Goal: Transaction & Acquisition: Purchase product/service

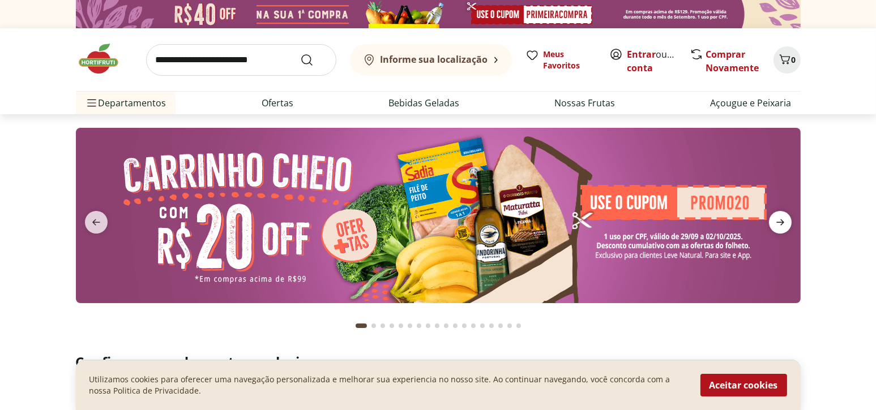
click at [782, 223] on icon "next" at bounding box center [780, 223] width 8 height 6
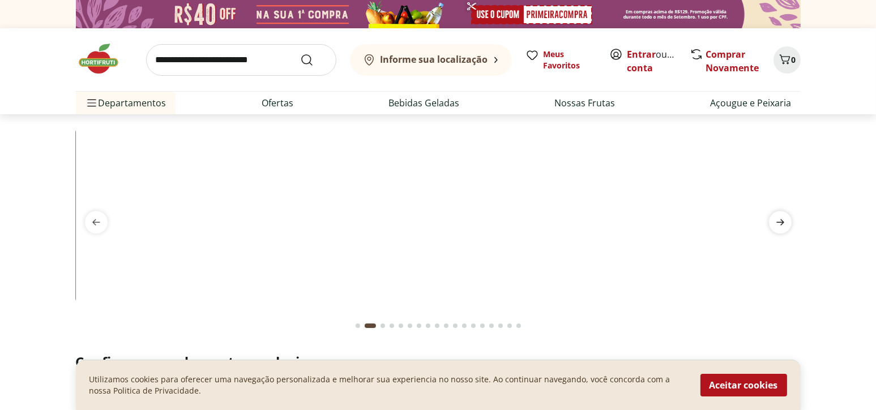
click at [782, 223] on icon "next" at bounding box center [780, 223] width 8 height 6
click at [782, 222] on icon "next" at bounding box center [780, 223] width 8 height 6
click at [644, 52] on link "Entrar" at bounding box center [641, 54] width 29 height 12
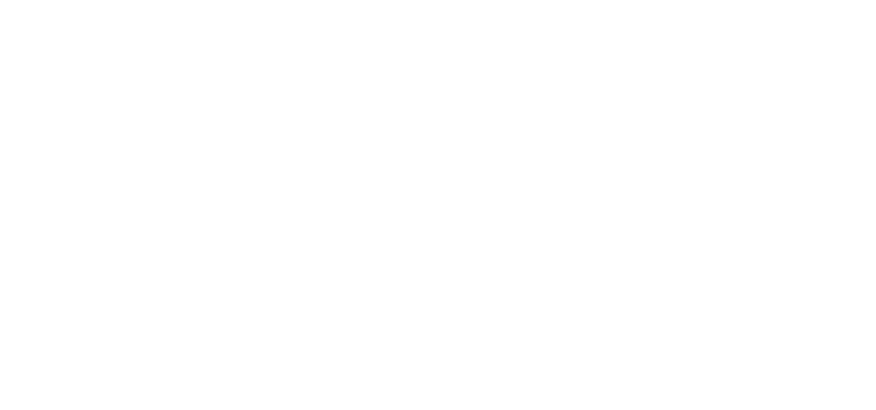
select select "**********"
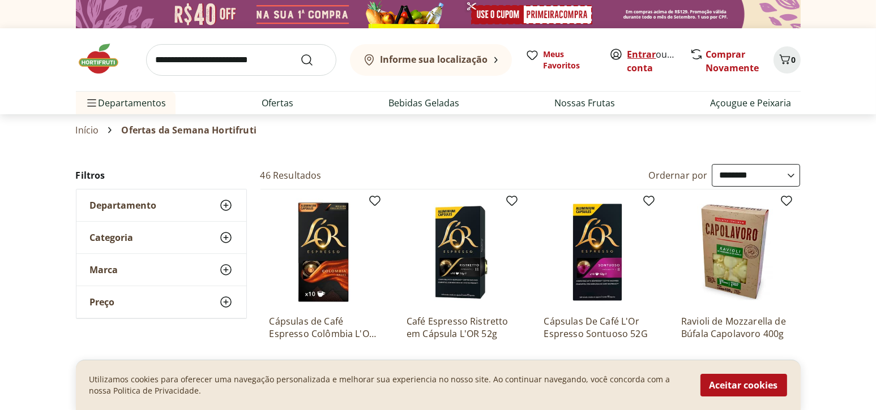
click at [647, 52] on link "Entrar" at bounding box center [641, 54] width 29 height 12
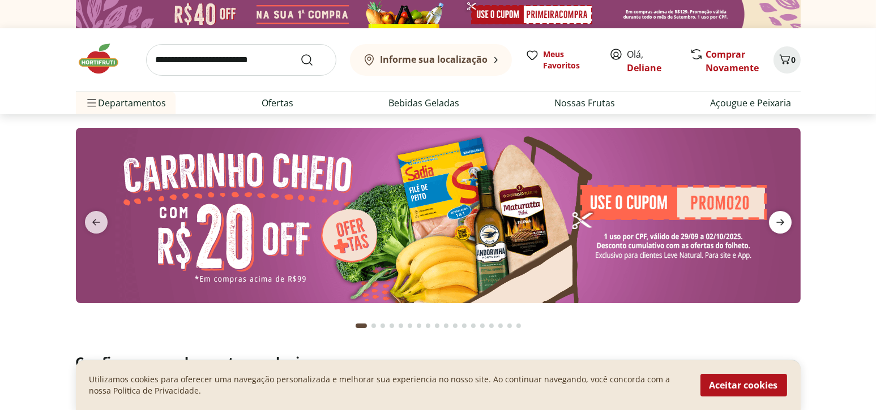
click at [777, 224] on icon "next" at bounding box center [780, 223] width 14 height 14
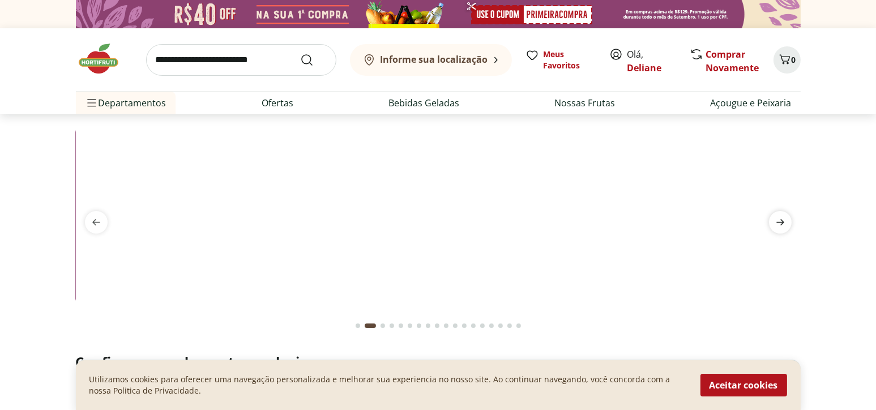
click at [777, 224] on icon "next" at bounding box center [780, 223] width 14 height 14
click at [758, 395] on button "Aceitar cookies" at bounding box center [743, 385] width 87 height 23
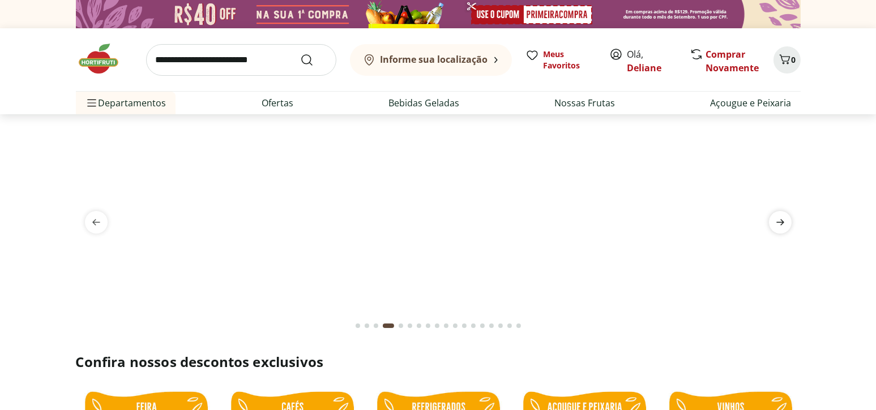
click at [776, 228] on icon "next" at bounding box center [780, 223] width 14 height 14
click at [778, 225] on icon "next" at bounding box center [780, 223] width 14 height 14
click at [274, 60] on input "search" at bounding box center [241, 60] width 190 height 32
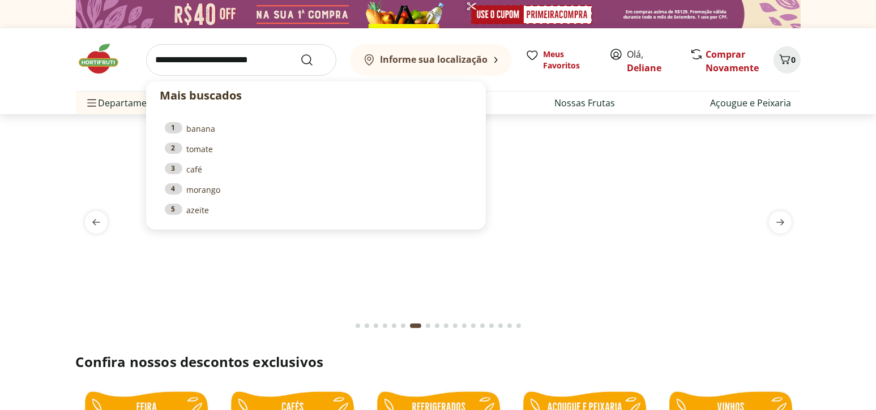
click at [12, 168] on section at bounding box center [438, 226] width 876 height 225
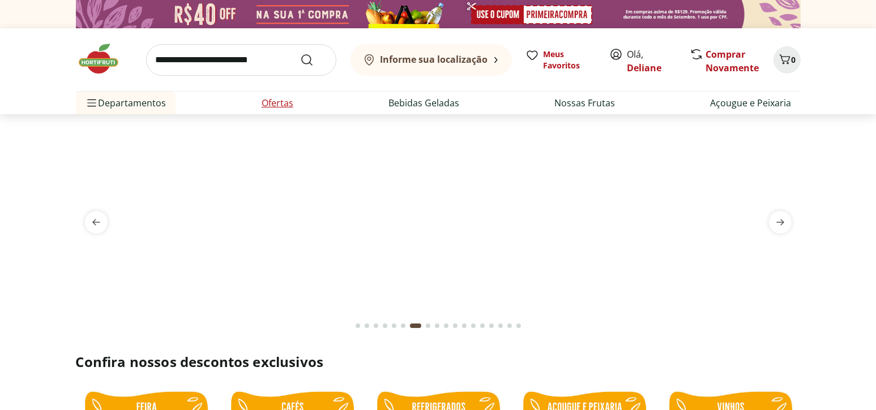
click at [275, 101] on link "Ofertas" at bounding box center [277, 103] width 32 height 14
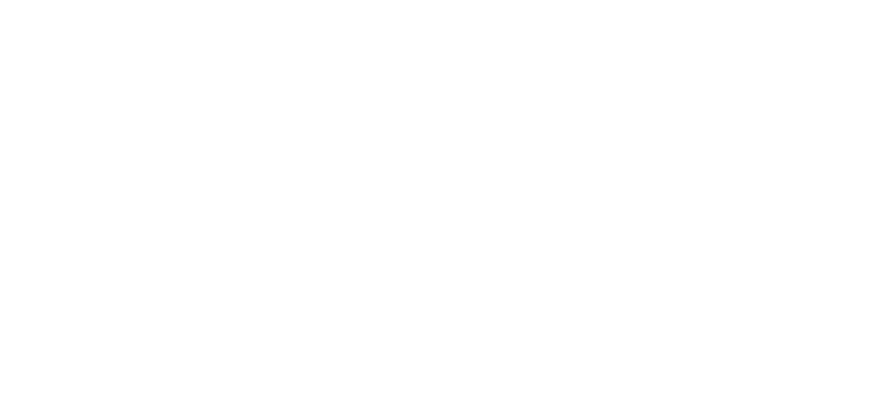
select select "**********"
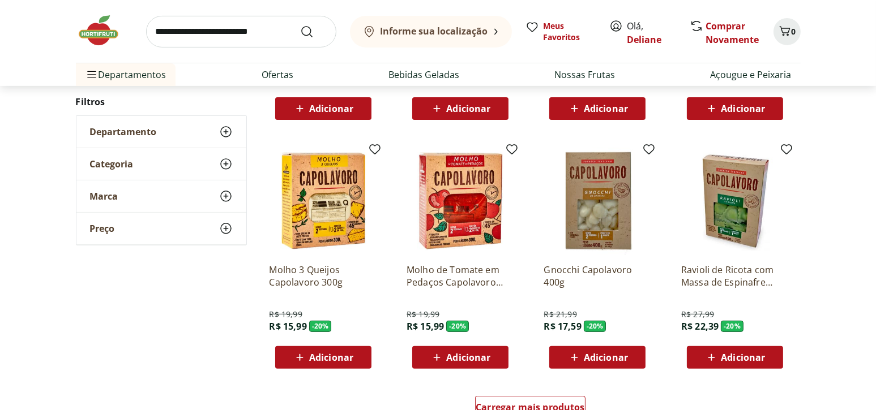
scroll to position [623, 0]
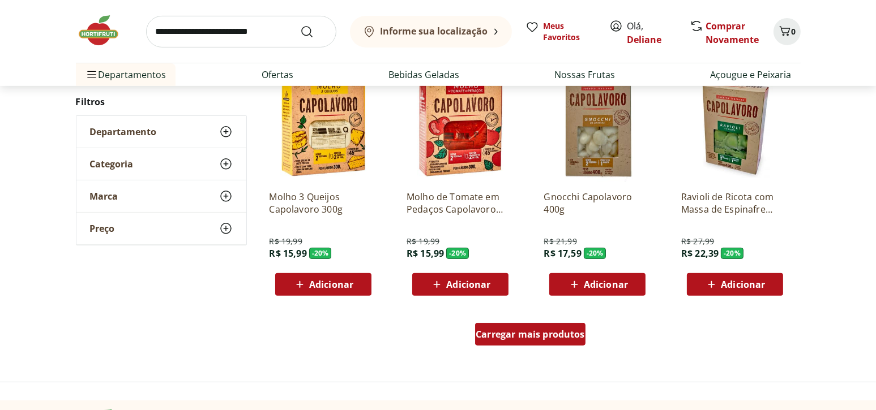
drag, startPoint x: 518, startPoint y: 332, endPoint x: 485, endPoint y: 291, distance: 52.7
click at [518, 332] on span "Carregar mais produtos" at bounding box center [529, 334] width 109 height 9
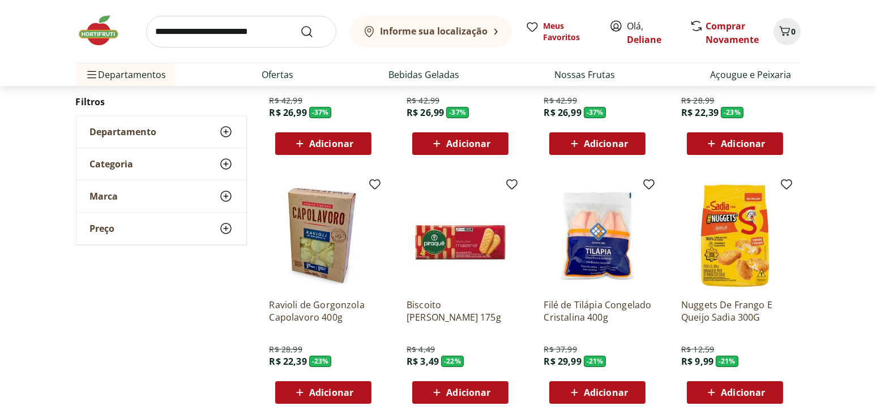
scroll to position [0, 0]
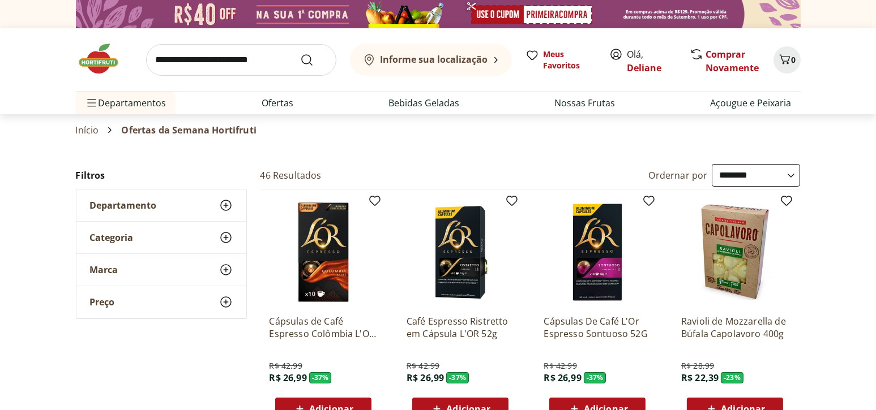
drag, startPoint x: 235, startPoint y: 50, endPoint x: 240, endPoint y: 46, distance: 6.4
click at [236, 50] on input "search" at bounding box center [241, 60] width 190 height 32
type input "****"
click at [300, 53] on button "Submit Search" at bounding box center [313, 60] width 27 height 14
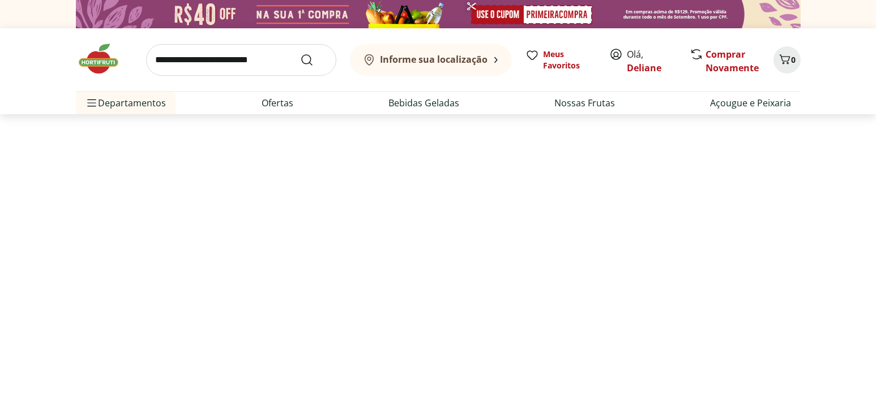
select select "**********"
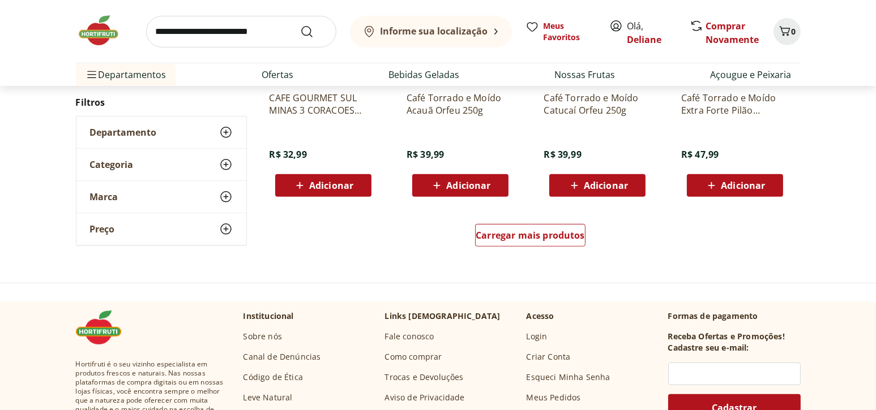
scroll to position [792, 0]
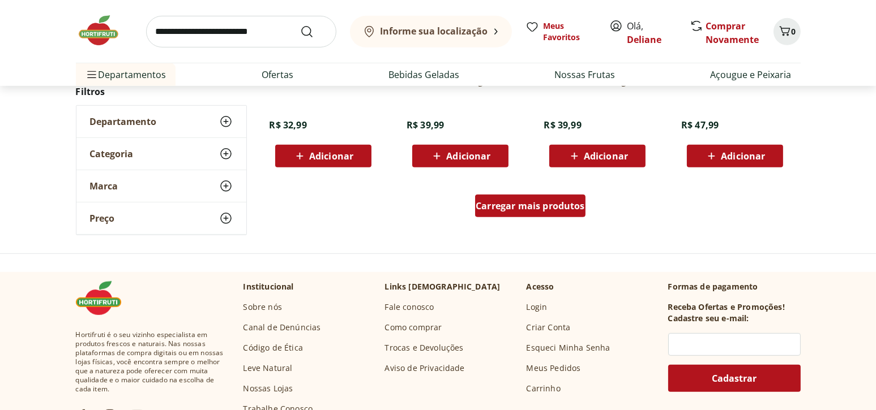
click at [526, 216] on link "Carregar mais produtos" at bounding box center [530, 208] width 110 height 27
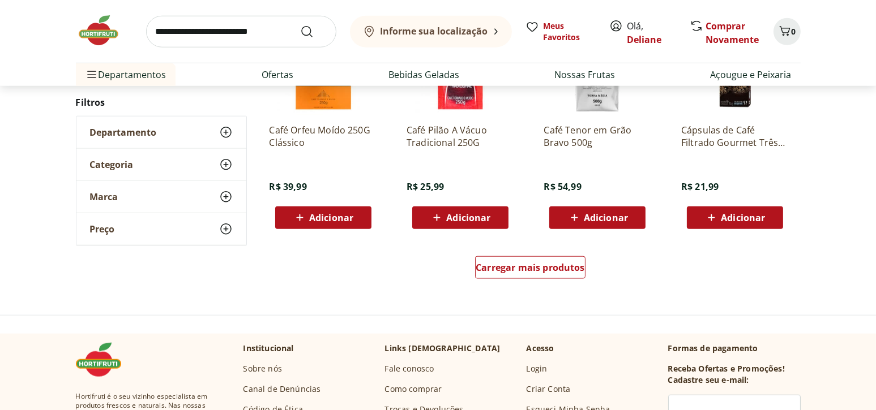
scroll to position [1472, 0]
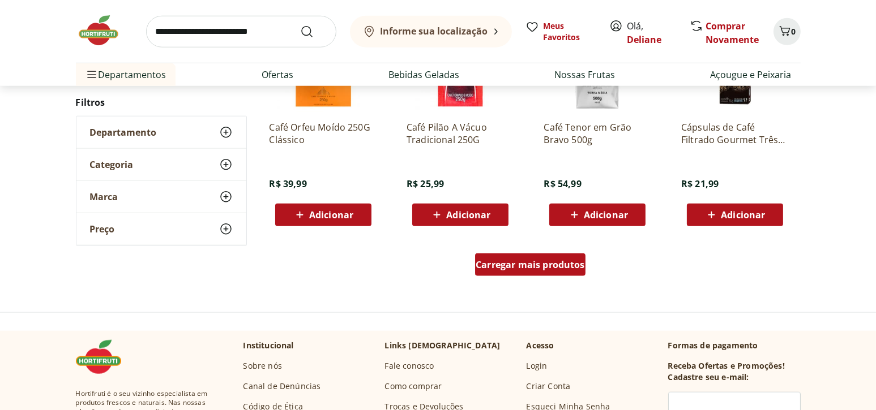
click at [559, 264] on span "Carregar mais produtos" at bounding box center [529, 264] width 109 height 9
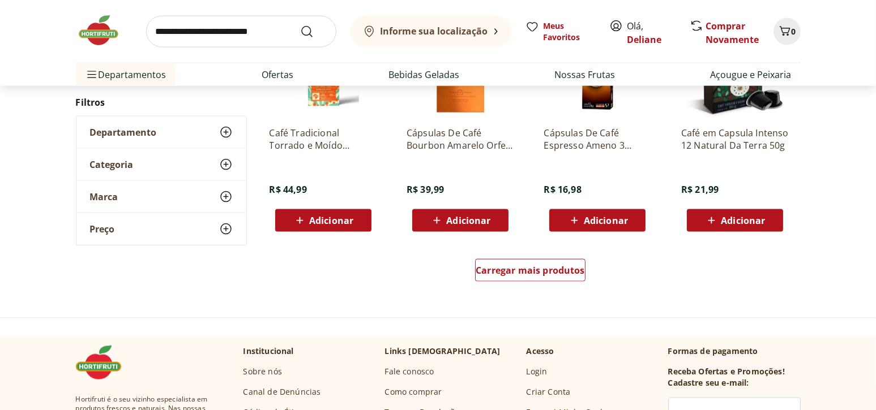
scroll to position [2264, 0]
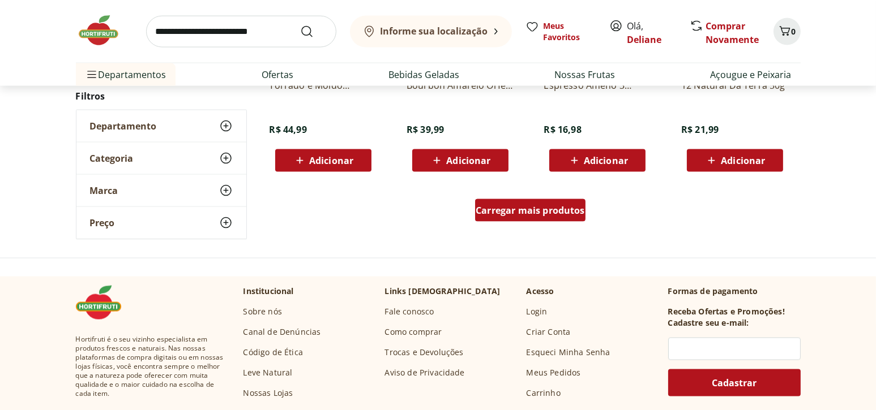
click at [548, 209] on span "Carregar mais produtos" at bounding box center [529, 210] width 109 height 9
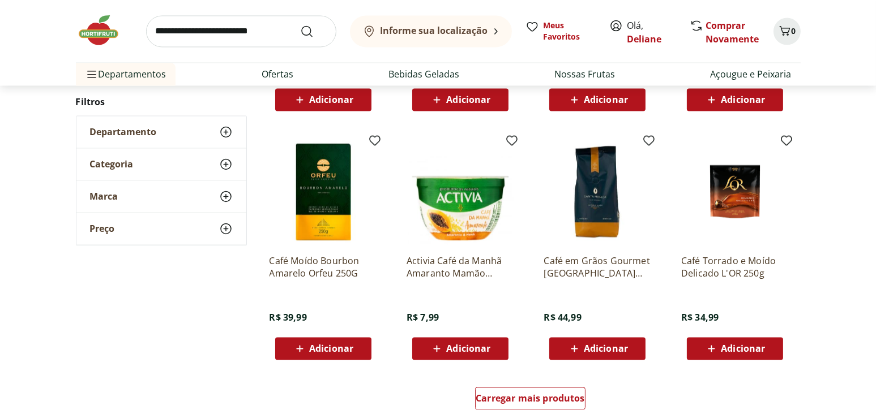
scroll to position [2830, 0]
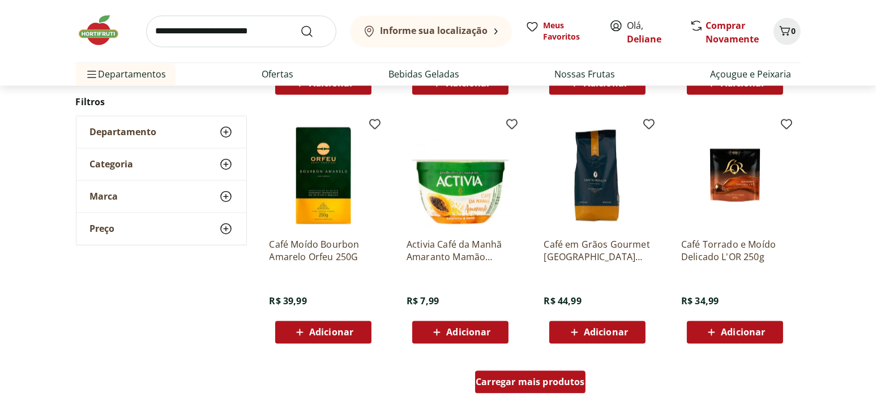
click at [536, 378] on span "Carregar mais produtos" at bounding box center [529, 382] width 109 height 9
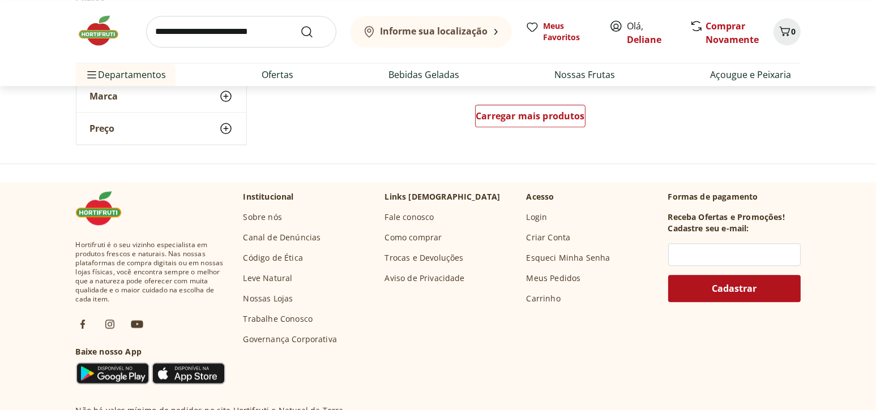
scroll to position [3849, 0]
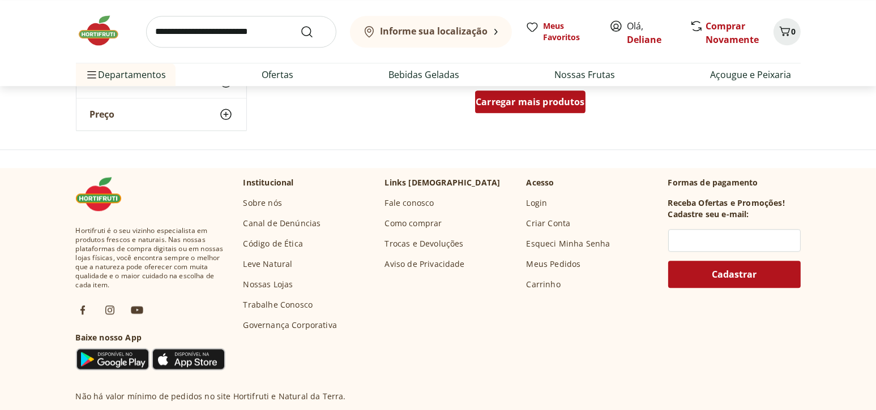
click at [520, 111] on div "Carregar mais produtos" at bounding box center [530, 102] width 110 height 23
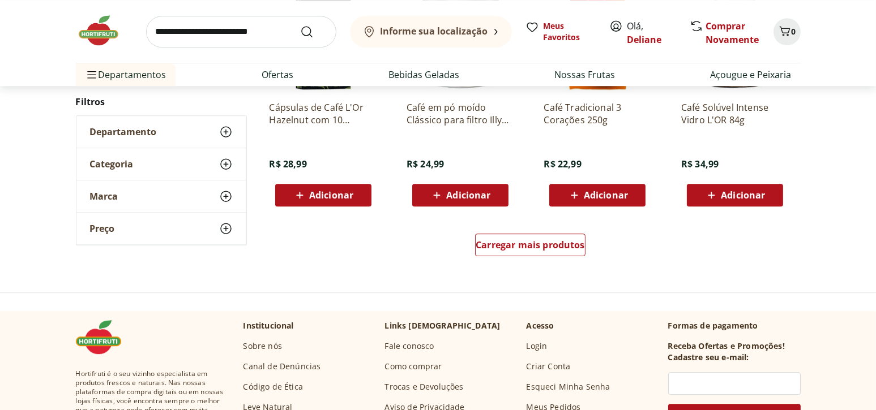
scroll to position [4472, 0]
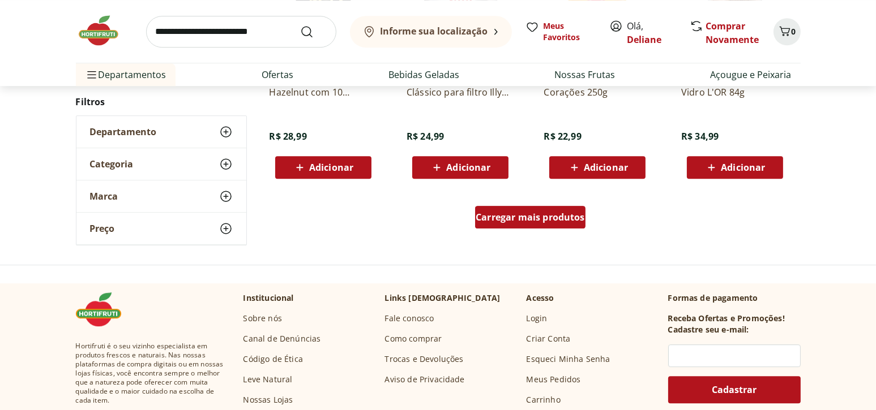
click at [546, 215] on span "Carregar mais produtos" at bounding box center [529, 217] width 109 height 9
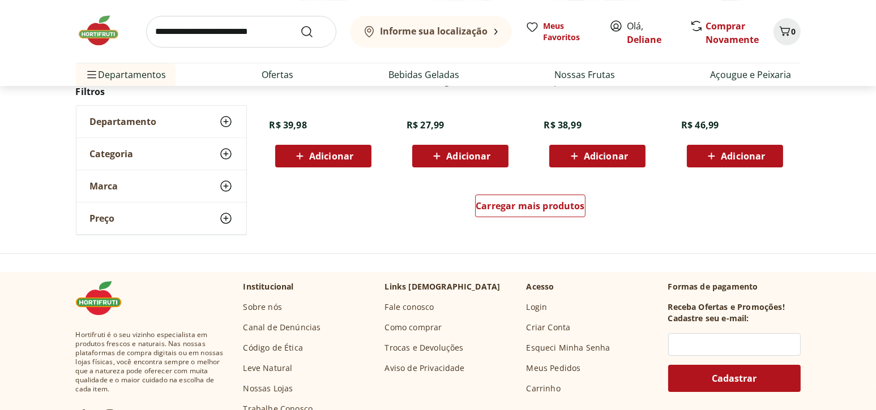
scroll to position [5264, 0]
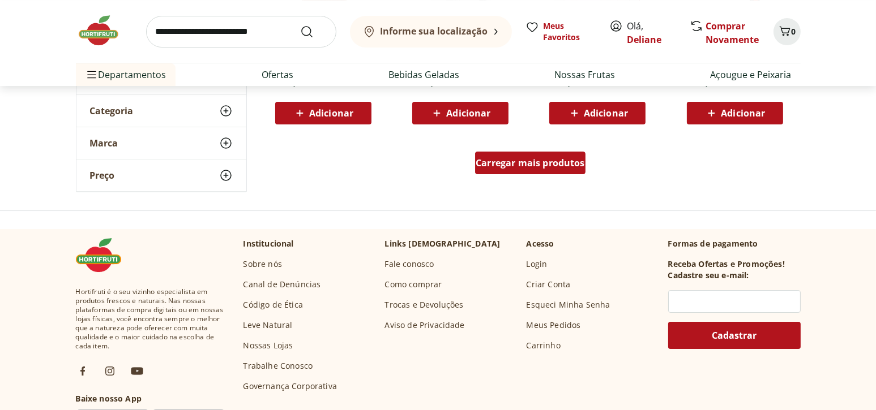
click at [553, 152] on div "Carregar mais produtos" at bounding box center [530, 163] width 110 height 23
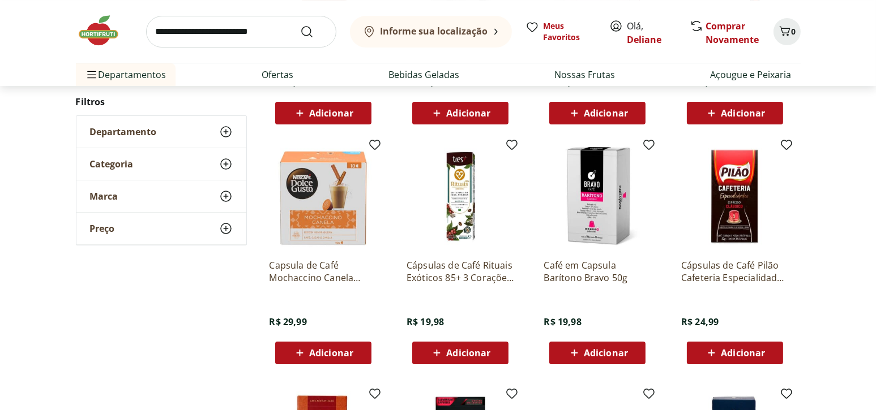
drag, startPoint x: 718, startPoint y: 279, endPoint x: 809, endPoint y: 212, distance: 113.4
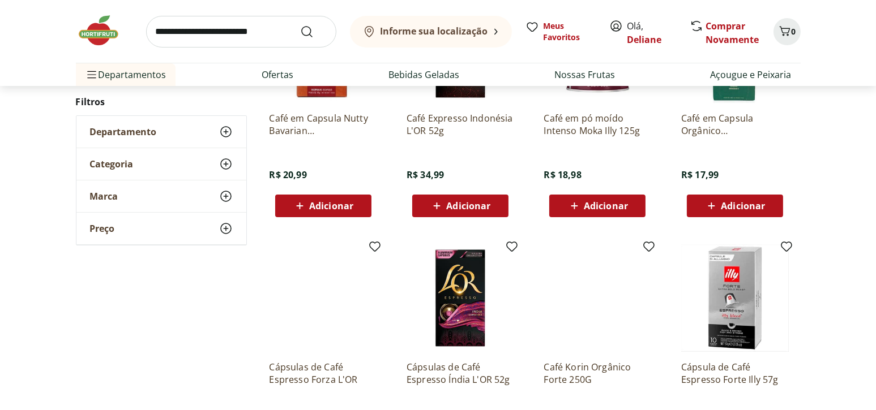
scroll to position [5830, 0]
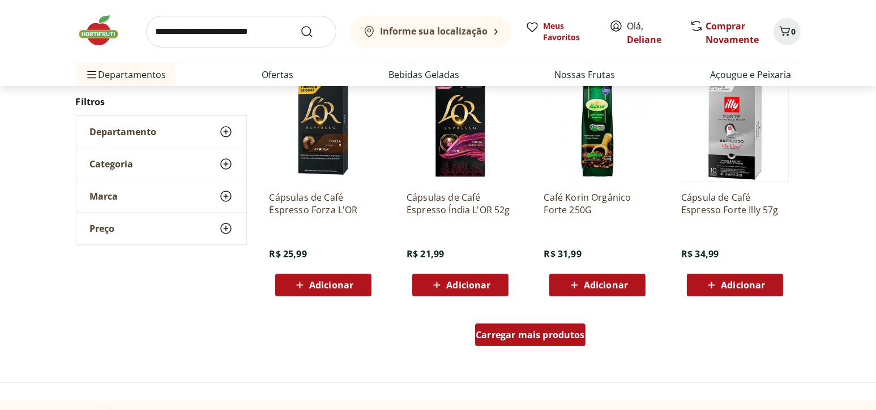
click at [536, 331] on span "Carregar mais produtos" at bounding box center [529, 335] width 109 height 9
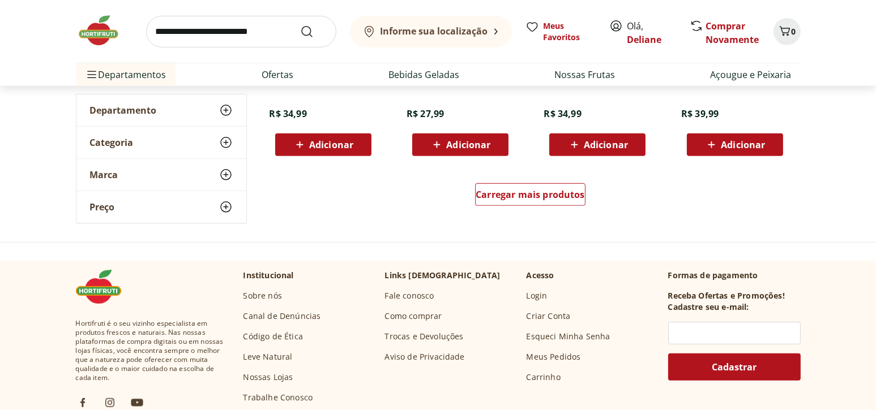
scroll to position [6736, 0]
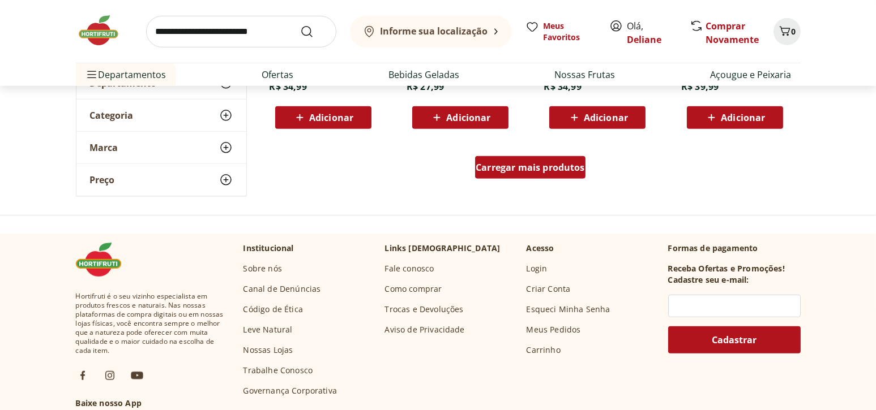
click at [506, 174] on div "Carregar mais produtos" at bounding box center [530, 167] width 110 height 23
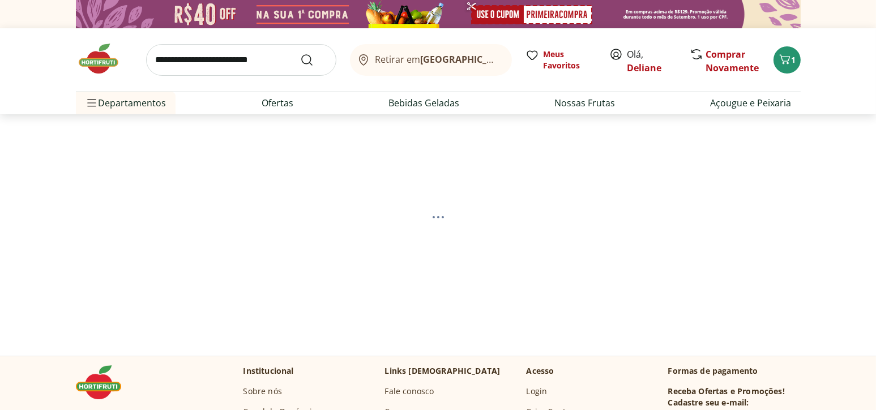
click at [244, 55] on input "search" at bounding box center [241, 60] width 190 height 32
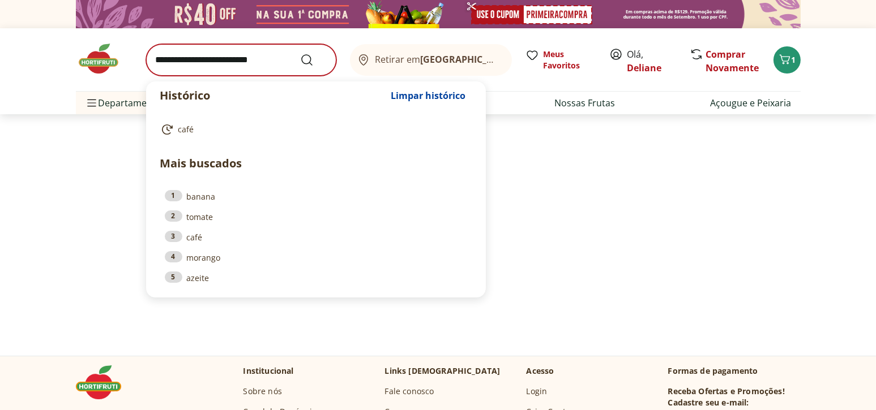
select select "**********"
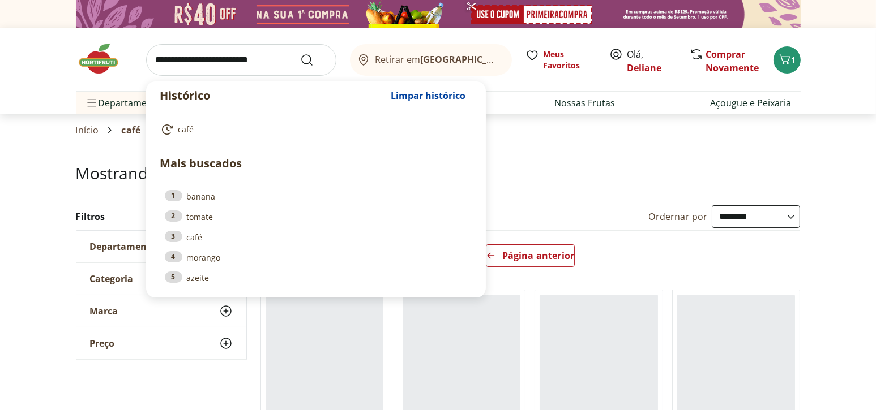
click at [244, 55] on input "search" at bounding box center [241, 60] width 190 height 32
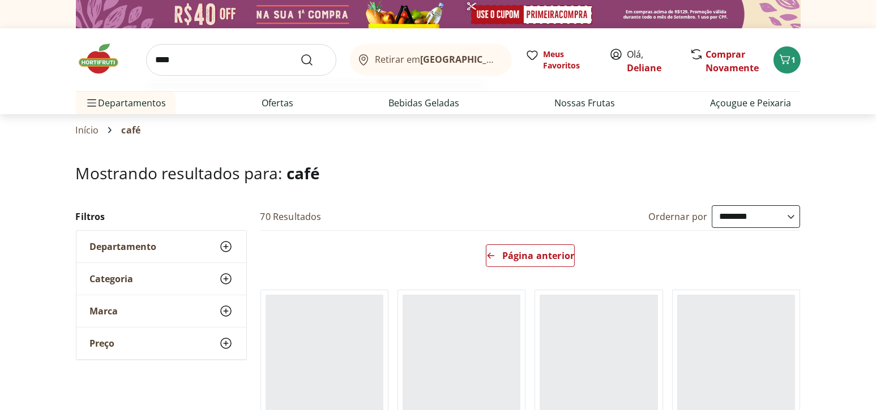
type input "****"
click at [300, 53] on button "Submit Search" at bounding box center [313, 60] width 27 height 14
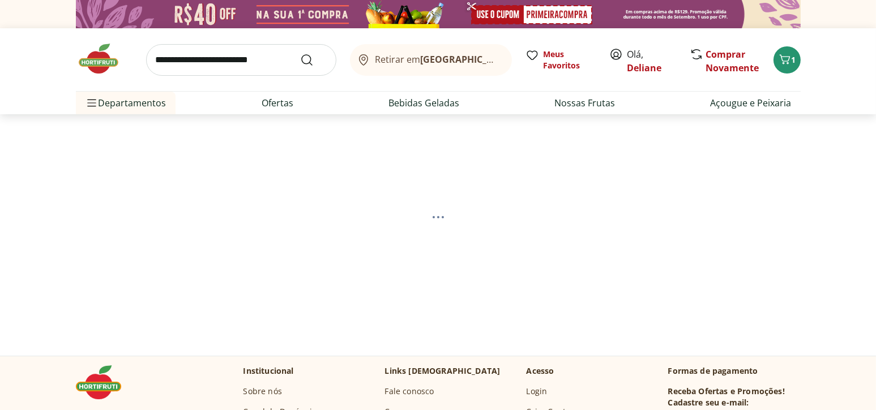
select select "**********"
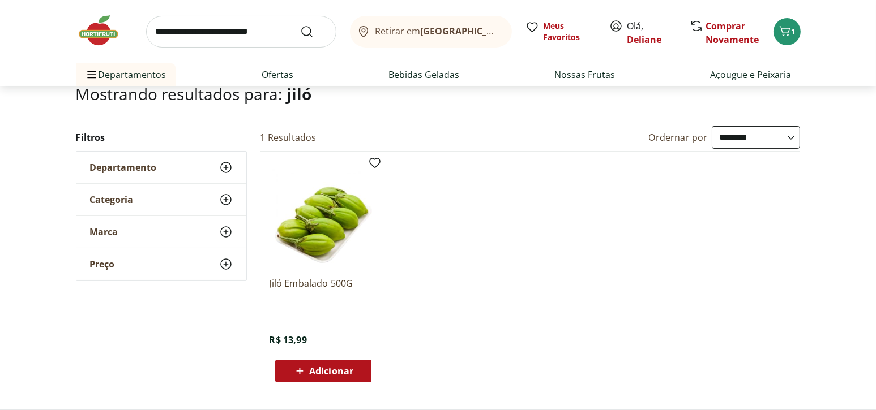
scroll to position [113, 0]
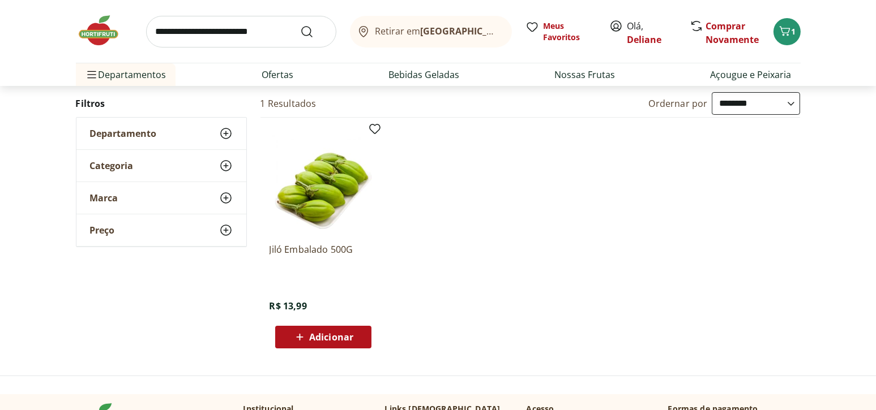
click at [332, 339] on span "Adicionar" at bounding box center [331, 337] width 44 height 9
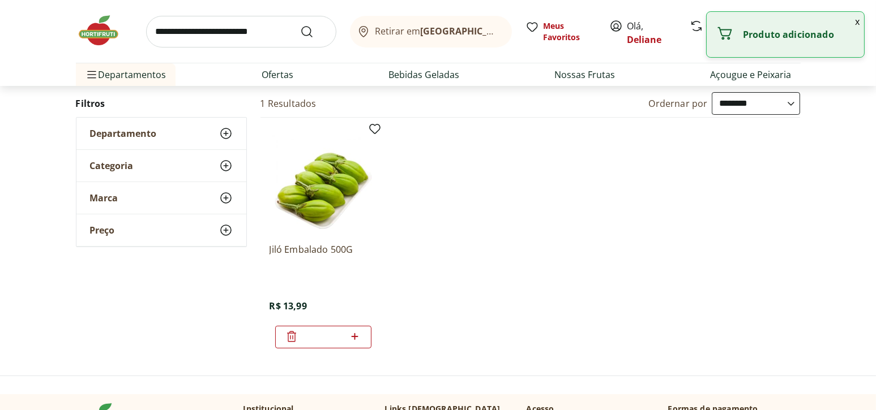
click at [253, 54] on div "Retirar em Rio de Janeiro/RJ Meus Favoritos Olá, Deliane Comprar Novamente 2" at bounding box center [438, 31] width 725 height 63
click at [257, 32] on input "search" at bounding box center [241, 32] width 190 height 32
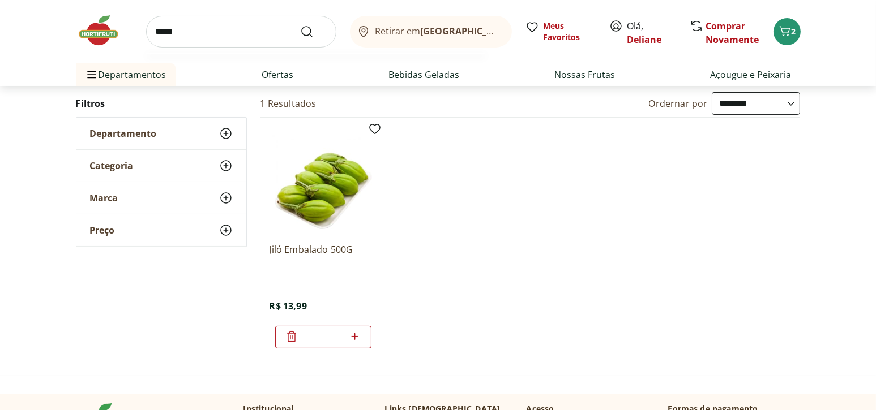
type input "*****"
click at [300, 25] on button "Submit Search" at bounding box center [313, 32] width 27 height 14
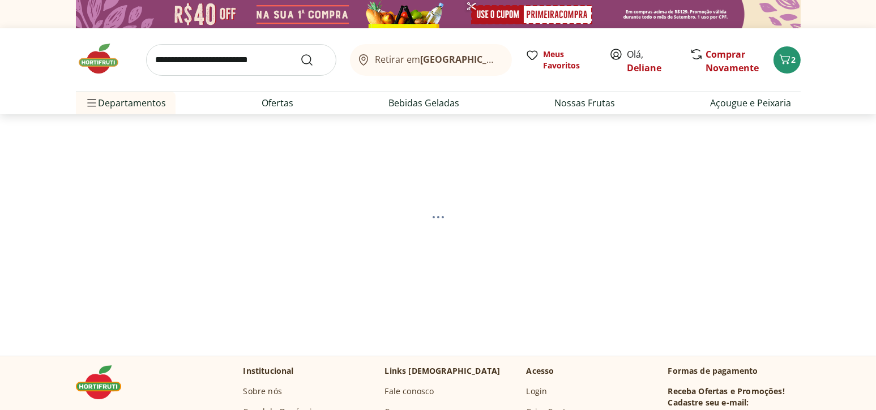
select select "**********"
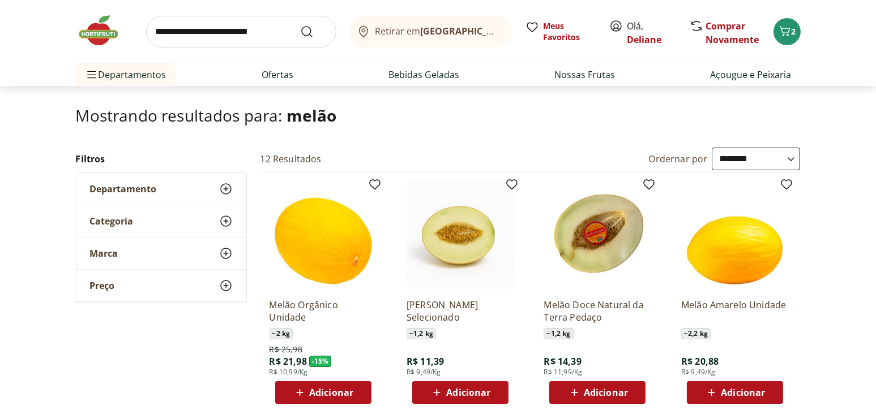
scroll to position [113, 0]
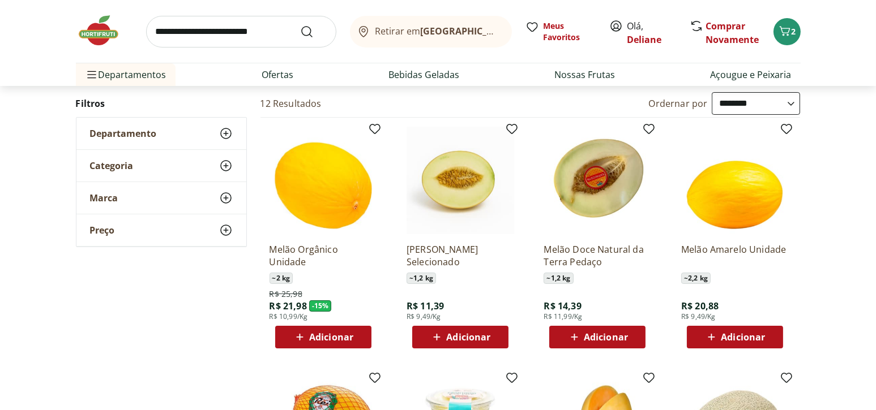
click at [591, 337] on span "Adicionar" at bounding box center [606, 337] width 44 height 9
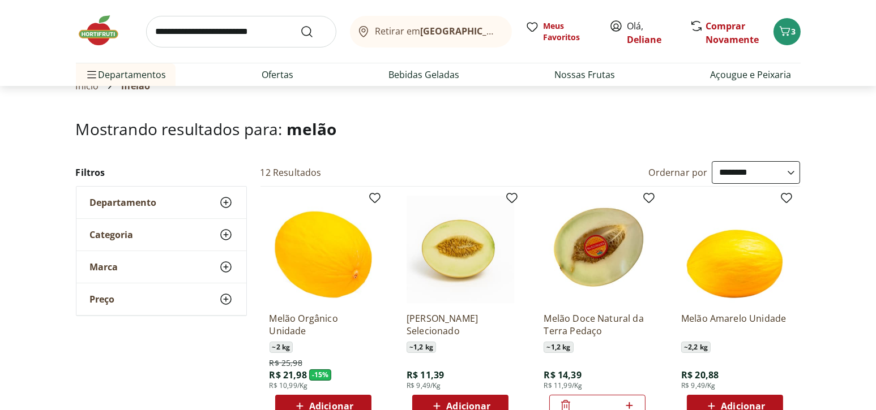
scroll to position [0, 0]
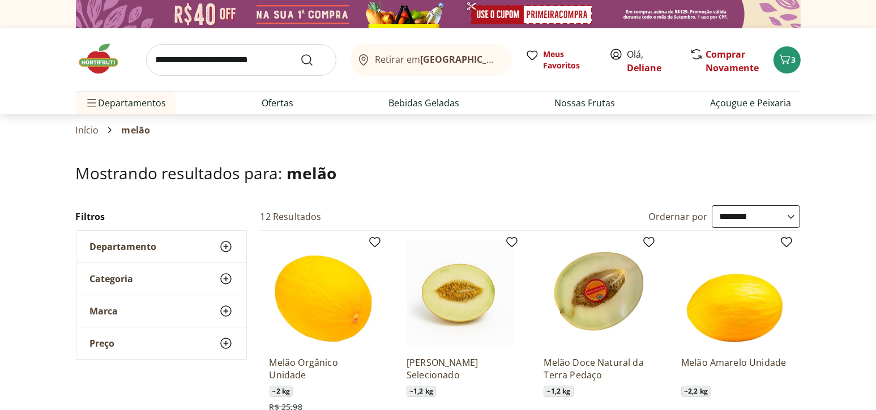
click at [239, 57] on input "search" at bounding box center [241, 60] width 190 height 32
type input "******"
click at [300, 53] on button "Submit Search" at bounding box center [313, 60] width 27 height 14
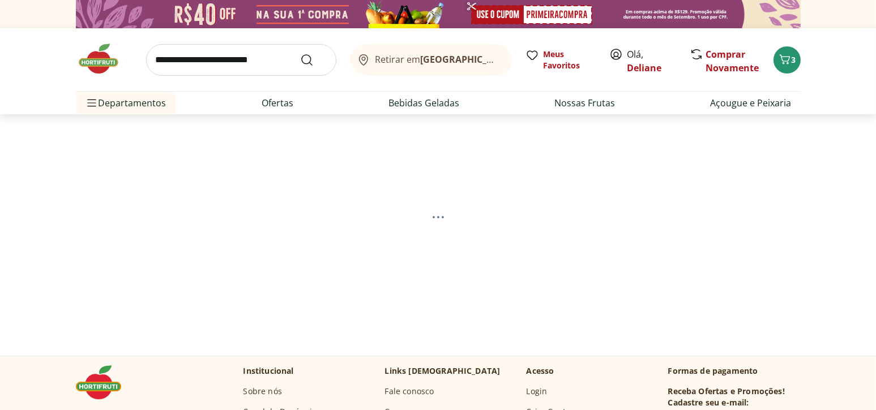
select select "**********"
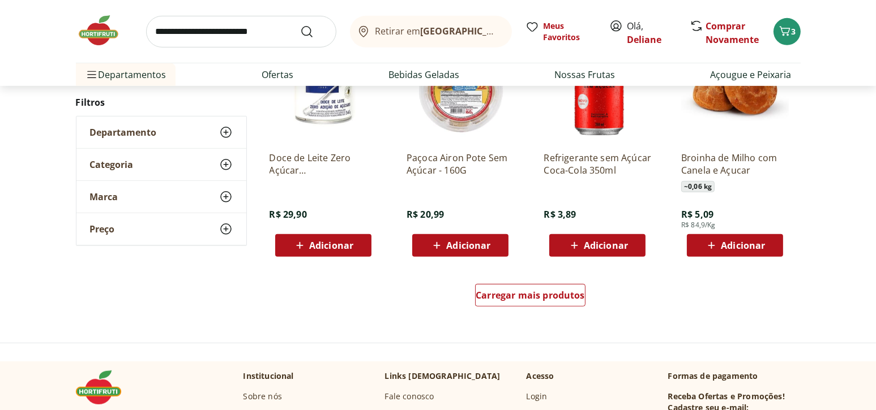
scroll to position [792, 0]
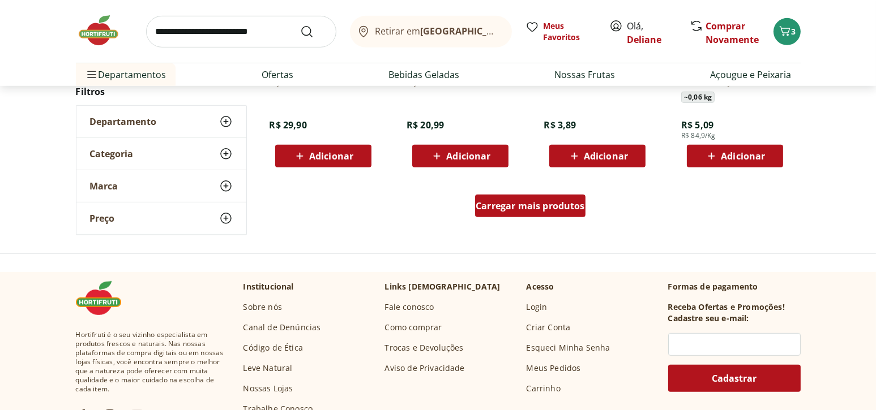
click at [555, 202] on span "Carregar mais produtos" at bounding box center [529, 206] width 109 height 9
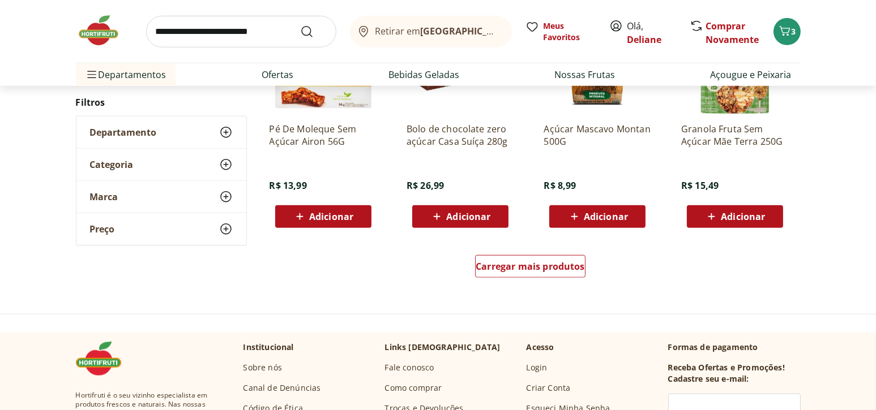
scroll to position [1472, 0]
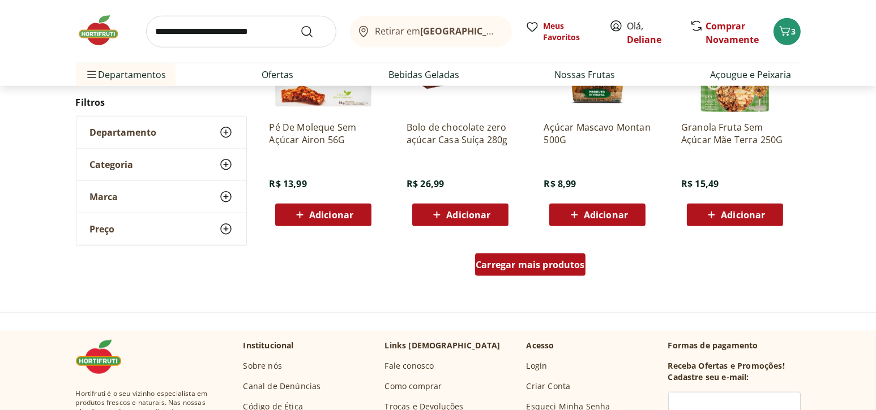
click at [550, 269] on span "Carregar mais produtos" at bounding box center [529, 264] width 109 height 9
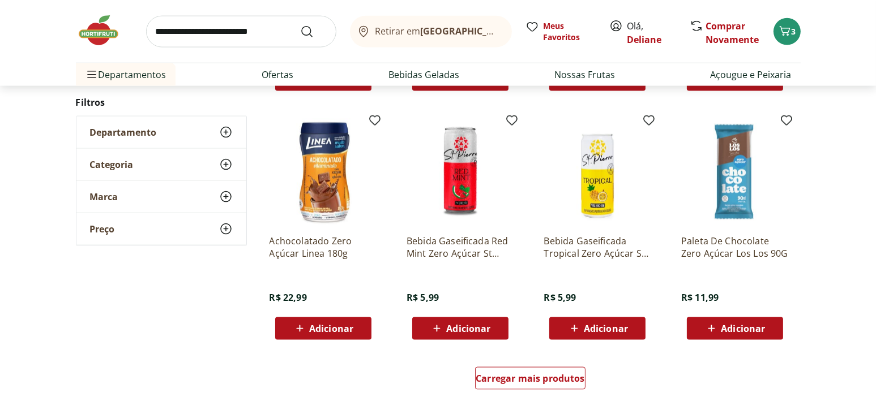
scroll to position [2151, 0]
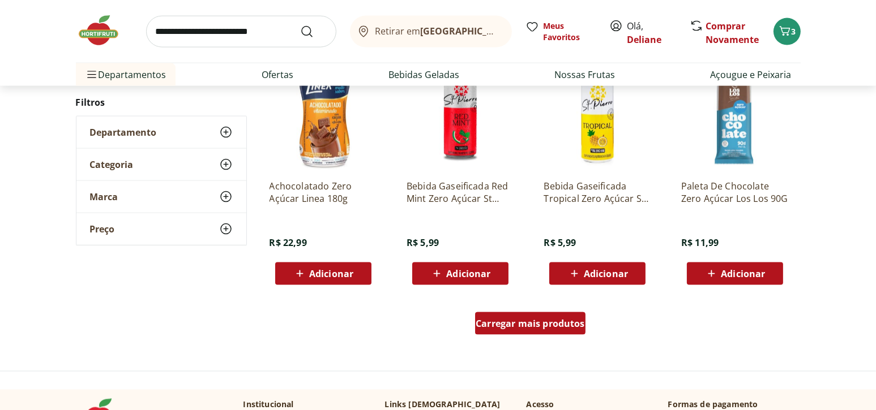
click at [568, 324] on span "Carregar mais produtos" at bounding box center [529, 323] width 109 height 9
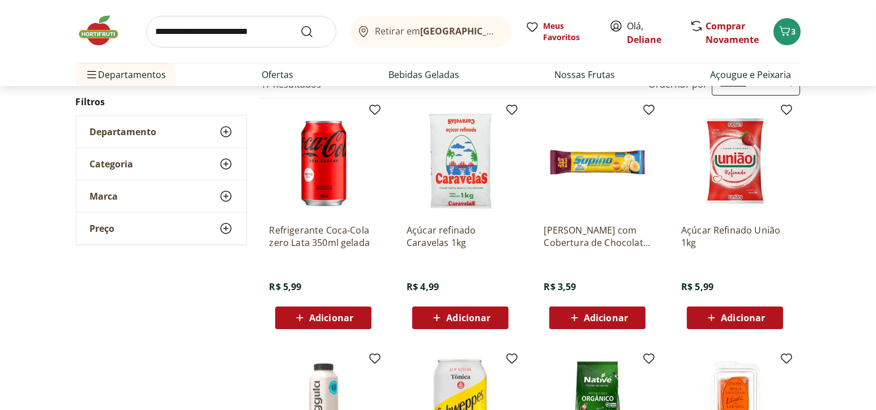
scroll to position [113, 0]
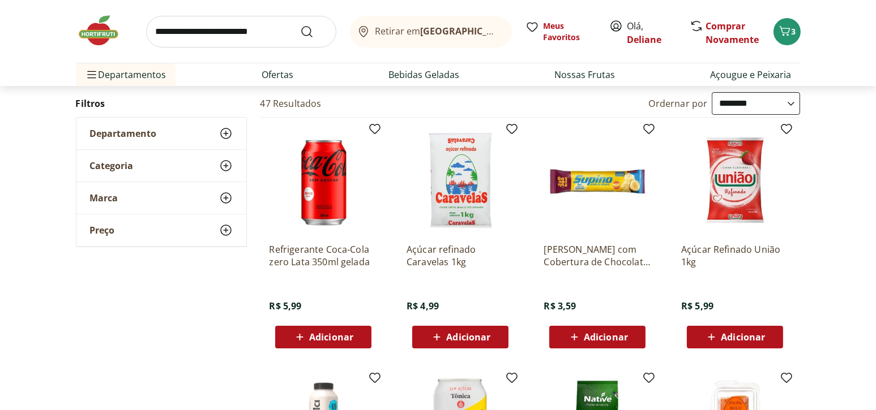
click at [730, 335] on span "Adicionar" at bounding box center [743, 337] width 44 height 9
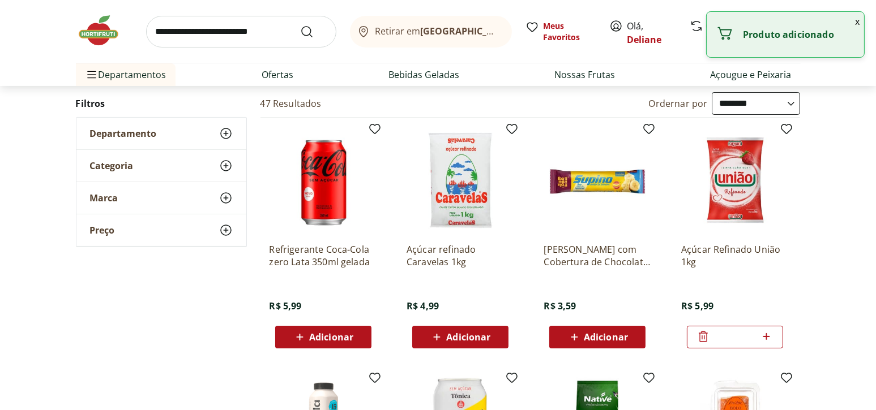
click at [770, 336] on icon at bounding box center [766, 337] width 14 height 14
type input "*"
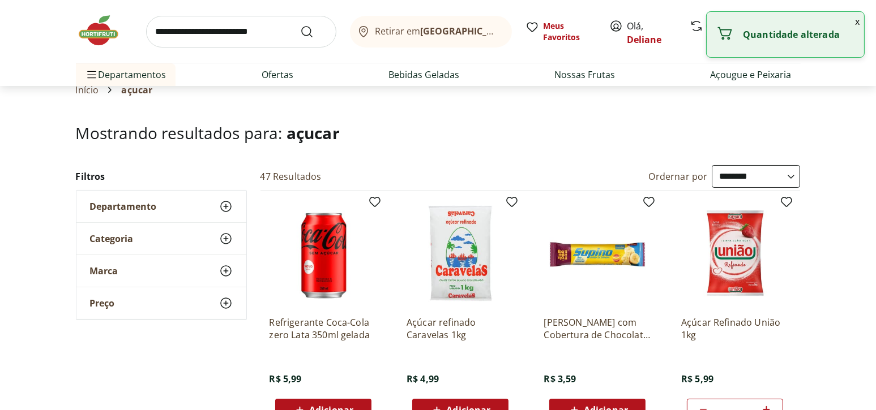
scroll to position [0, 0]
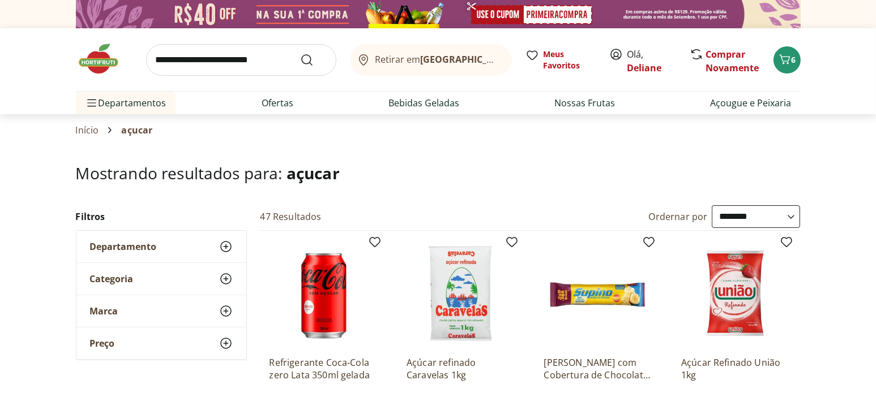
click at [224, 244] on icon at bounding box center [226, 247] width 14 height 14
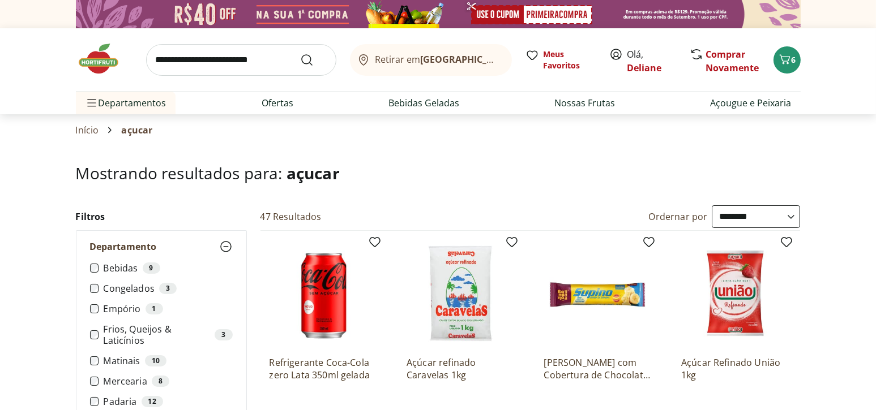
scroll to position [57, 0]
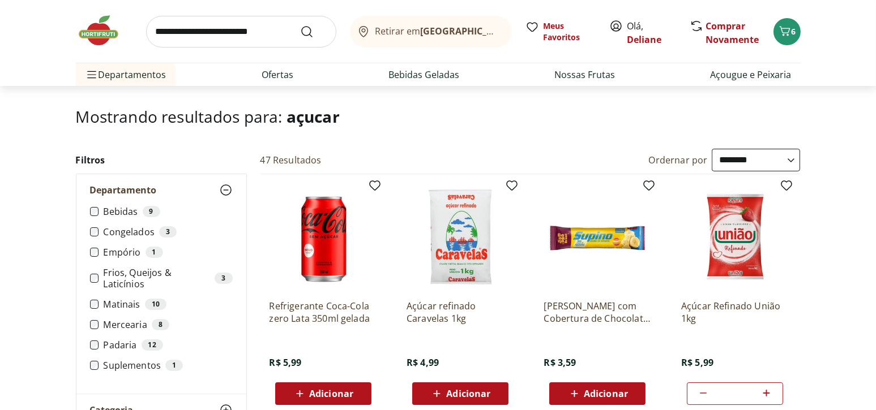
click at [123, 305] on label "Matinais 10" at bounding box center [167, 304] width 129 height 11
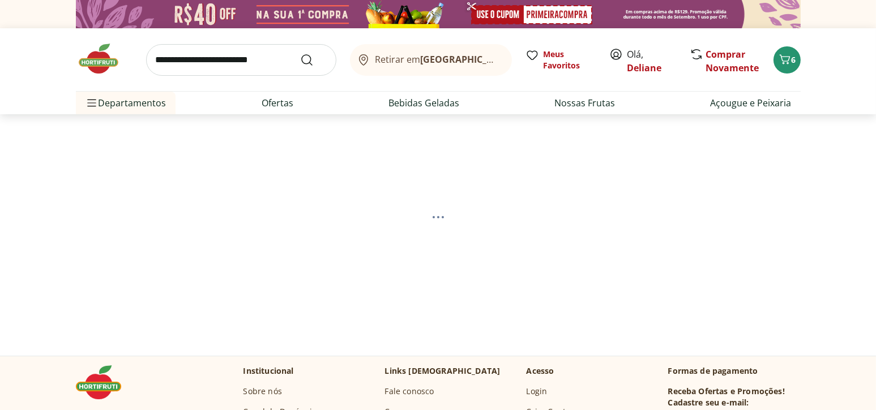
select select "**********"
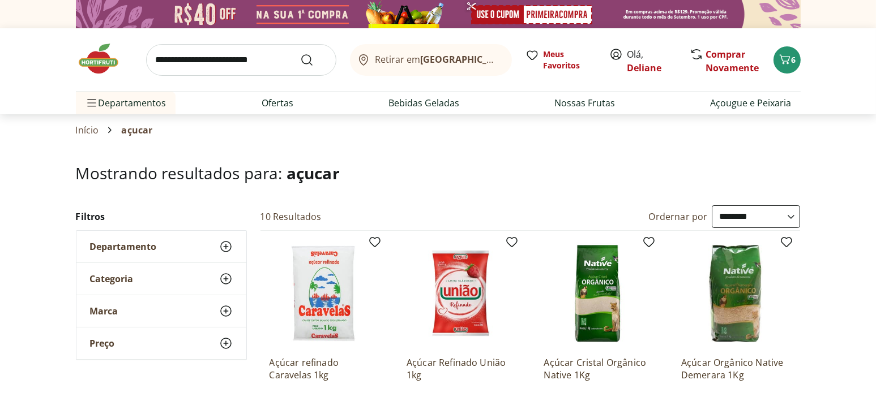
click at [275, 53] on input "search" at bounding box center [241, 60] width 190 height 32
type input "******"
click at [300, 53] on button "Submit Search" at bounding box center [313, 60] width 27 height 14
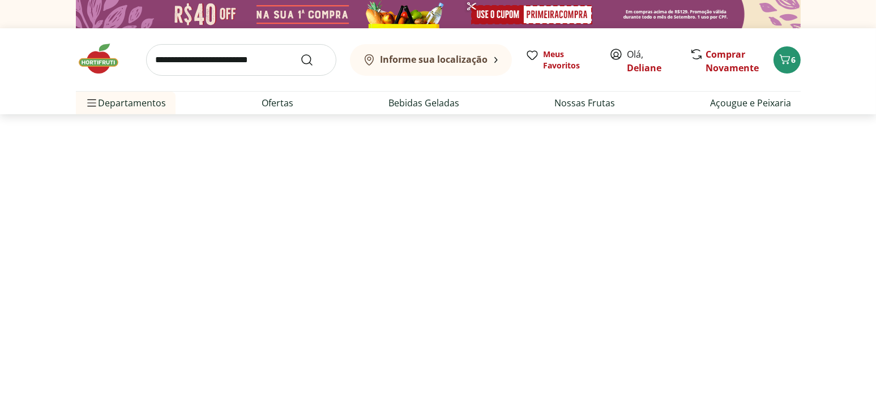
select select "**********"
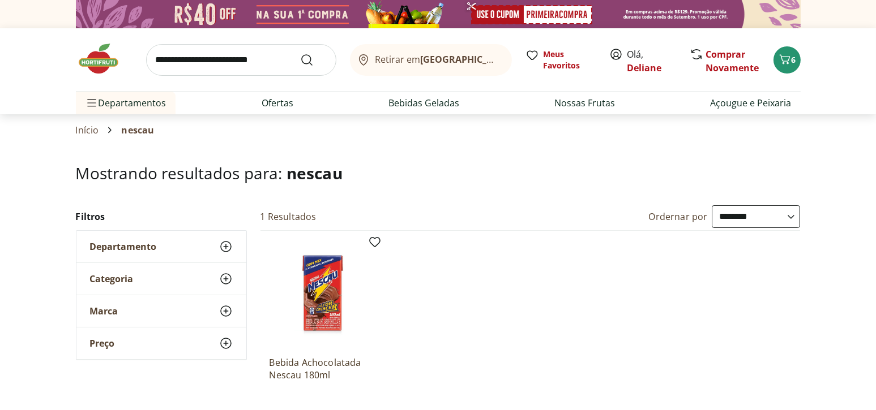
click at [204, 54] on input "search" at bounding box center [241, 60] width 190 height 32
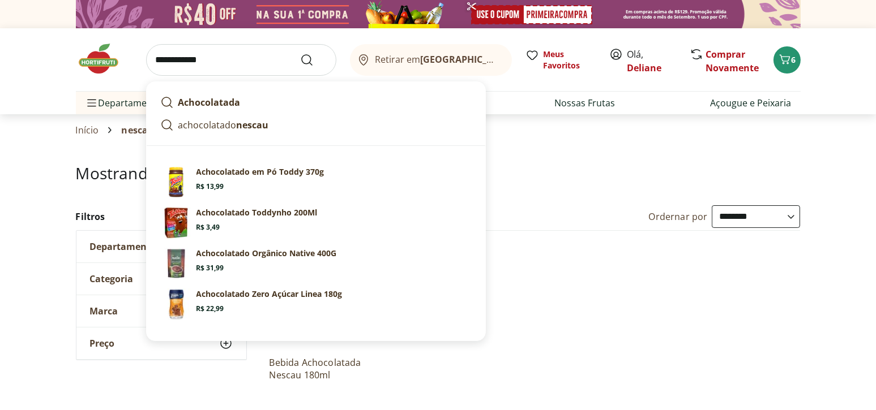
type input "**********"
click at [300, 53] on button "Submit Search" at bounding box center [313, 60] width 27 height 14
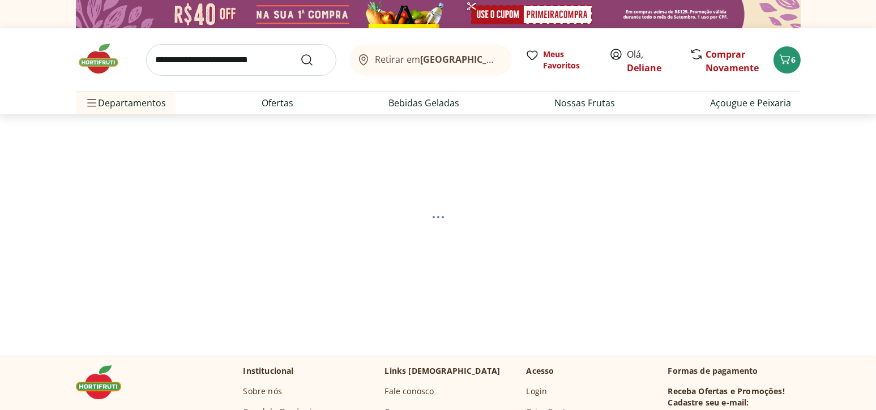
select select "**********"
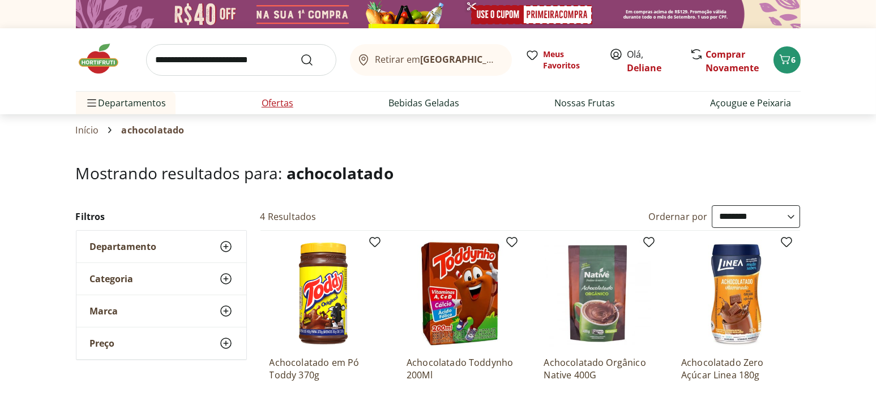
click at [275, 105] on link "Ofertas" at bounding box center [277, 103] width 32 height 14
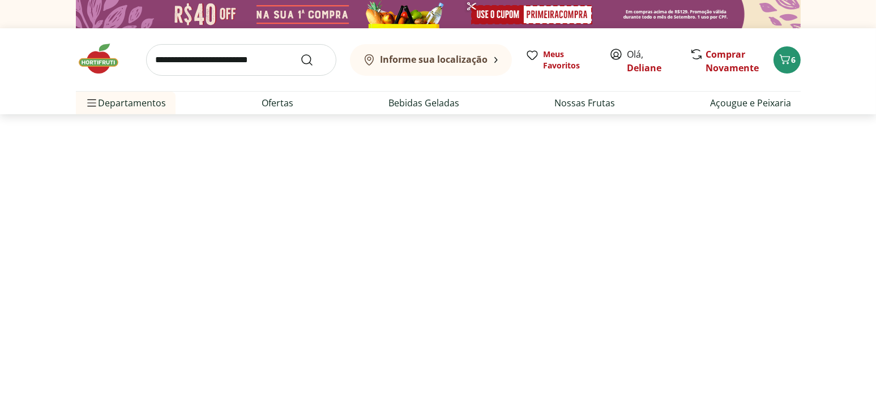
select select "**********"
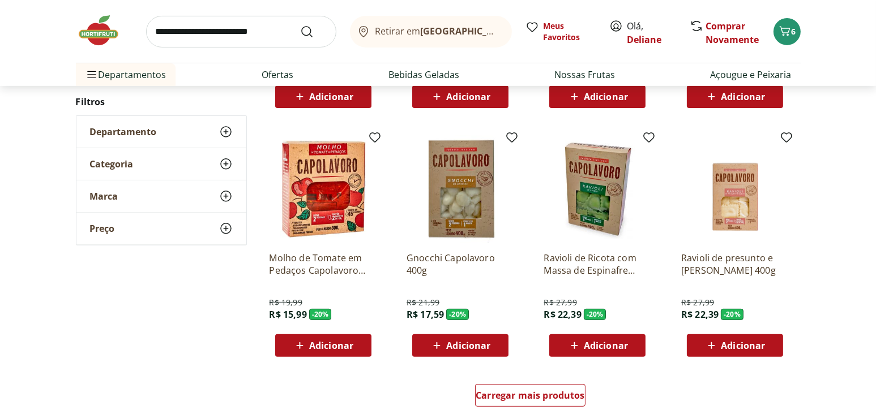
scroll to position [736, 0]
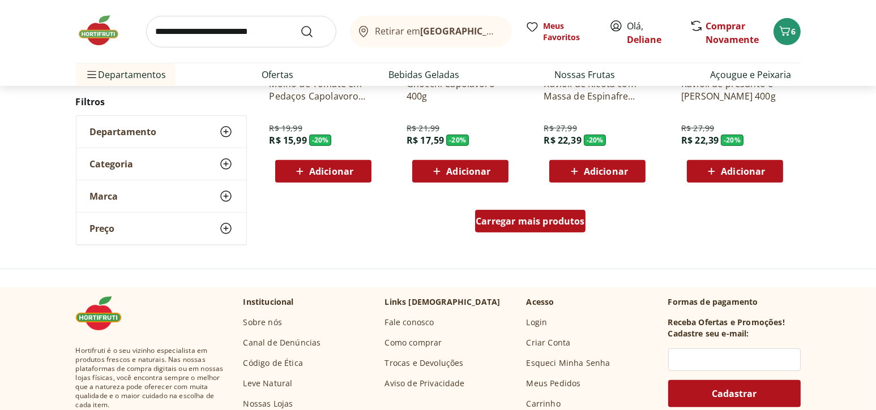
click at [502, 211] on div "Carregar mais produtos" at bounding box center [530, 223] width 549 height 54
click at [565, 217] on span "Carregar mais produtos" at bounding box center [529, 221] width 109 height 9
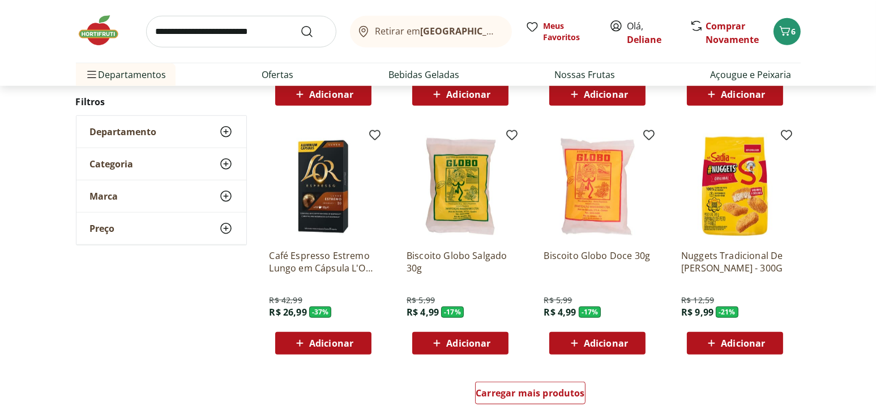
scroll to position [1528, 0]
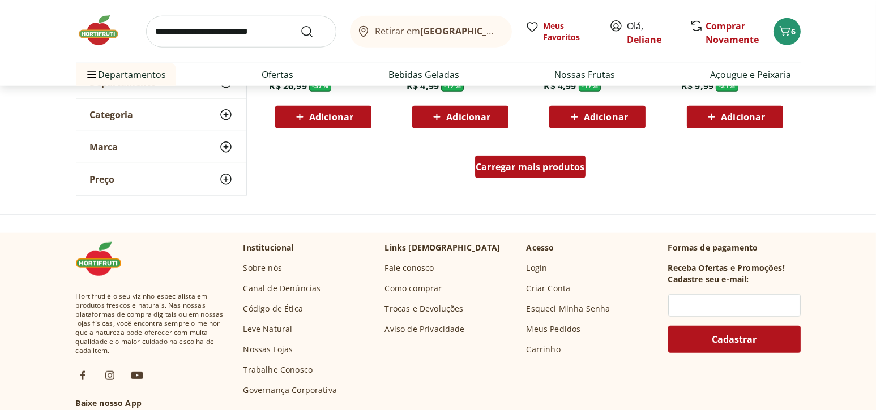
click at [543, 175] on div "Carregar mais produtos" at bounding box center [530, 167] width 110 height 23
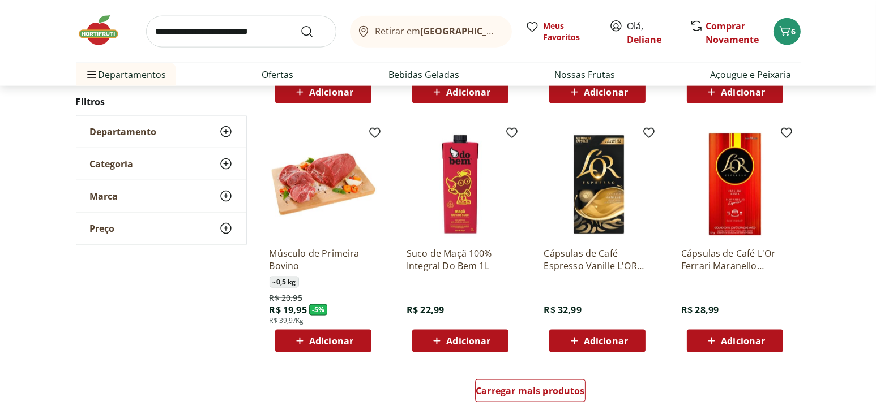
scroll to position [2094, 0]
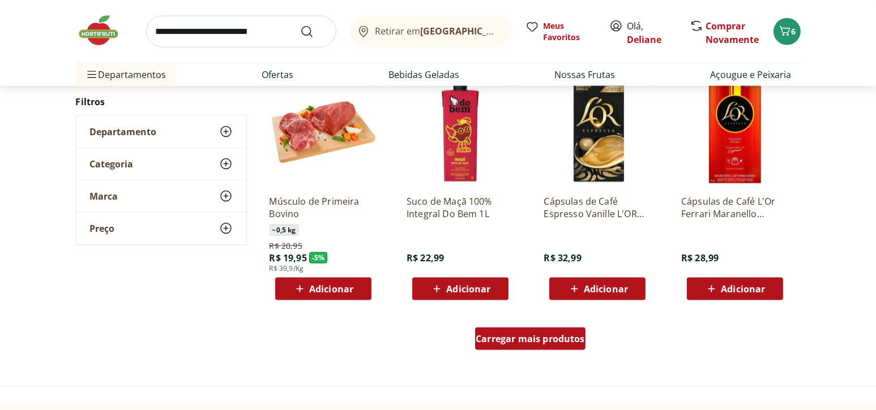
click at [535, 340] on span "Carregar mais produtos" at bounding box center [529, 339] width 109 height 9
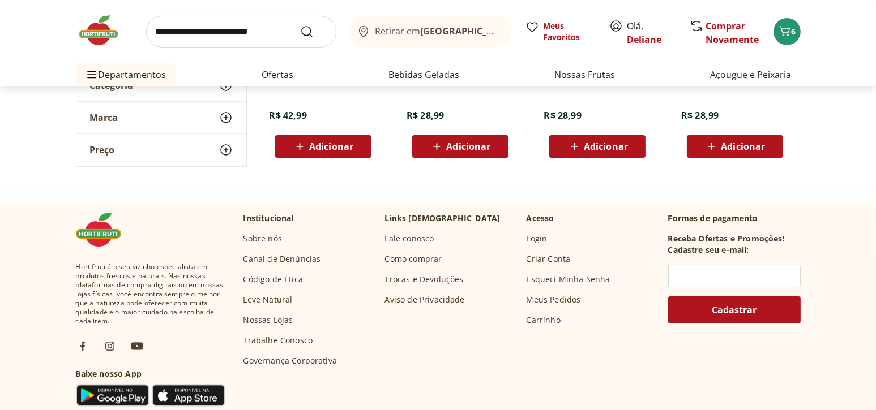
scroll to position [341, 0]
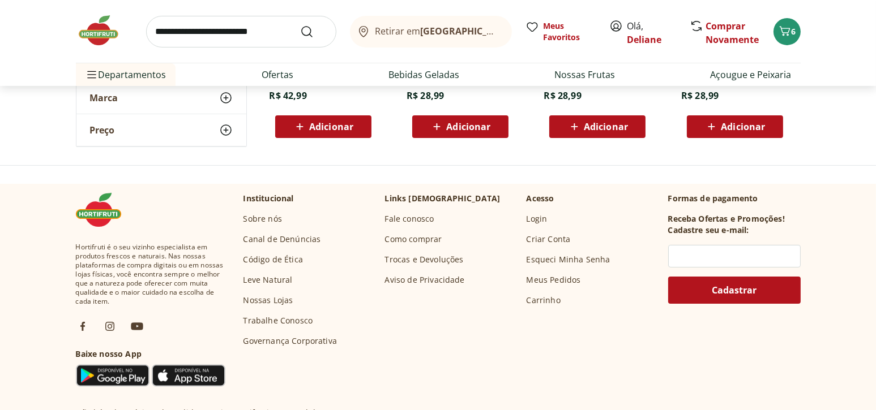
click at [187, 31] on input "search" at bounding box center [241, 32] width 190 height 32
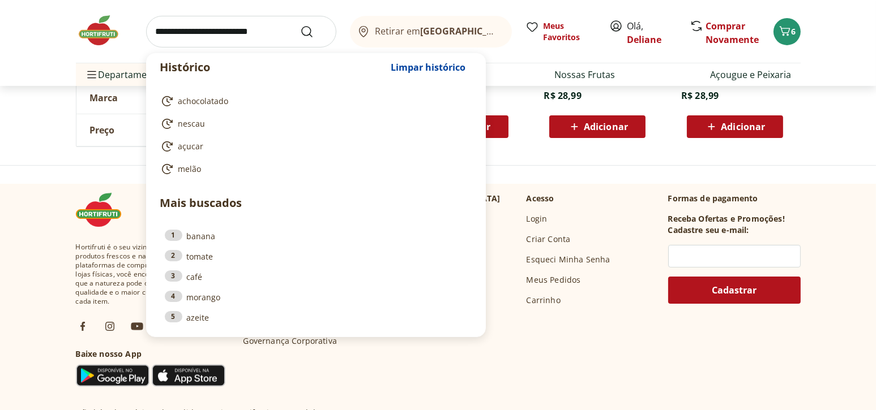
click at [528, 337] on div "Institucional Sobre nós Canal de Denúncias Código de Ética Leve Natural Nossas …" at bounding box center [450, 270] width 415 height 154
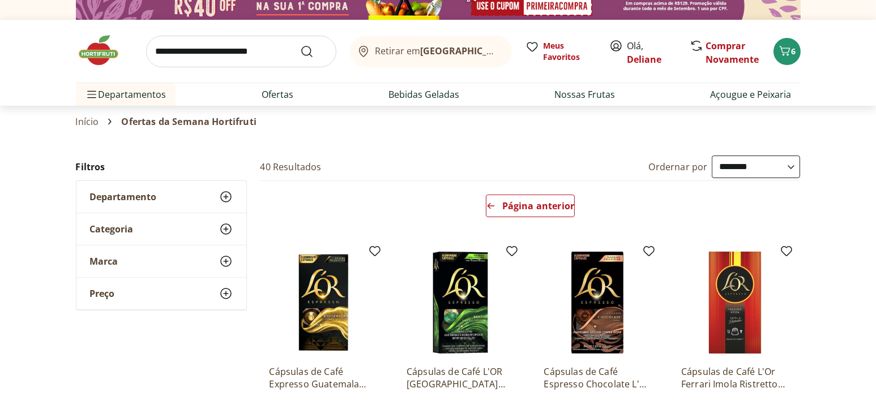
scroll to position [2, 0]
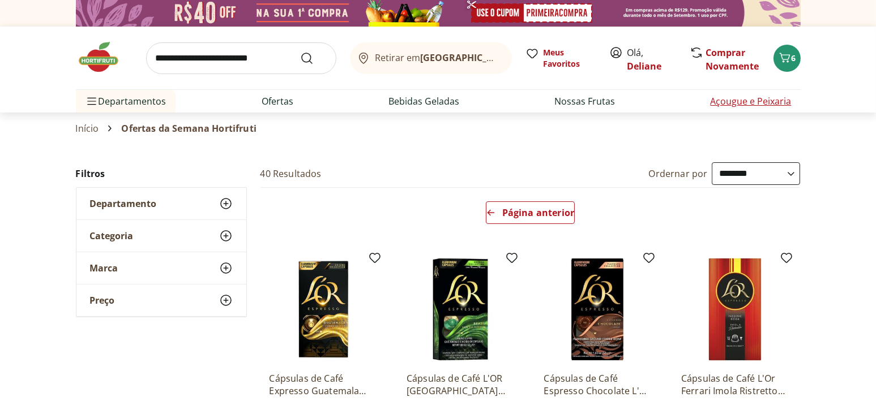
click at [778, 100] on link "Açougue e Peixaria" at bounding box center [750, 102] width 81 height 14
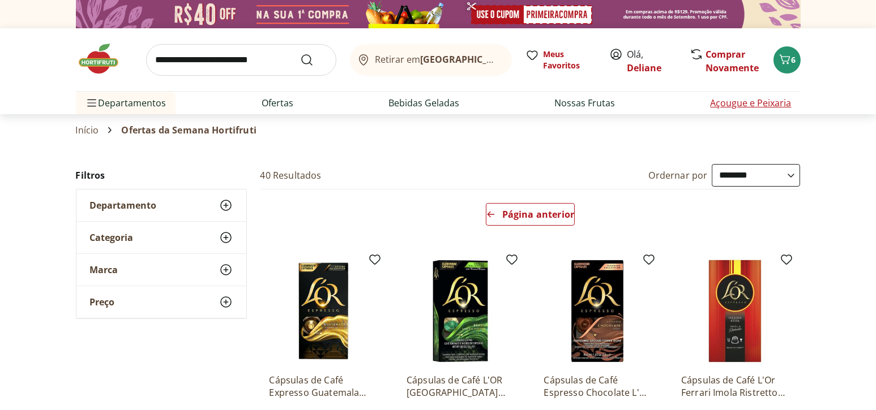
select select "**********"
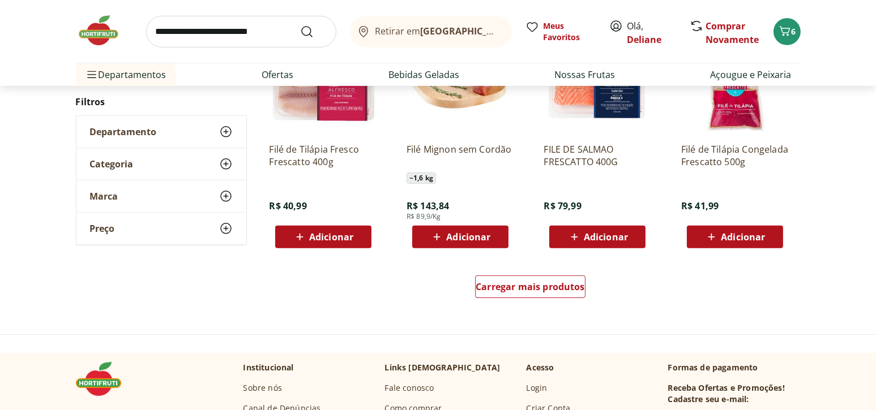
scroll to position [679, 0]
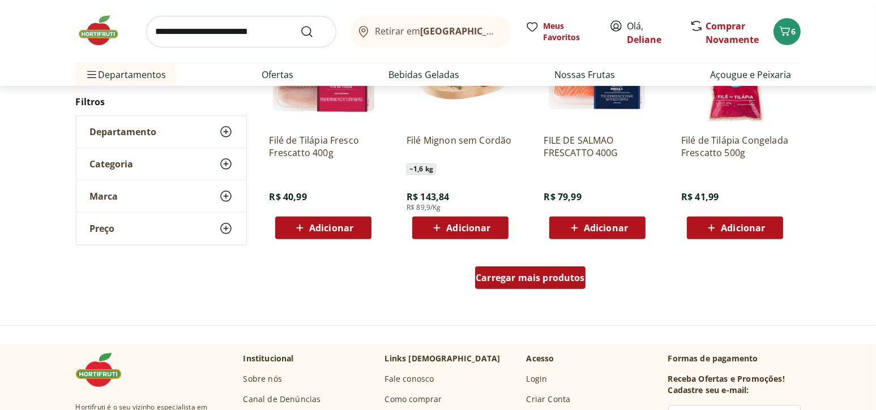
click at [562, 277] on span "Carregar mais produtos" at bounding box center [529, 277] width 109 height 9
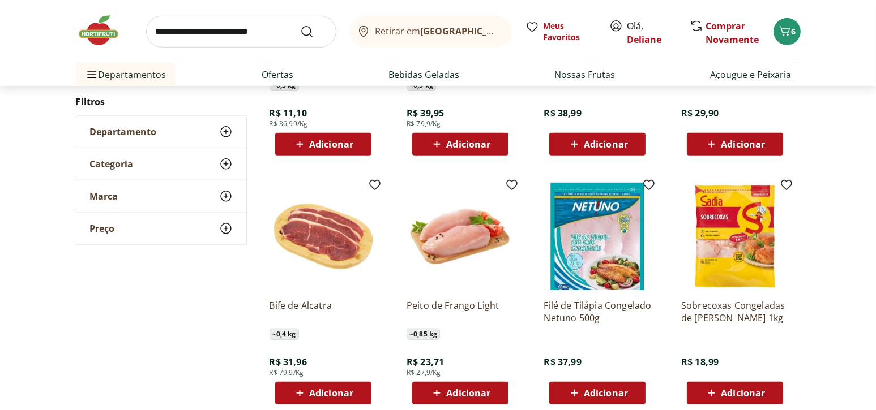
scroll to position [1075, 0]
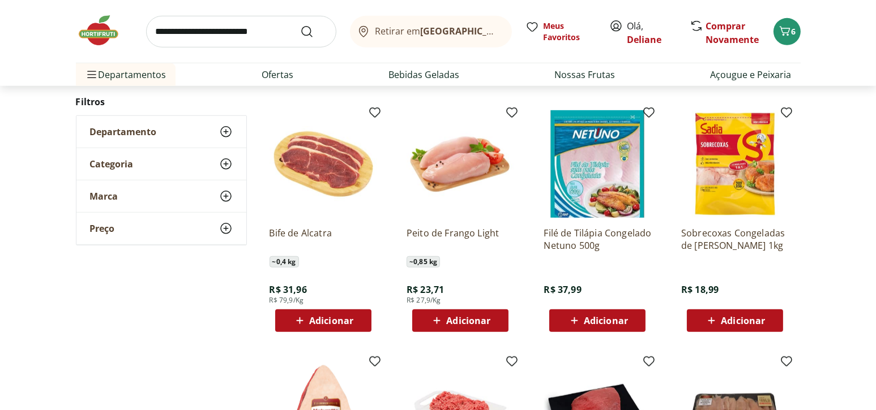
click at [745, 319] on span "Adicionar" at bounding box center [743, 320] width 44 height 9
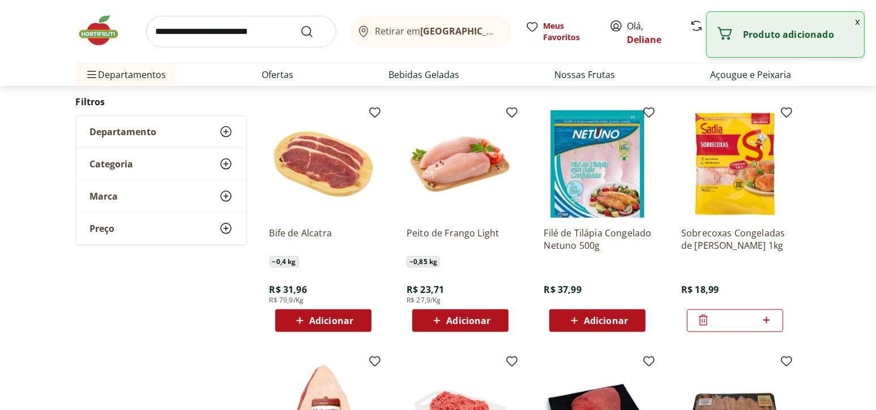
click at [767, 318] on icon at bounding box center [766, 321] width 14 height 14
type input "*"
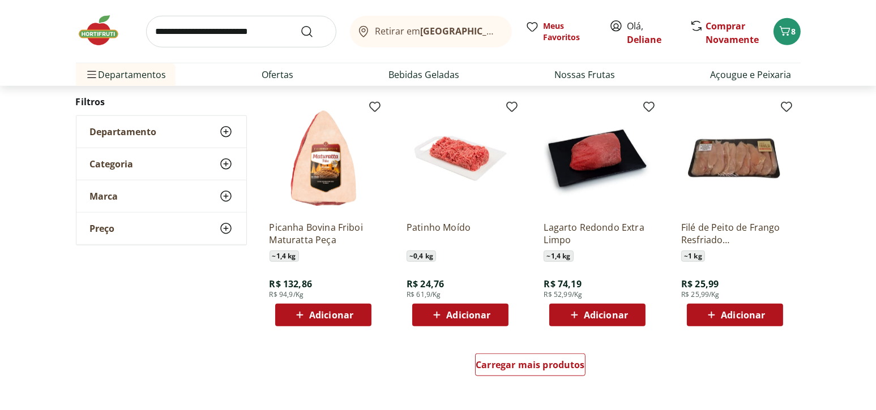
scroll to position [1358, 0]
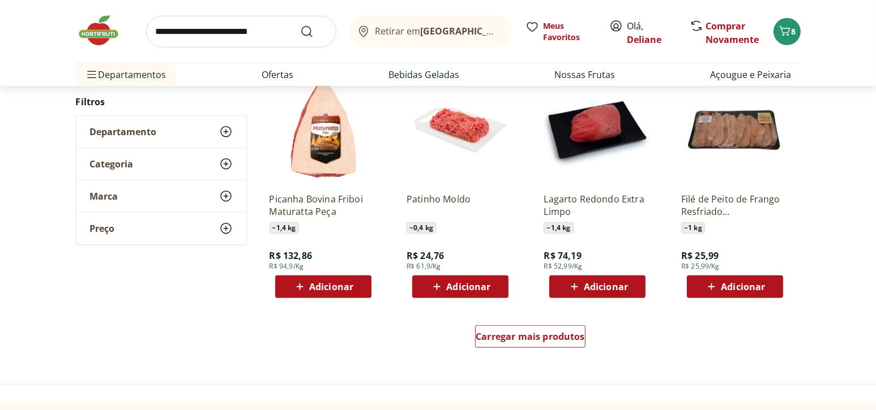
click at [749, 282] on span "Adicionar" at bounding box center [743, 286] width 44 height 9
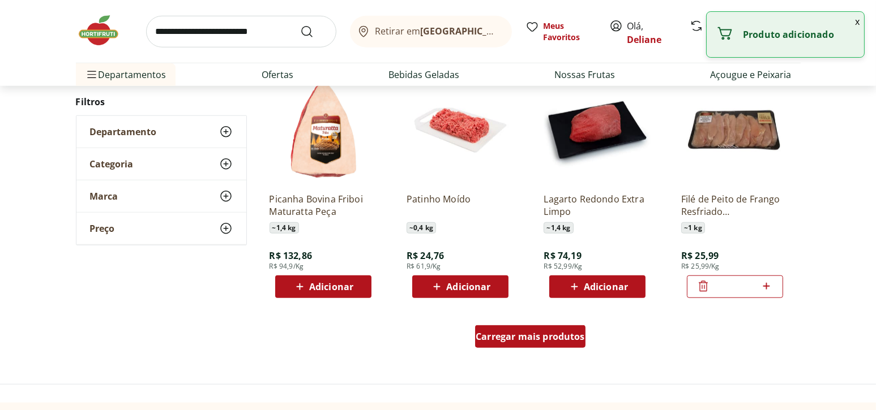
click at [529, 339] on span "Carregar mais produtos" at bounding box center [529, 336] width 109 height 9
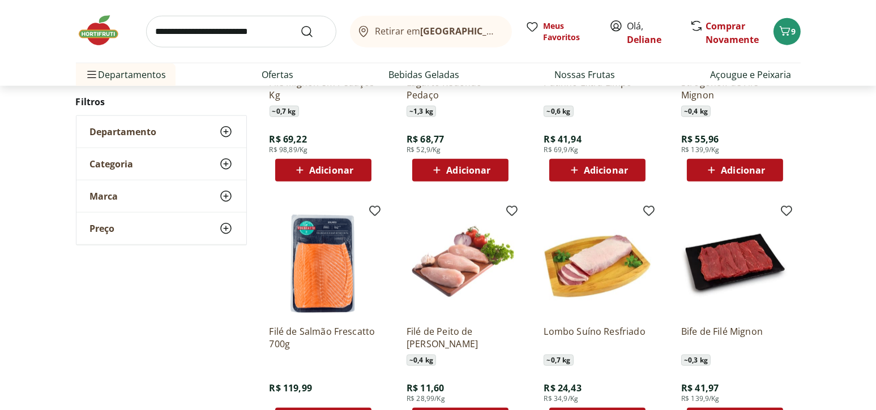
scroll to position [1811, 0]
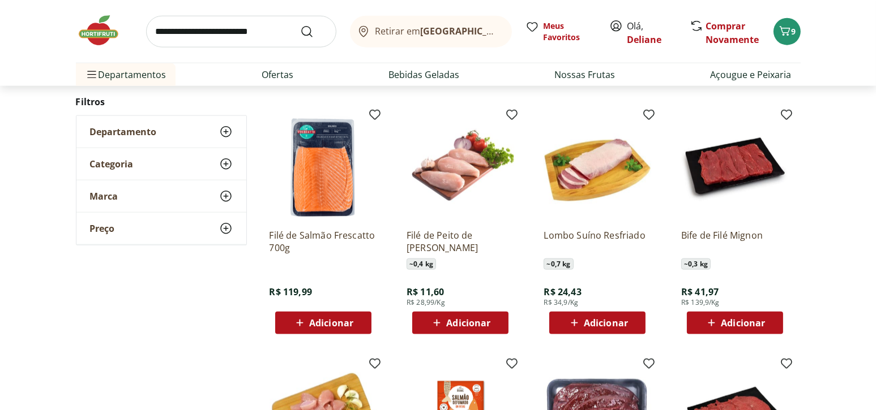
click at [447, 325] on span "Adicionar" at bounding box center [468, 323] width 44 height 9
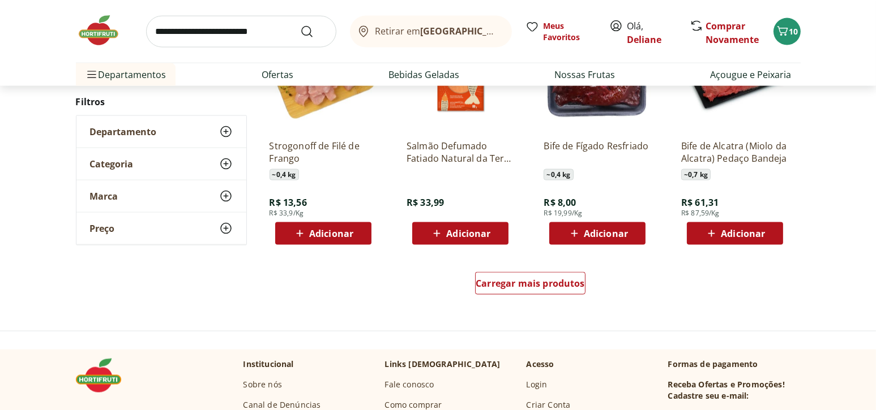
scroll to position [2207, 0]
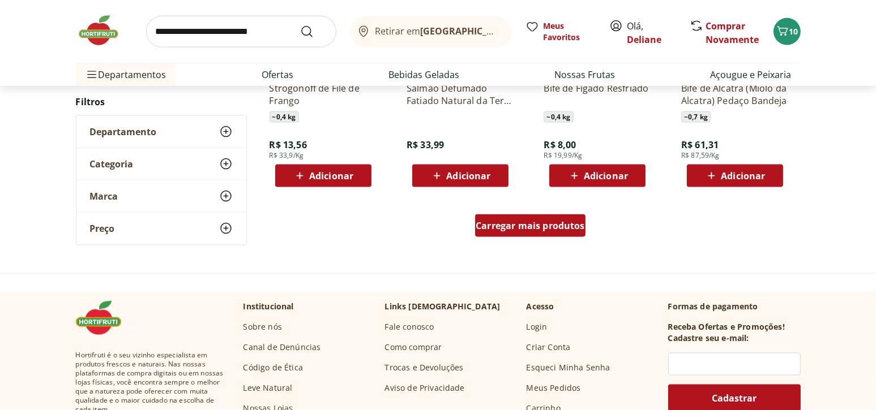
click at [517, 232] on div "Carregar mais produtos" at bounding box center [530, 226] width 110 height 23
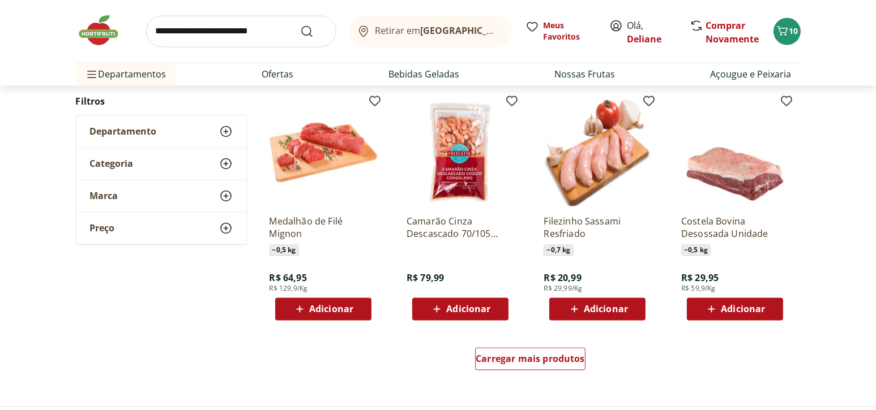
scroll to position [2830, 0]
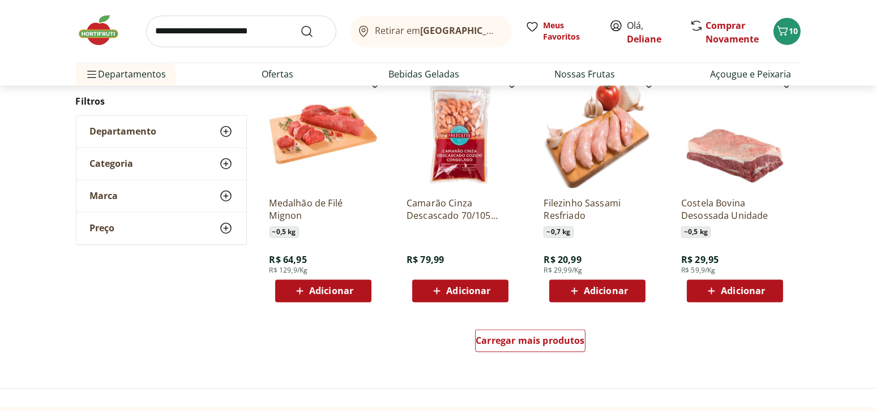
click at [593, 293] on span "Adicionar" at bounding box center [606, 291] width 44 height 9
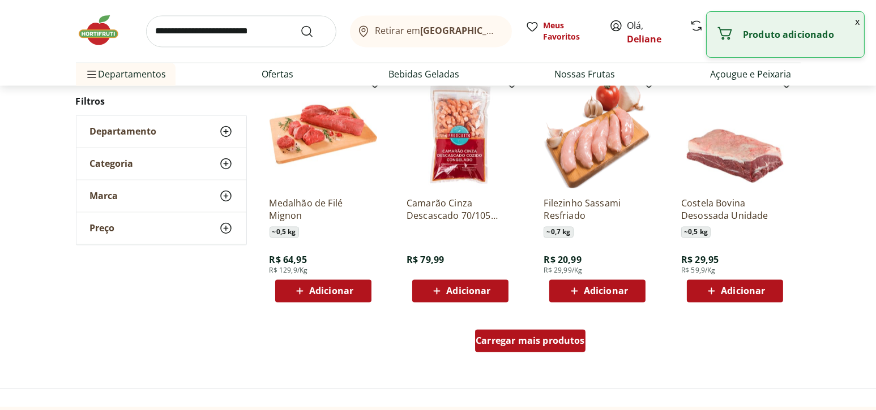
click at [550, 346] on span "Carregar mais produtos" at bounding box center [529, 341] width 109 height 9
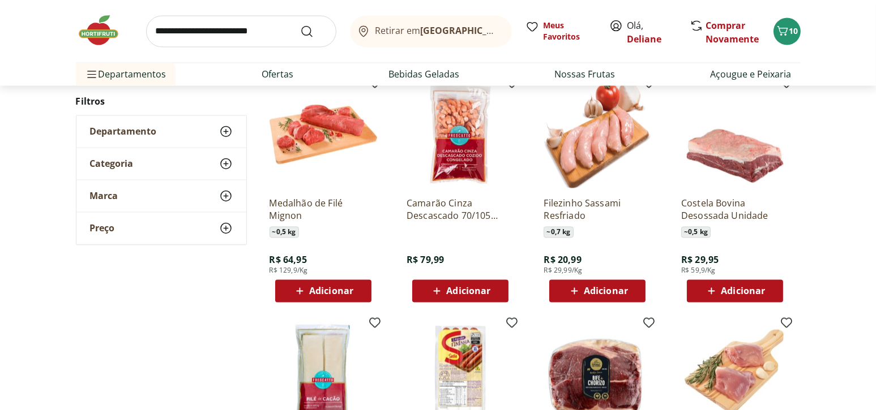
click at [738, 293] on span "Adicionar" at bounding box center [743, 291] width 44 height 9
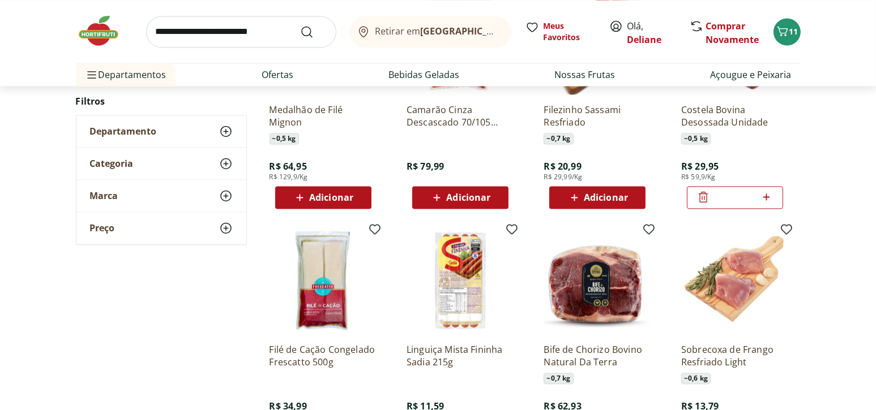
scroll to position [3000, 0]
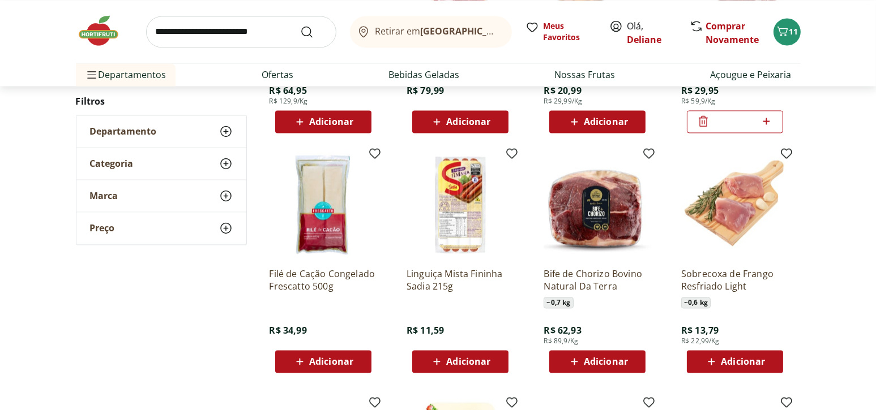
click at [745, 357] on span "Adicionar" at bounding box center [743, 361] width 44 height 9
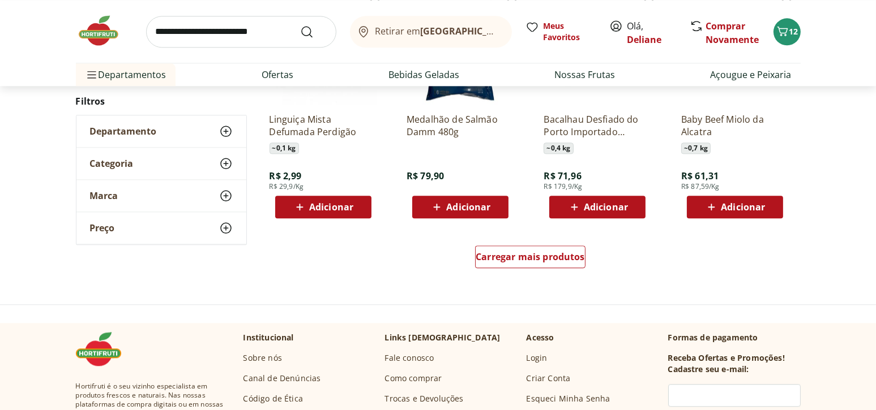
scroll to position [3736, 0]
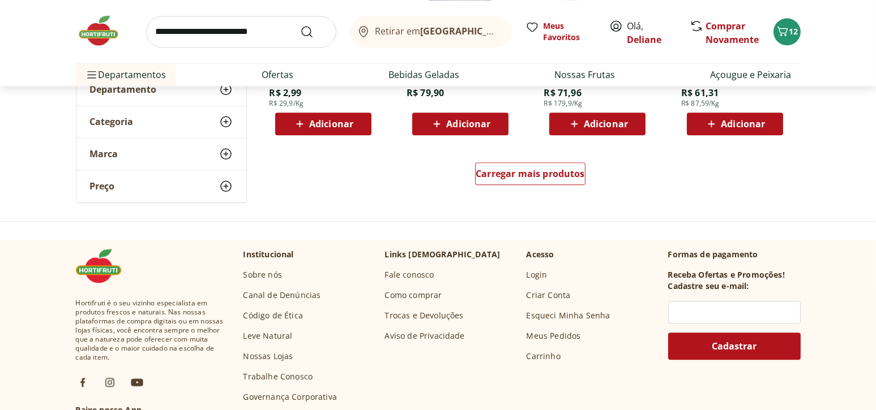
click at [520, 191] on div "Carregar mais produtos" at bounding box center [530, 176] width 549 height 54
click at [521, 157] on div "Carregar mais produtos" at bounding box center [530, 176] width 549 height 54
click at [520, 178] on span "Carregar mais produtos" at bounding box center [529, 173] width 109 height 9
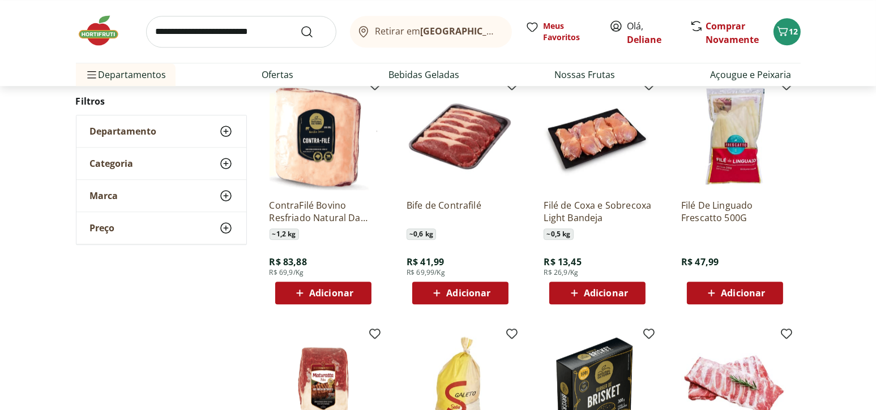
scroll to position [4075, 0]
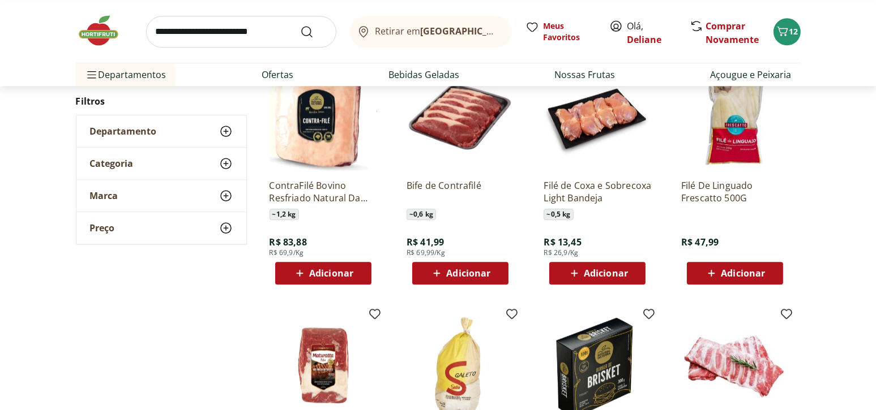
click at [606, 275] on span "Adicionar" at bounding box center [606, 273] width 44 height 9
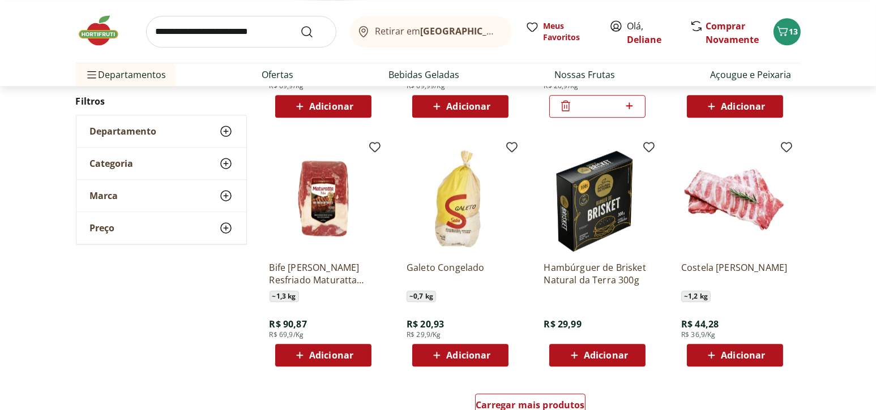
scroll to position [4245, 0]
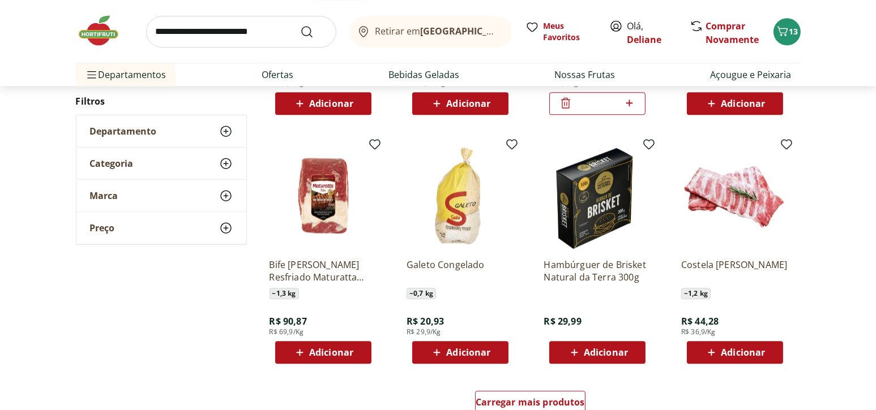
click at [340, 348] on span "Adicionar" at bounding box center [331, 352] width 44 height 9
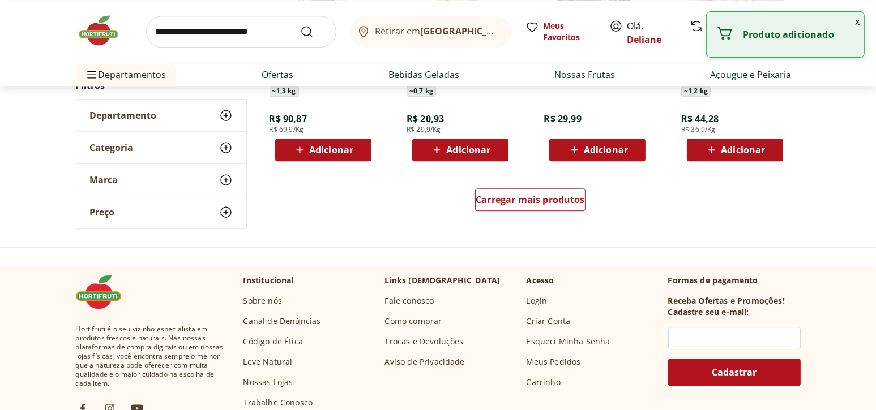
scroll to position [4472, 0]
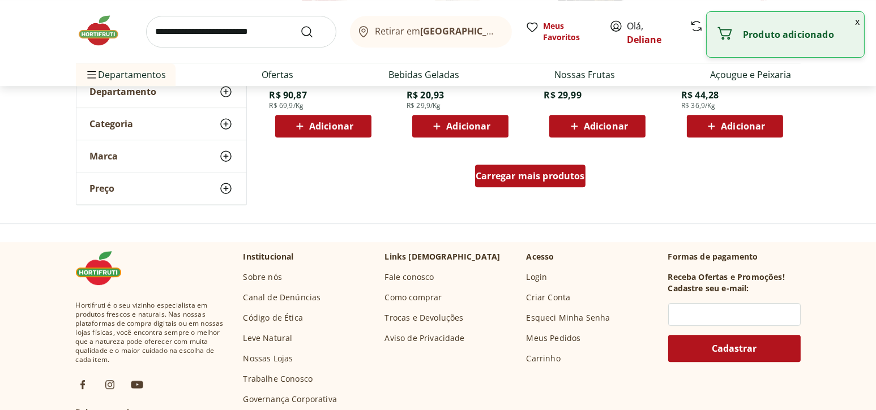
click at [555, 177] on span "Carregar mais produtos" at bounding box center [529, 176] width 109 height 9
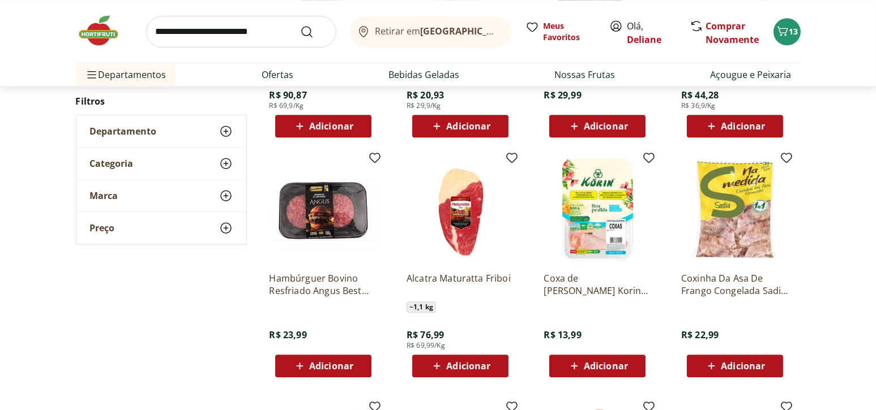
click at [438, 362] on icon at bounding box center [437, 366] width 14 height 14
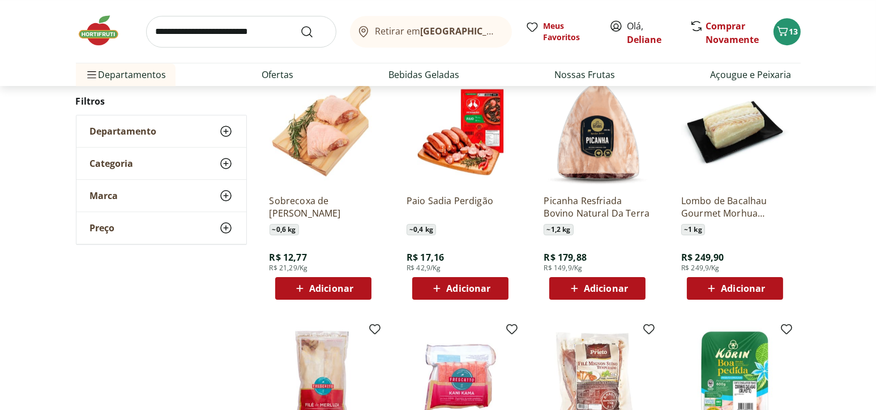
scroll to position [4811, 0]
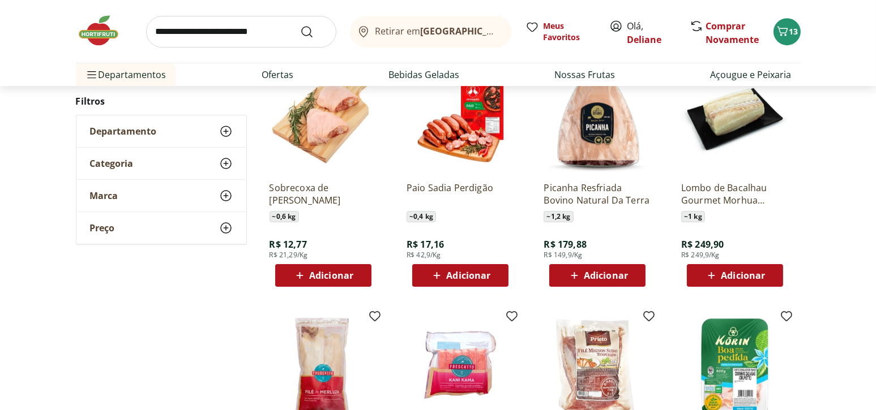
click at [336, 276] on span "Adicionar" at bounding box center [331, 275] width 44 height 9
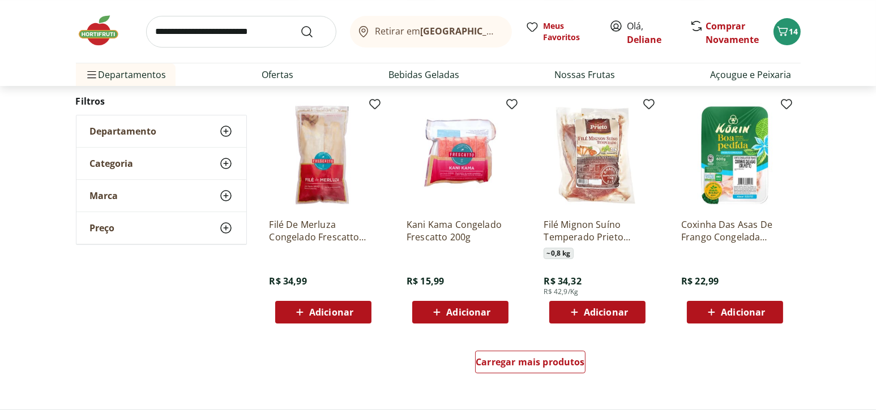
scroll to position [5038, 0]
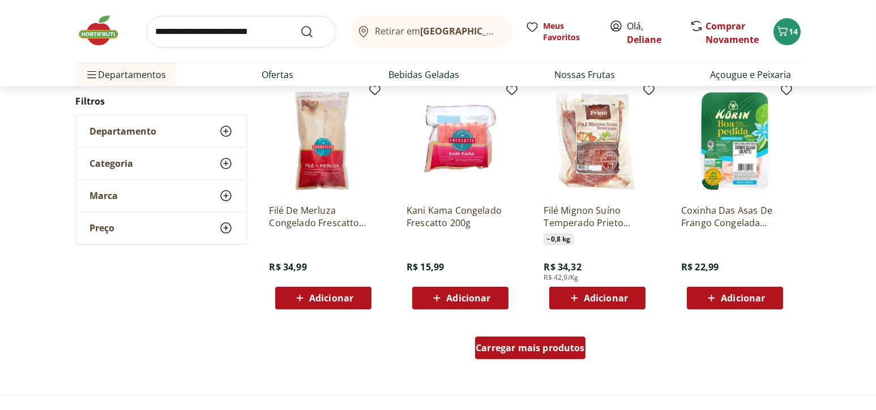
click at [542, 347] on span "Carregar mais produtos" at bounding box center [529, 348] width 109 height 9
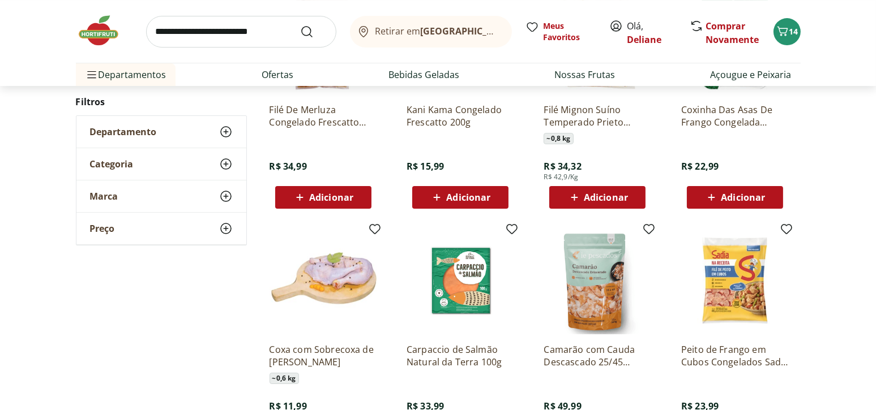
scroll to position [5264, 0]
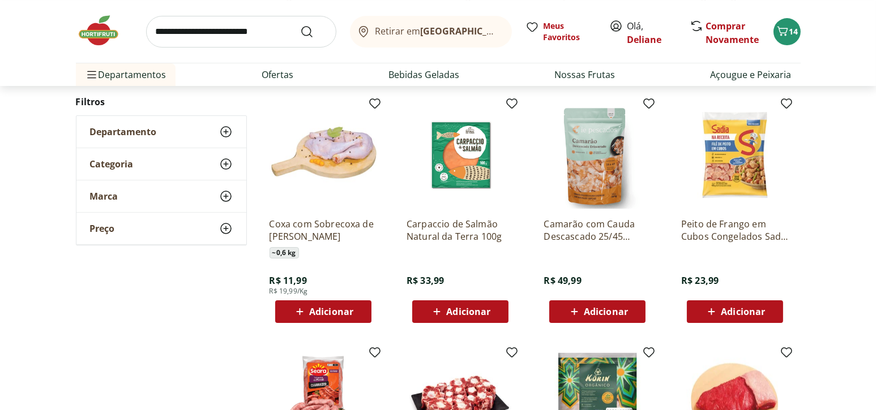
click at [315, 312] on span "Adicionar" at bounding box center [331, 311] width 44 height 9
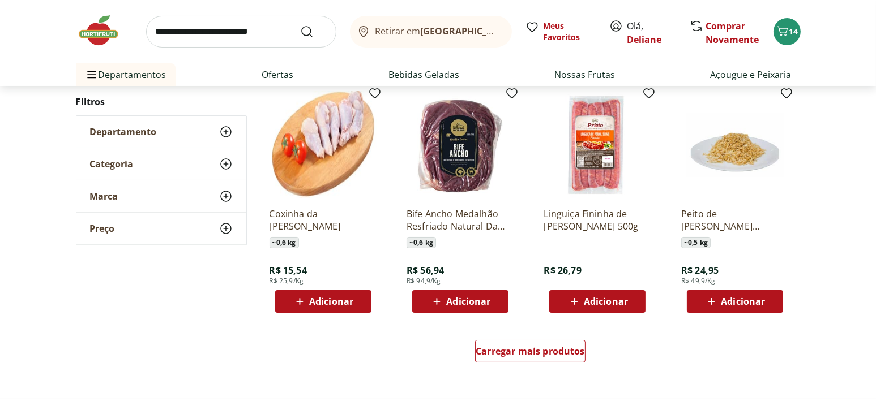
scroll to position [5943, 0]
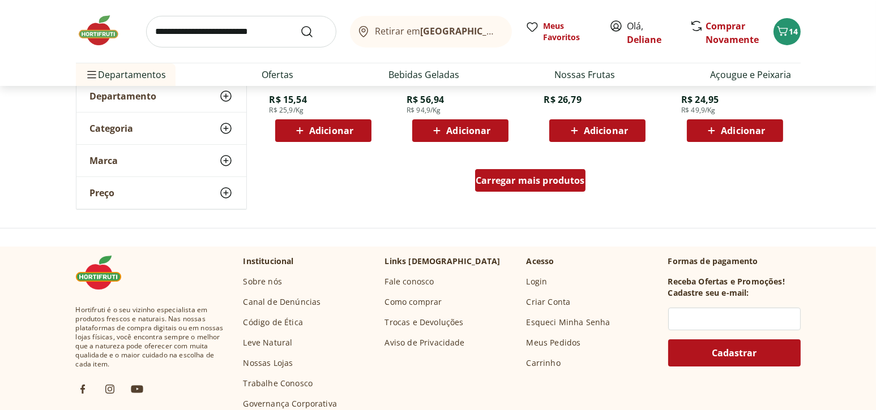
click at [560, 180] on span "Carregar mais produtos" at bounding box center [529, 180] width 109 height 9
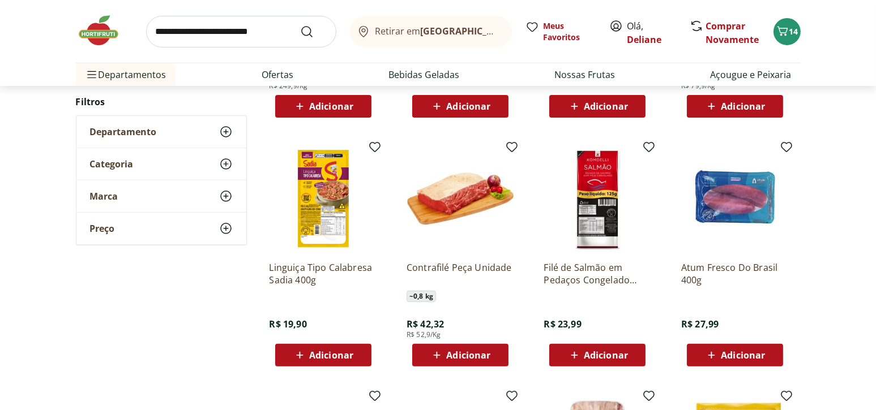
scroll to position [6226, 0]
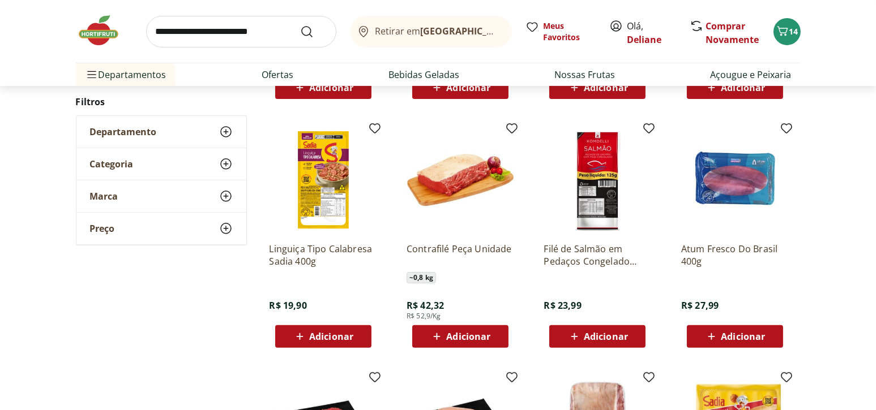
click at [428, 334] on div "Adicionar" at bounding box center [460, 337] width 78 height 20
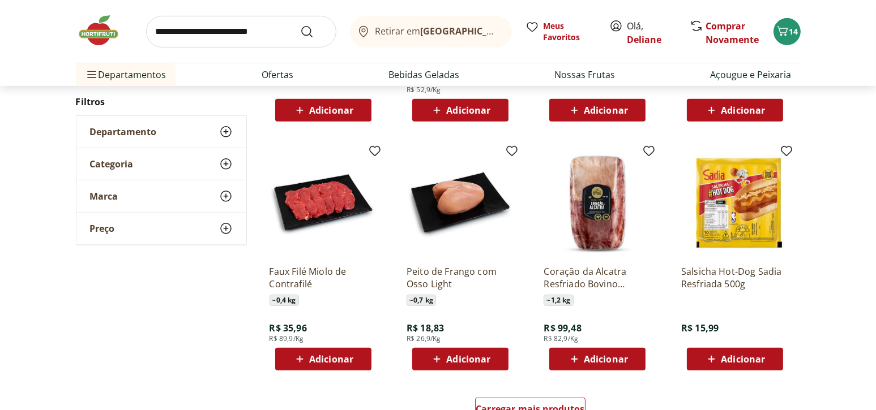
scroll to position [6566, 0]
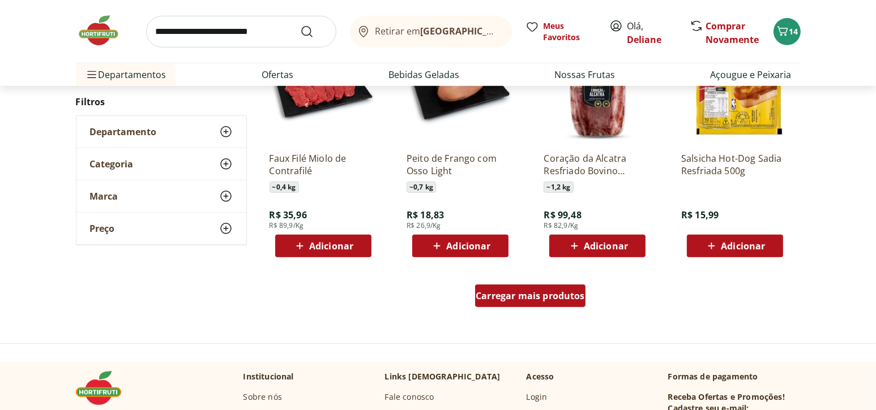
click at [543, 294] on span "Carregar mais produtos" at bounding box center [529, 295] width 109 height 9
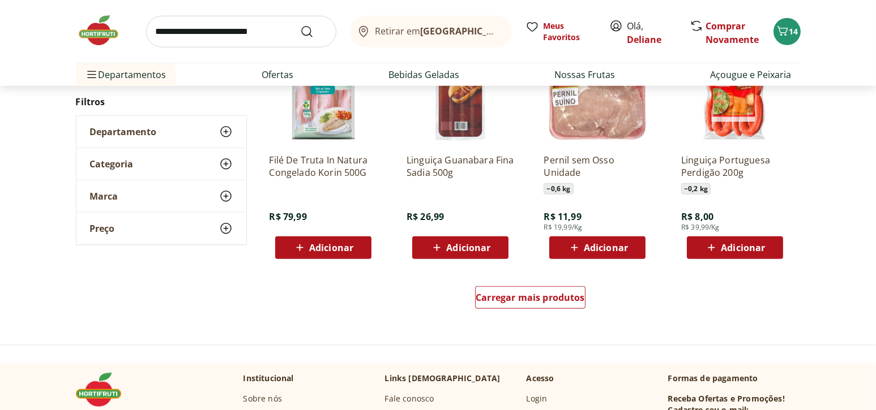
scroll to position [7415, 0]
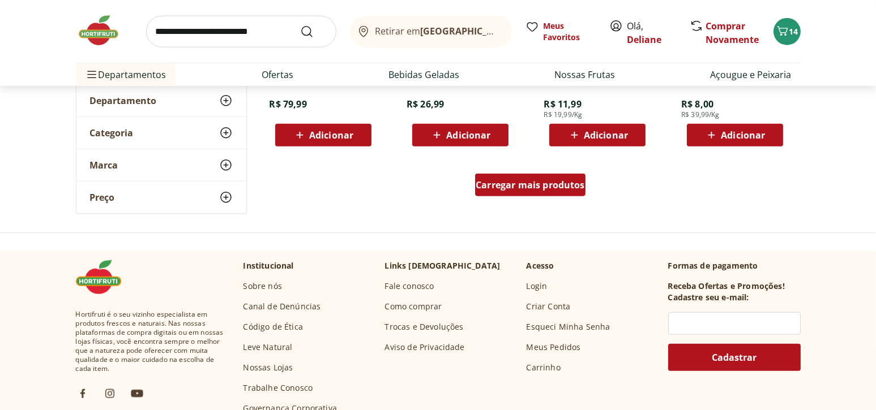
click at [537, 185] on span "Carregar mais produtos" at bounding box center [529, 185] width 109 height 9
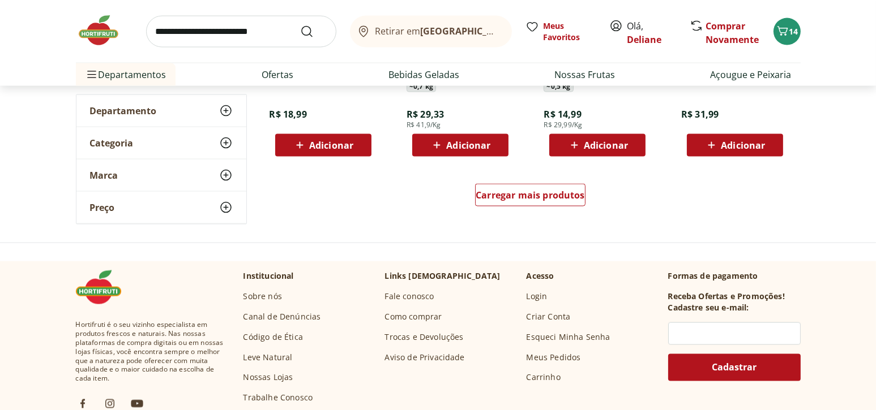
scroll to position [8151, 0]
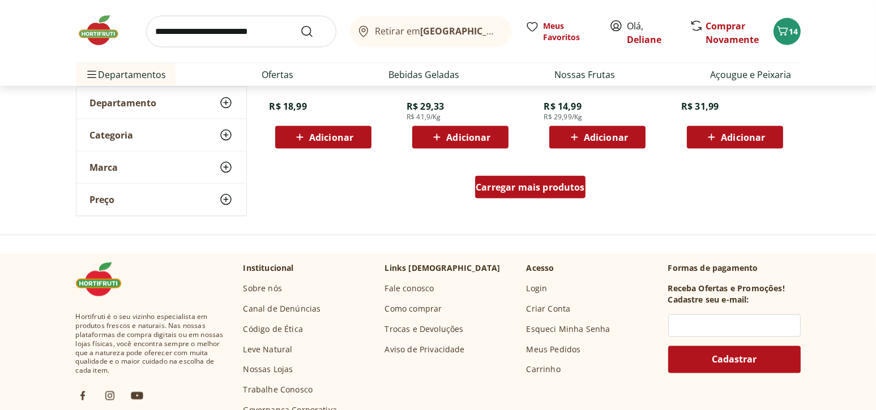
click at [561, 184] on span "Carregar mais produtos" at bounding box center [529, 187] width 109 height 9
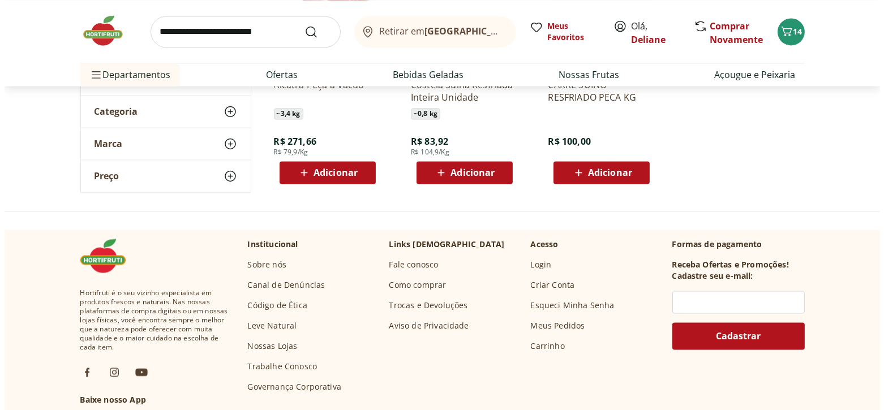
scroll to position [8886, 0]
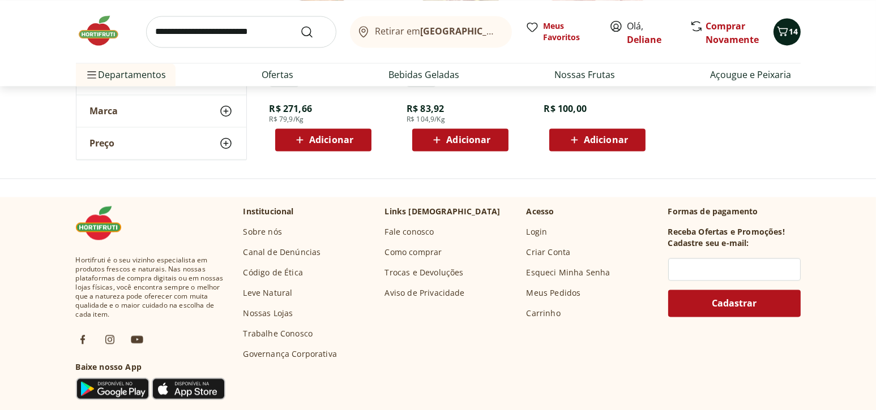
click at [787, 35] on icon "Carrinho" at bounding box center [782, 31] width 14 height 14
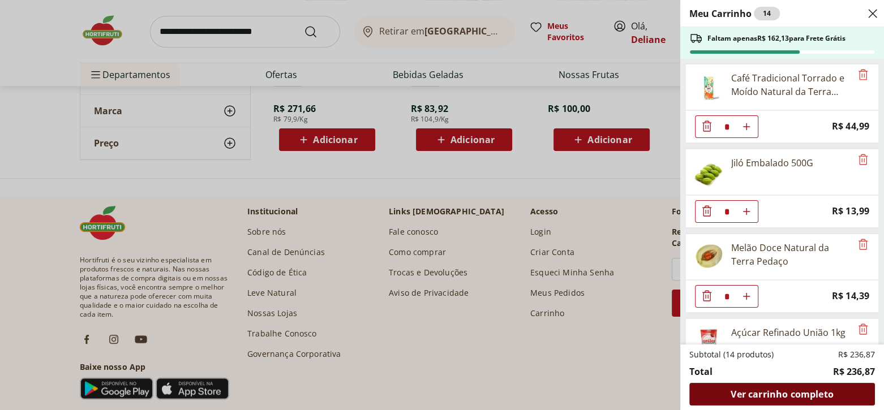
click at [816, 397] on span "Ver carrinho completo" at bounding box center [782, 394] width 102 height 9
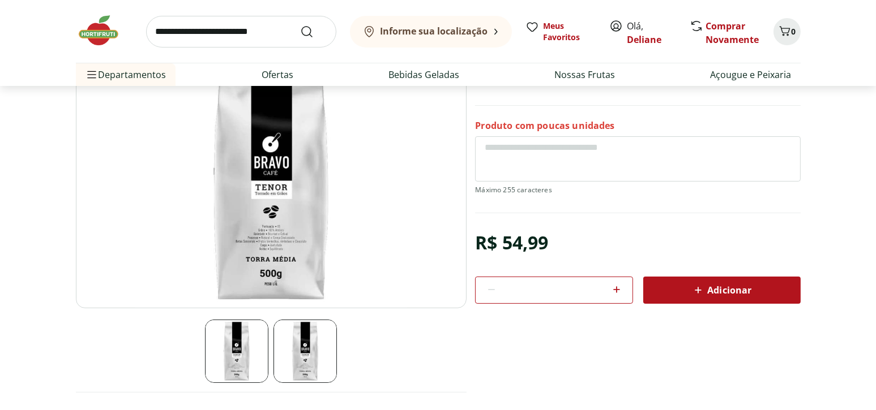
scroll to position [113, 0]
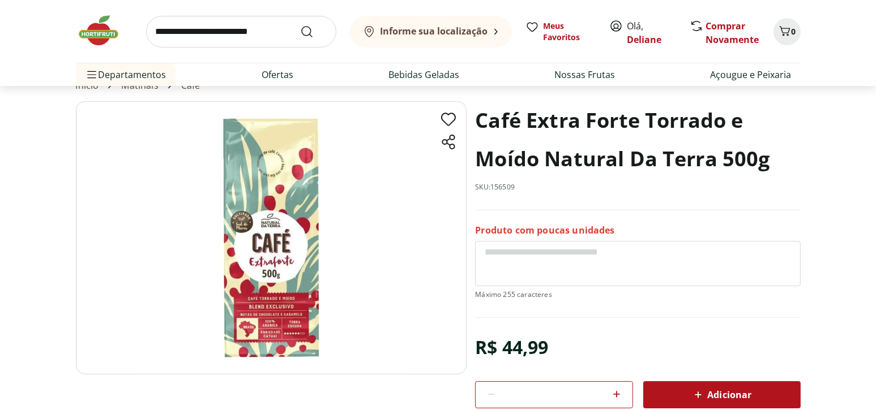
scroll to position [57, 0]
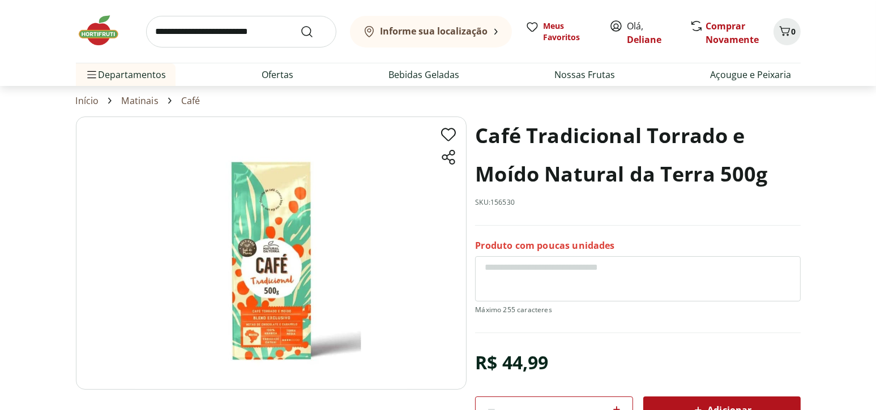
scroll to position [57, 0]
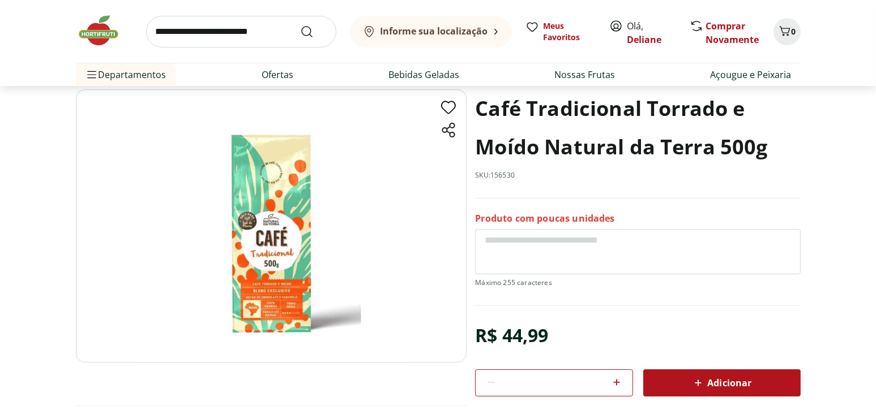
click at [721, 381] on span "Adicionar" at bounding box center [721, 383] width 60 height 14
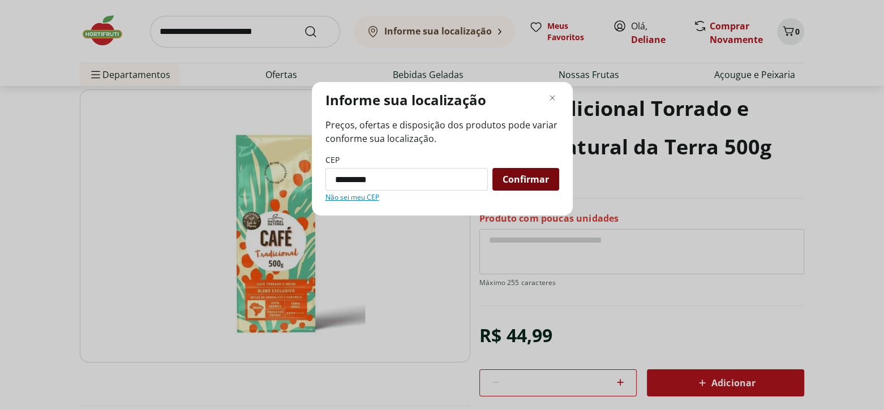
type input "*********"
click at [535, 186] on div "Confirmar" at bounding box center [525, 179] width 67 height 23
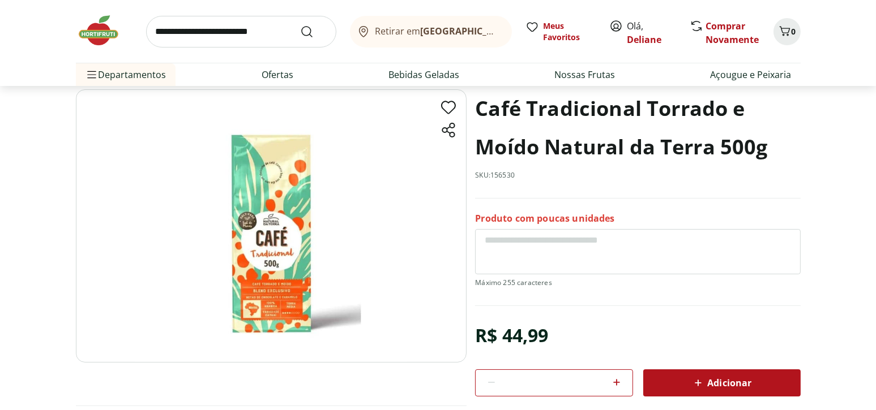
click at [709, 376] on span "Adicionar" at bounding box center [721, 383] width 60 height 14
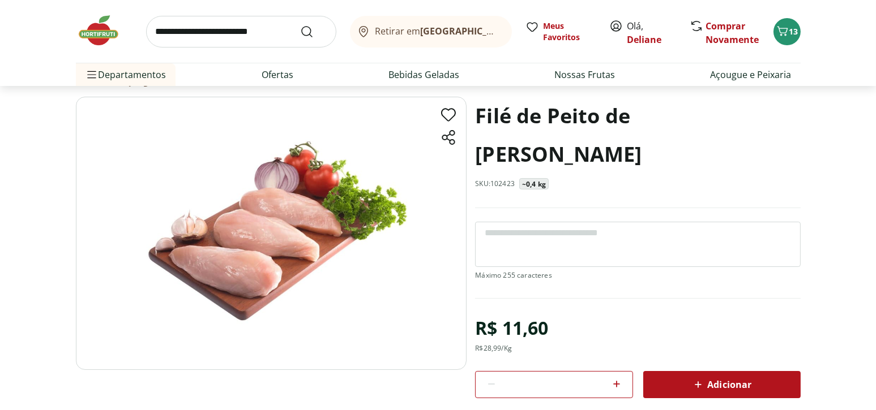
scroll to position [57, 0]
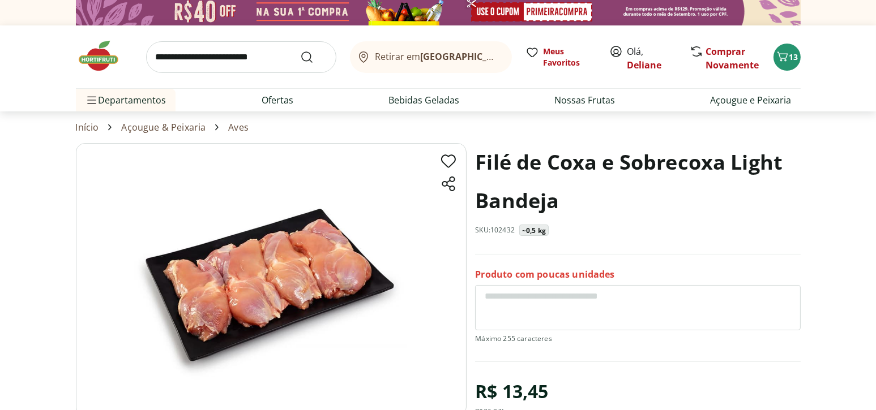
scroll to position [113, 0]
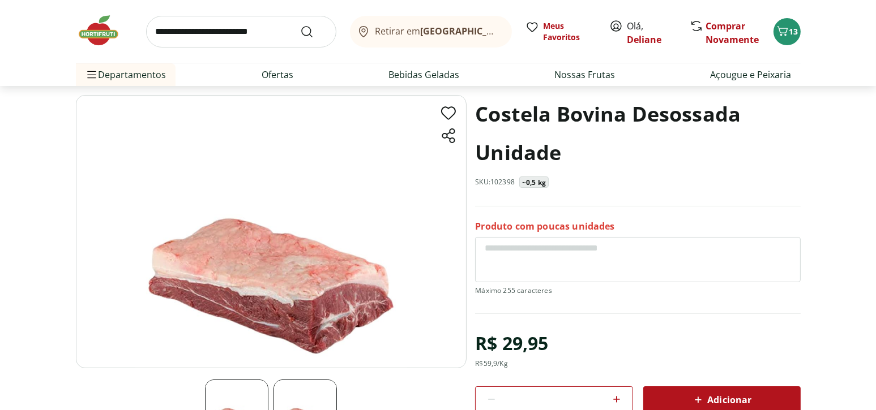
scroll to position [113, 0]
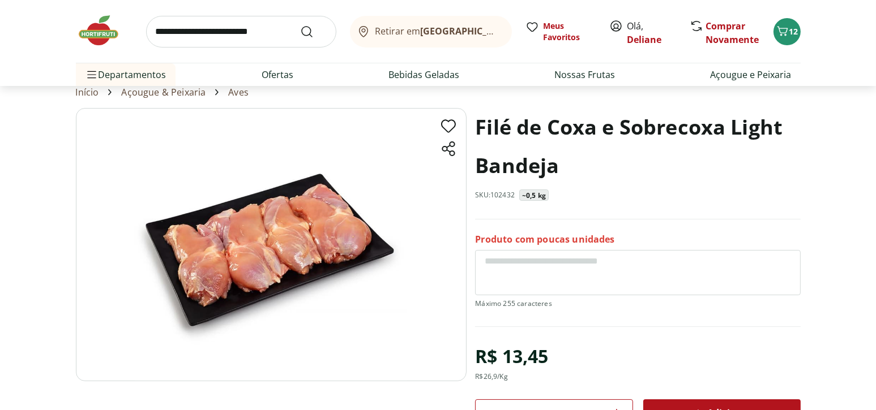
scroll to position [57, 0]
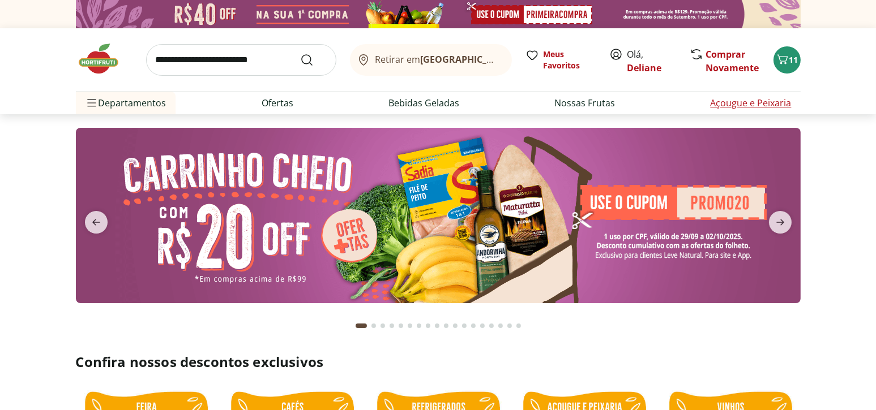
click at [714, 101] on link "Açougue e Peixaria" at bounding box center [750, 103] width 81 height 14
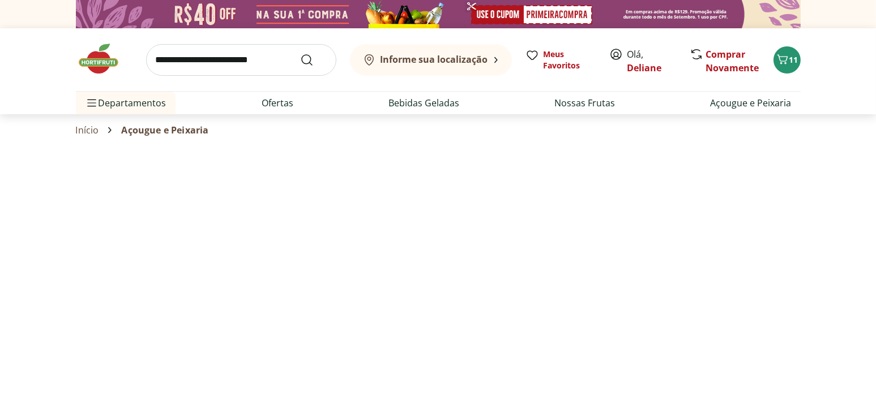
select select "**********"
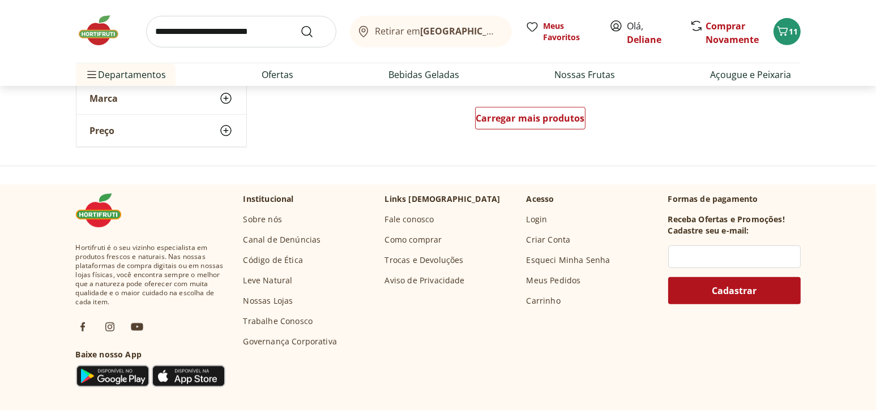
scroll to position [849, 0]
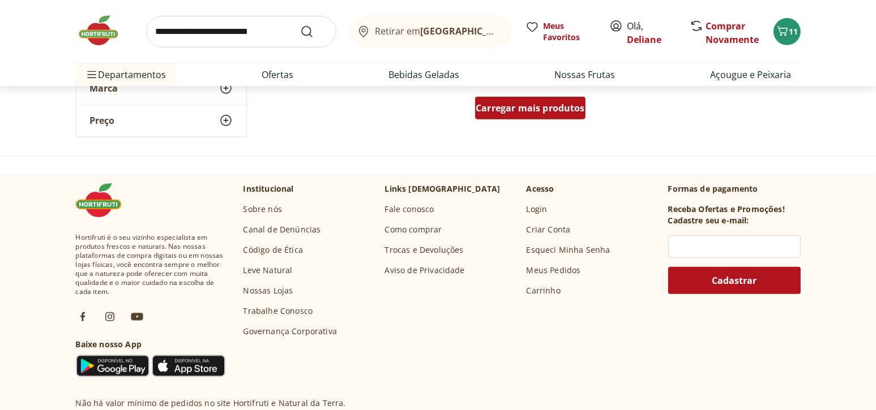
click at [559, 105] on span "Carregar mais produtos" at bounding box center [529, 108] width 109 height 9
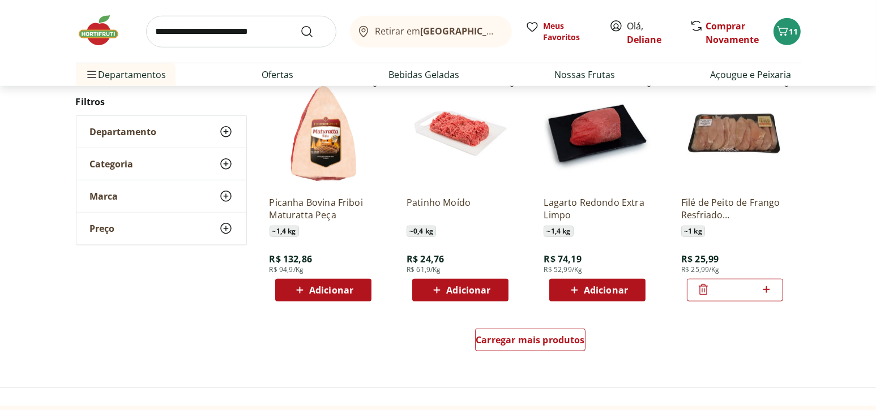
scroll to position [1358, 0]
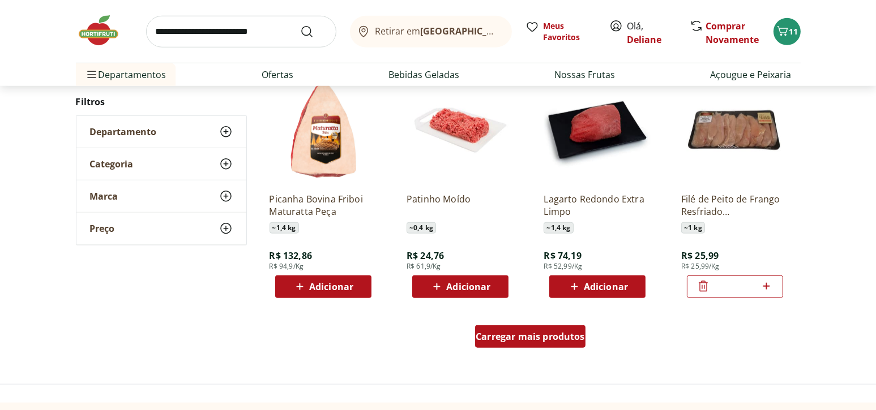
click at [531, 333] on span "Carregar mais produtos" at bounding box center [529, 336] width 109 height 9
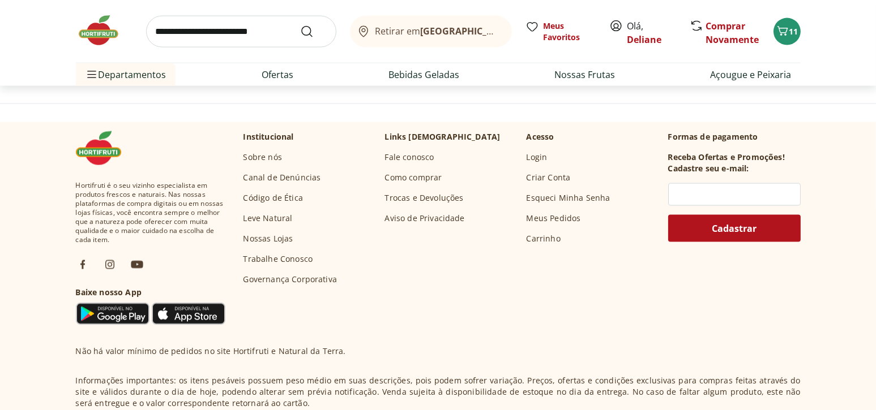
scroll to position [2207, 0]
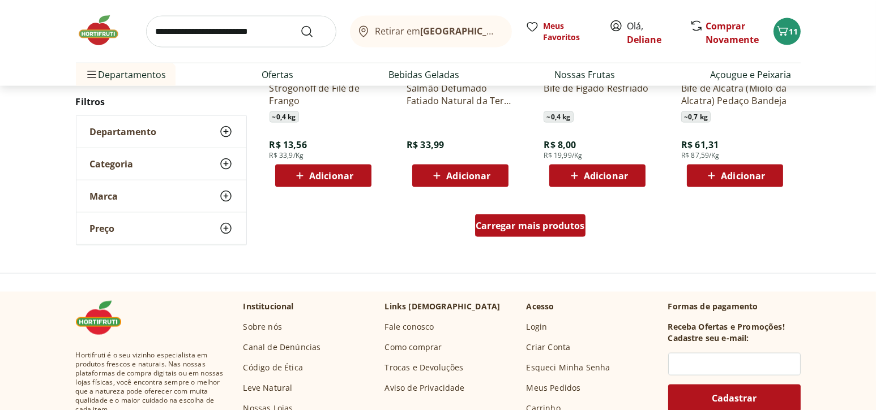
click at [539, 230] on span "Carregar mais produtos" at bounding box center [529, 225] width 109 height 9
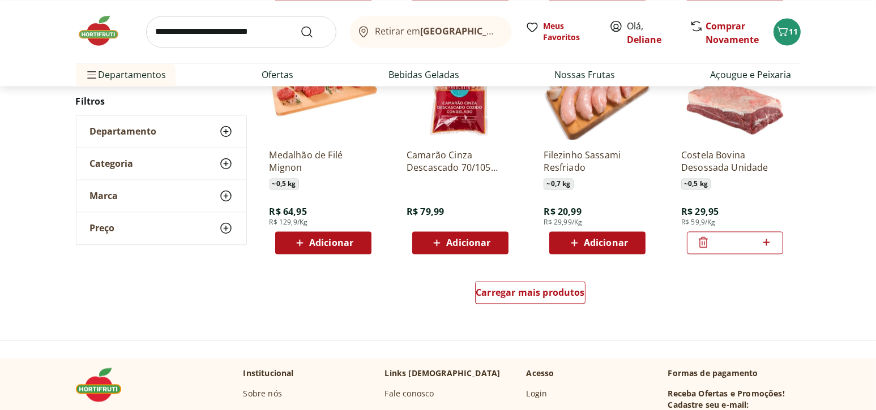
scroll to position [2887, 0]
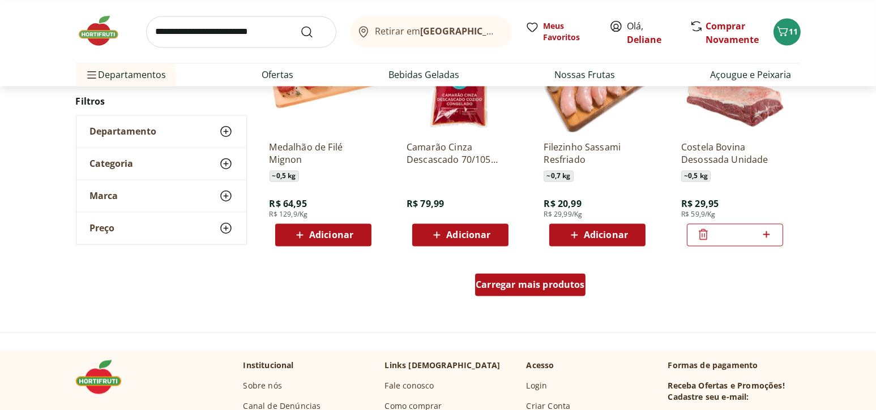
click at [524, 283] on span "Carregar mais produtos" at bounding box center [529, 284] width 109 height 9
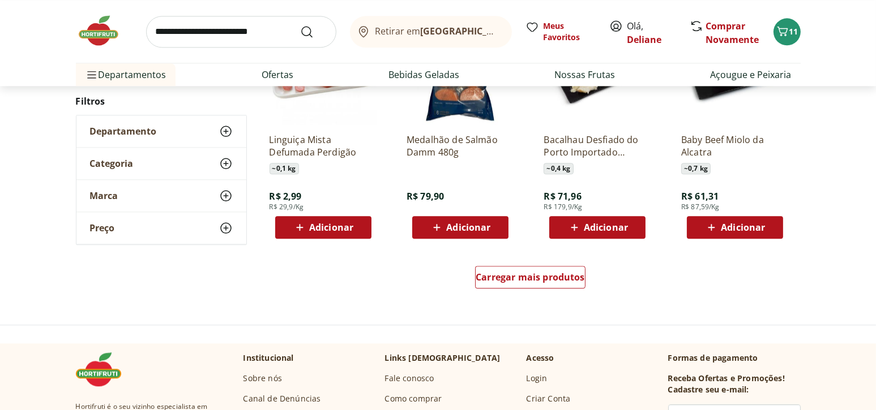
scroll to position [3679, 0]
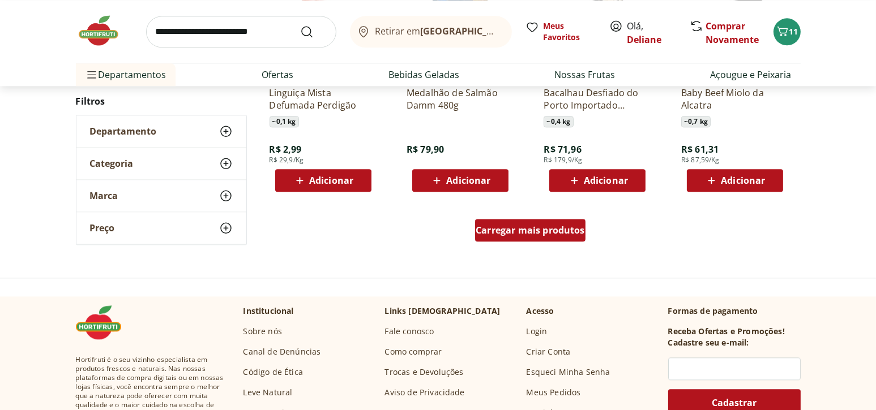
click at [497, 229] on span "Carregar mais produtos" at bounding box center [529, 230] width 109 height 9
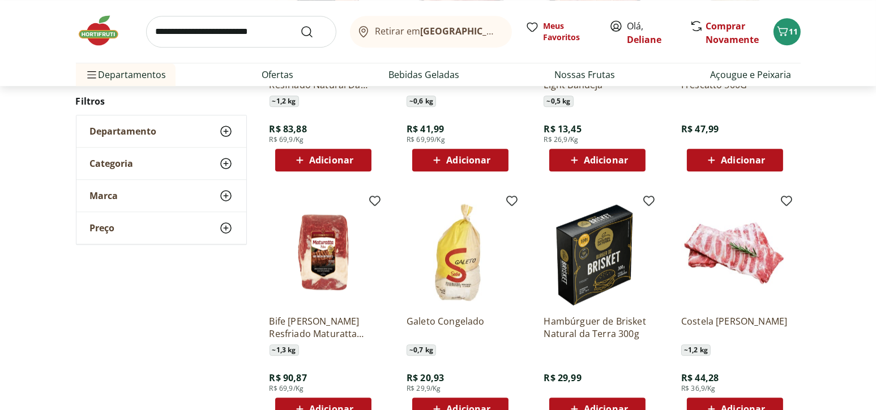
scroll to position [4302, 0]
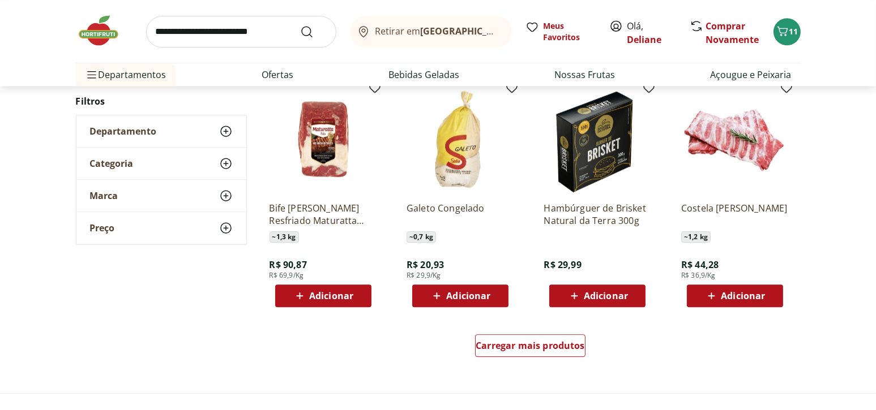
click at [330, 293] on span "Adicionar" at bounding box center [331, 295] width 44 height 9
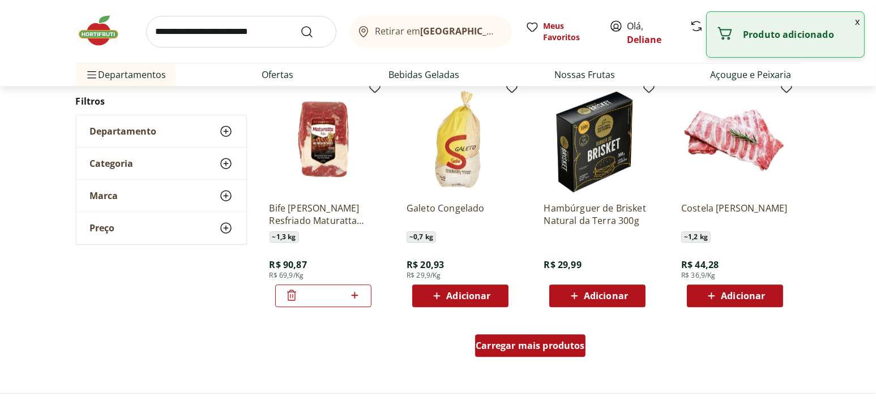
click at [558, 351] on div "Carregar mais produtos" at bounding box center [530, 346] width 110 height 23
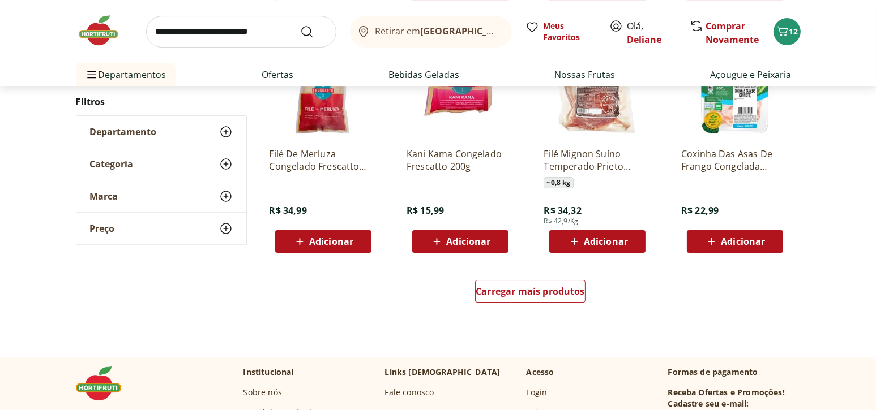
scroll to position [5038, 0]
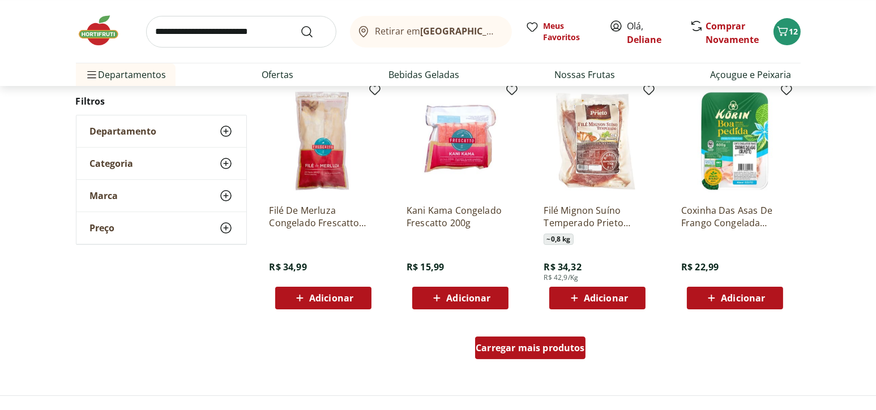
click at [556, 354] on div "Carregar mais produtos" at bounding box center [530, 348] width 110 height 23
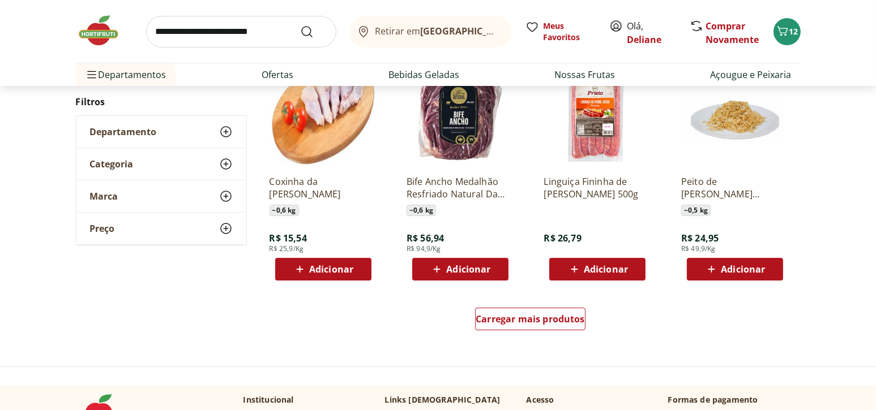
scroll to position [5830, 0]
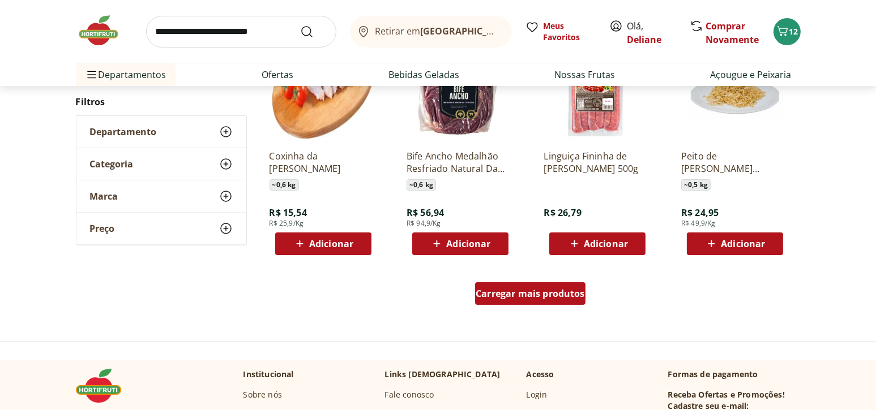
click at [561, 301] on div "Carregar mais produtos" at bounding box center [530, 293] width 110 height 23
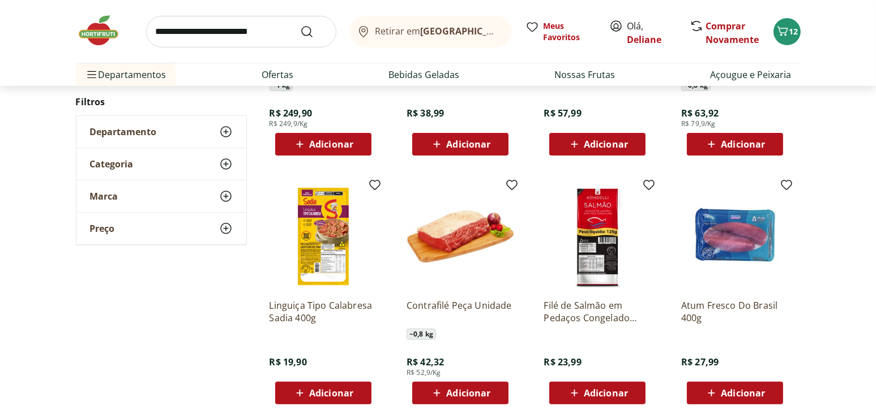
scroll to position [6283, 0]
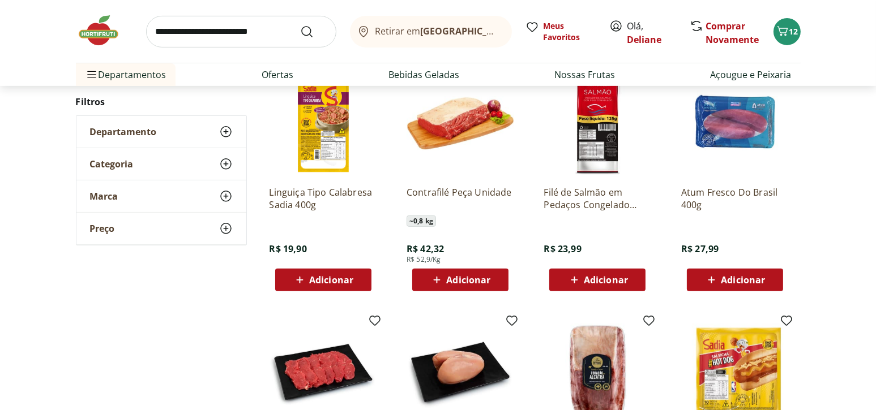
click at [475, 279] on span "Adicionar" at bounding box center [468, 280] width 44 height 9
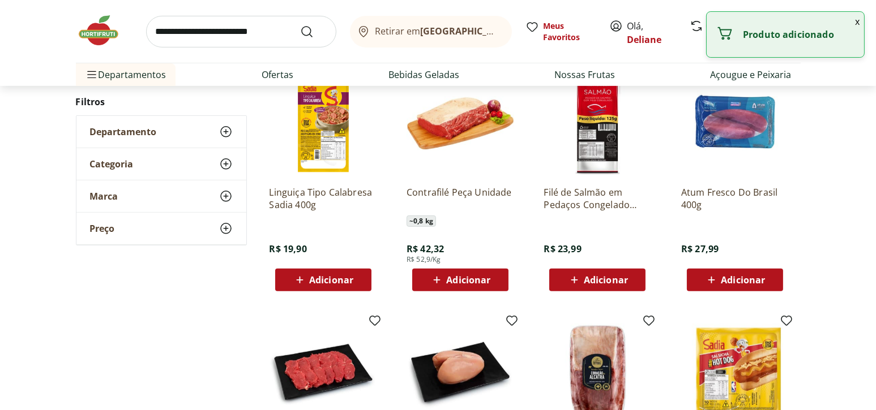
click at [801, 41] on div "Produto adicionado" at bounding box center [784, 34] width 157 height 45
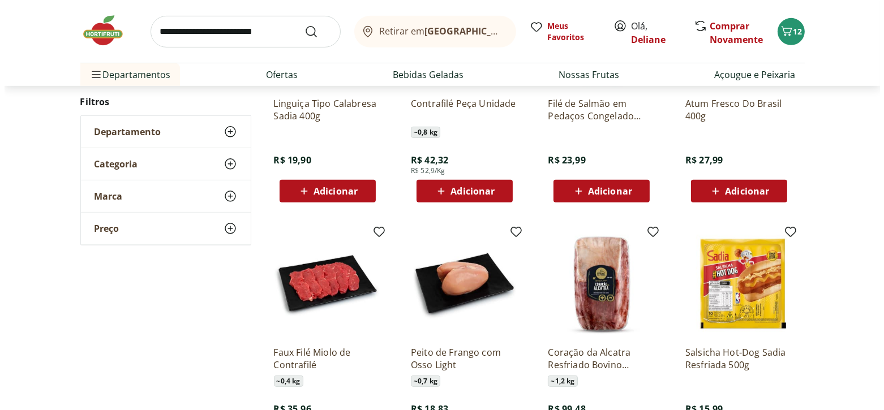
scroll to position [6396, 0]
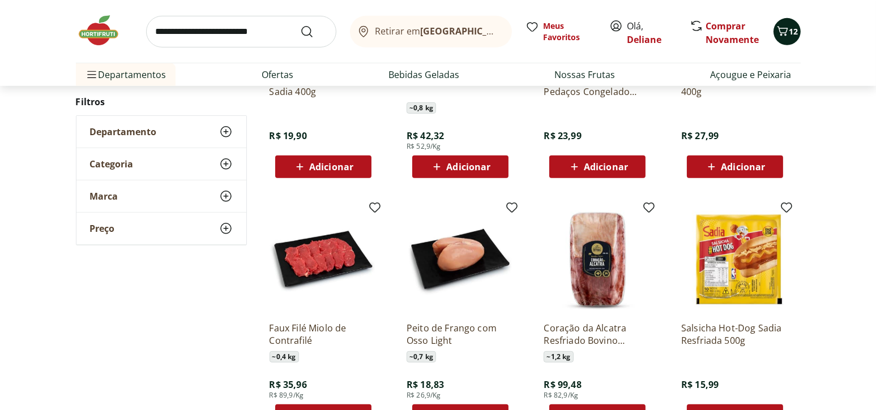
click at [799, 34] on button "12" at bounding box center [786, 31] width 27 height 27
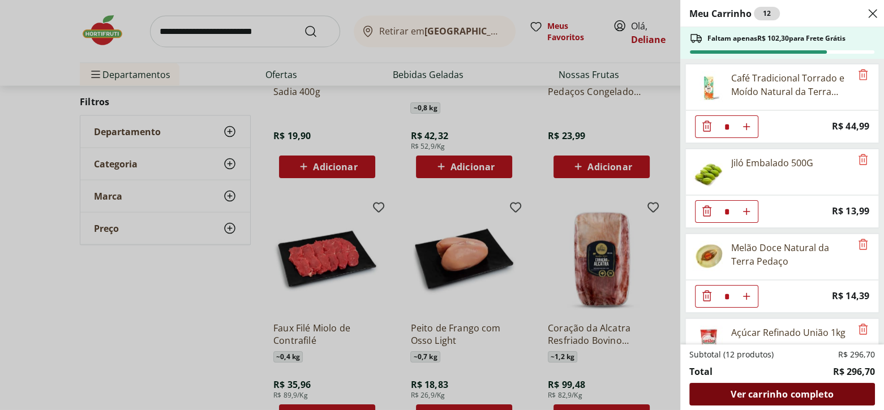
click at [763, 390] on span "Ver carrinho completo" at bounding box center [782, 394] width 102 height 9
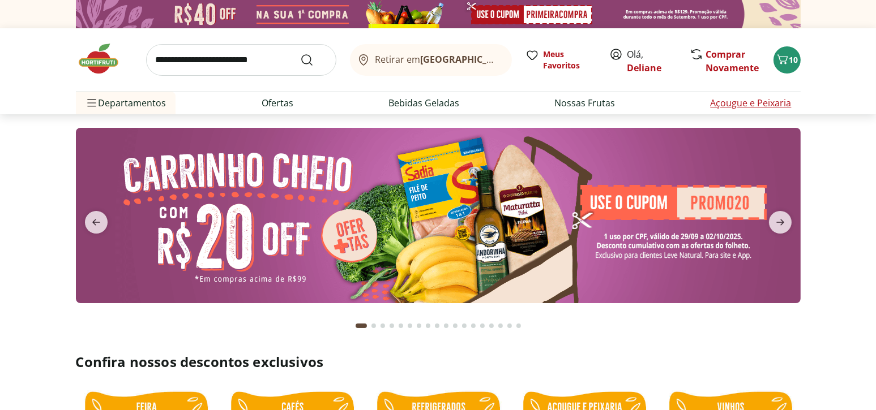
click at [762, 101] on link "Açougue e Peixaria" at bounding box center [750, 103] width 81 height 14
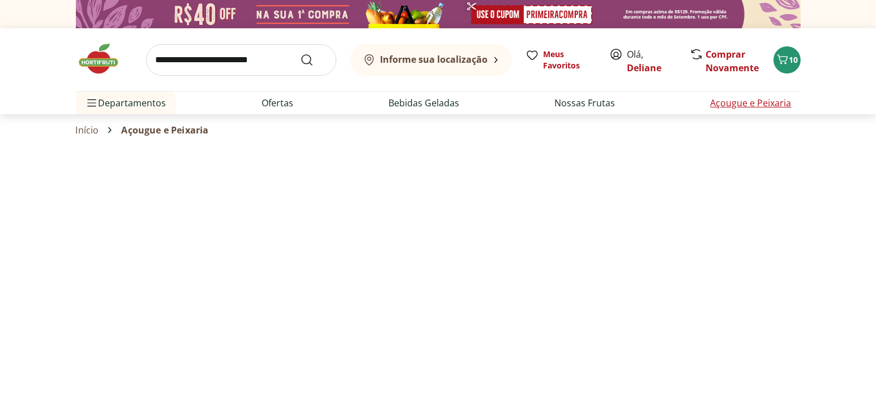
select select "**********"
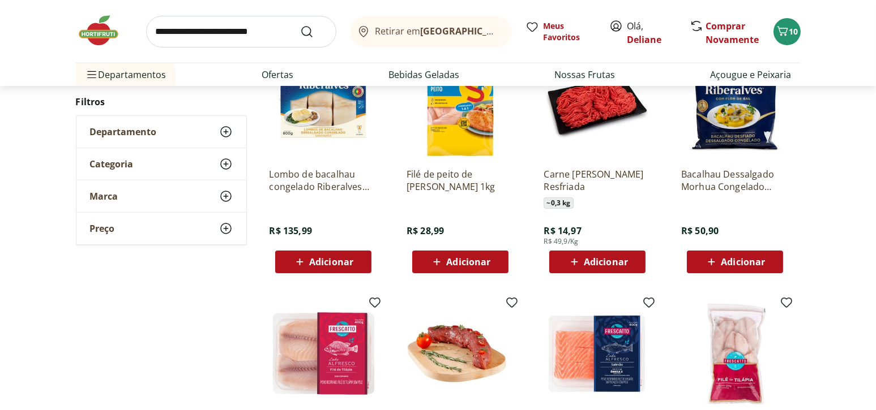
scroll to position [792, 0]
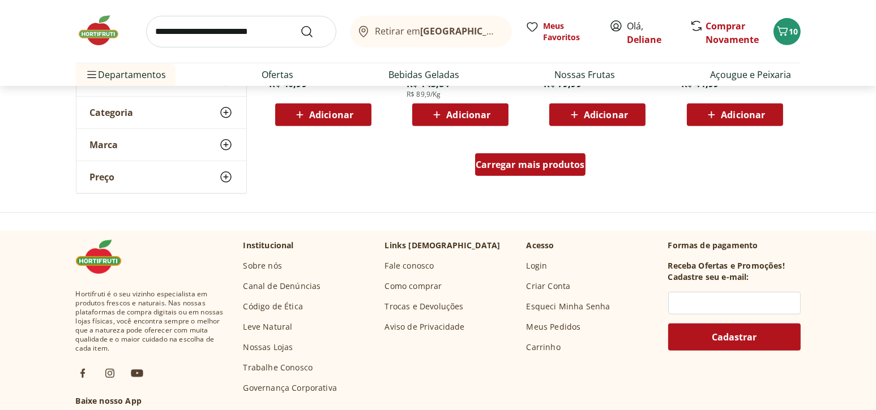
click at [531, 160] on span "Carregar mais produtos" at bounding box center [529, 164] width 109 height 9
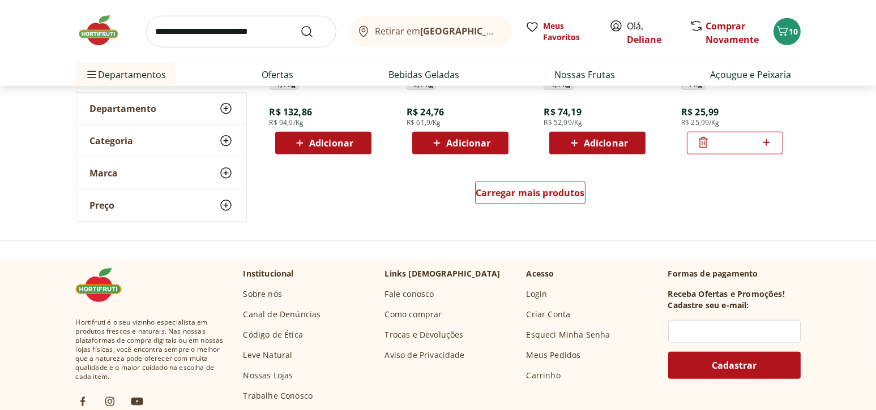
scroll to position [1528, 0]
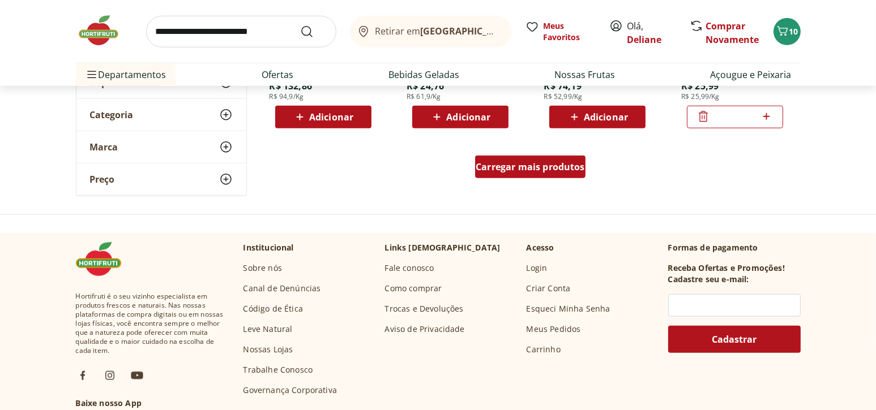
click at [564, 172] on span "Carregar mais produtos" at bounding box center [529, 166] width 109 height 9
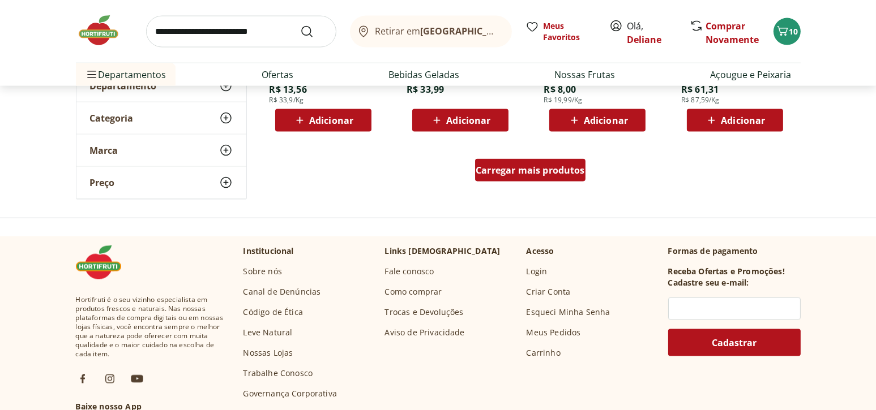
scroll to position [2264, 0]
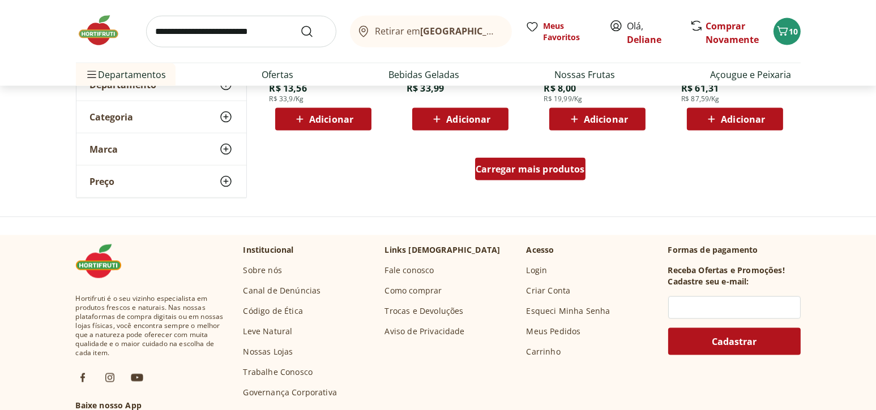
click at [560, 174] on span "Carregar mais produtos" at bounding box center [529, 169] width 109 height 9
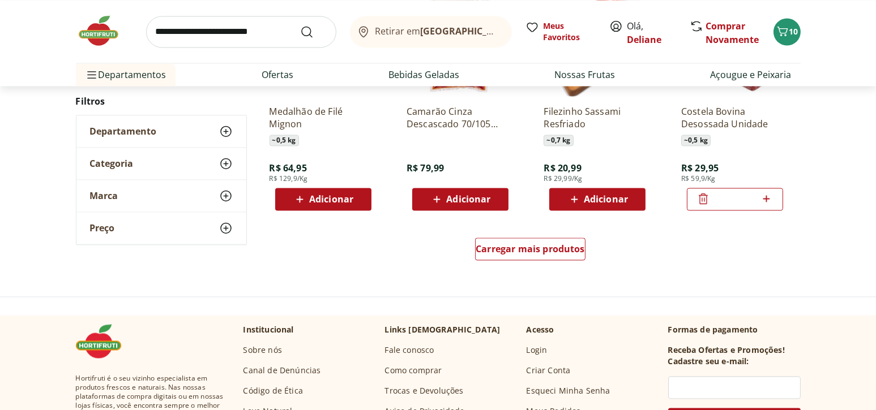
scroll to position [3000, 0]
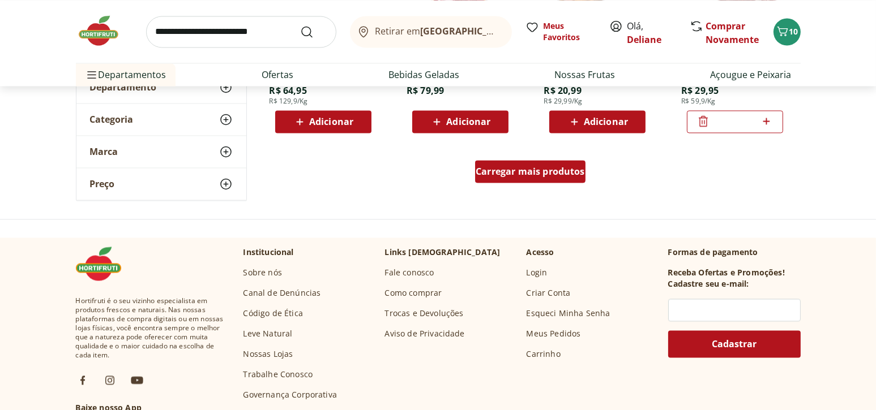
click at [549, 161] on div "Carregar mais produtos" at bounding box center [530, 171] width 110 height 23
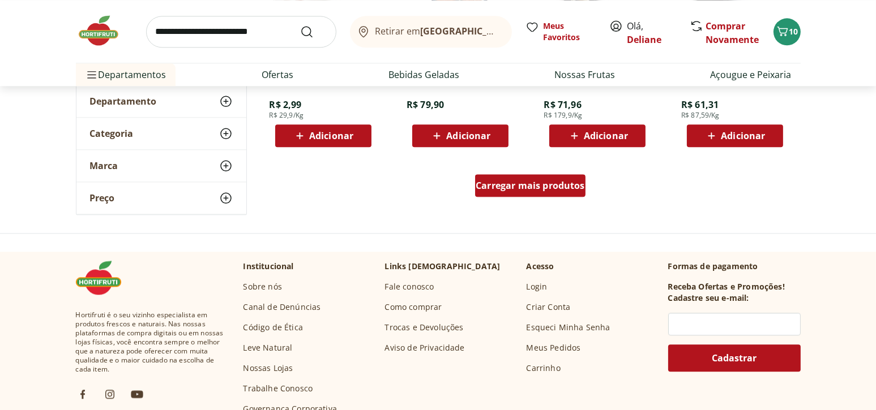
scroll to position [3736, 0]
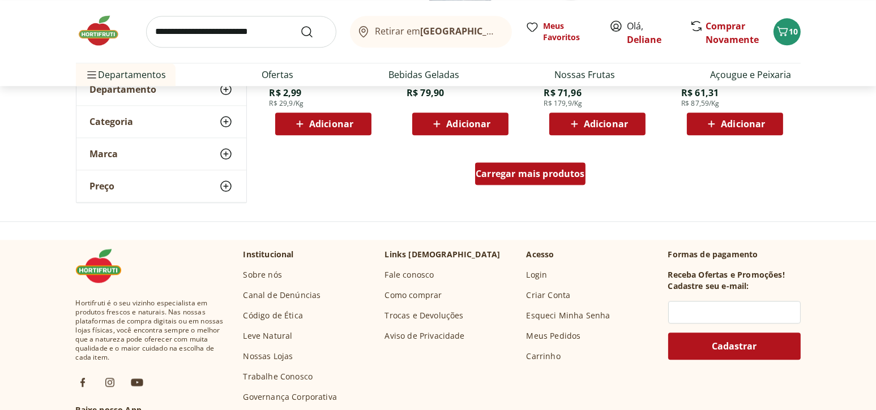
click at [546, 170] on span "Carregar mais produtos" at bounding box center [529, 173] width 109 height 9
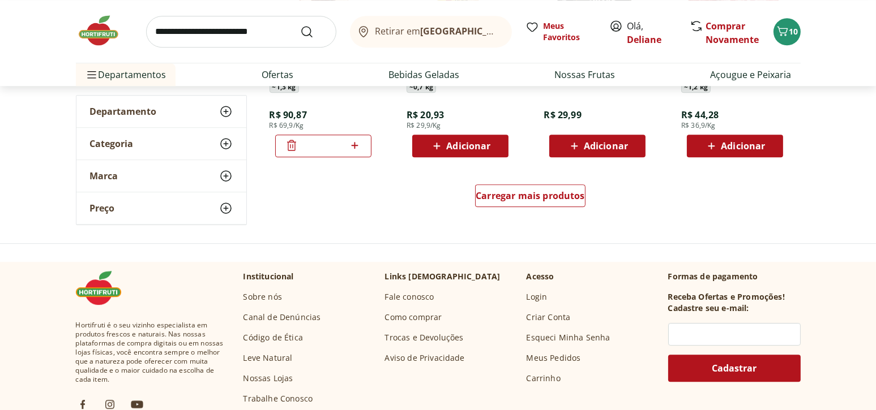
scroll to position [4472, 0]
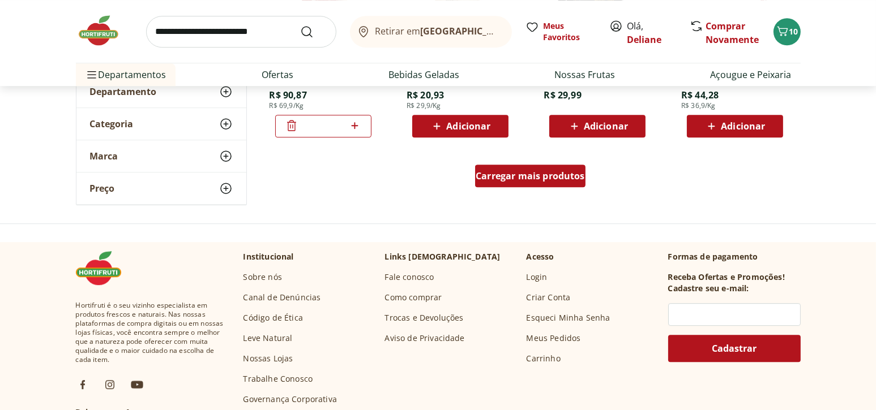
click at [551, 181] on span "Carregar mais produtos" at bounding box center [529, 176] width 109 height 9
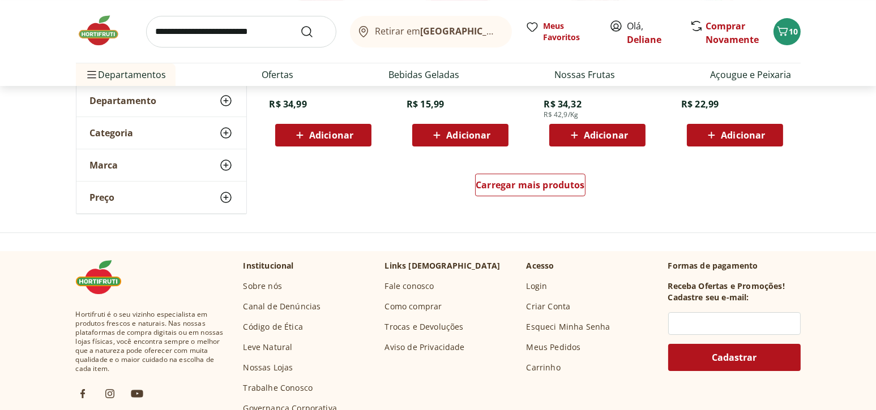
scroll to position [5207, 0]
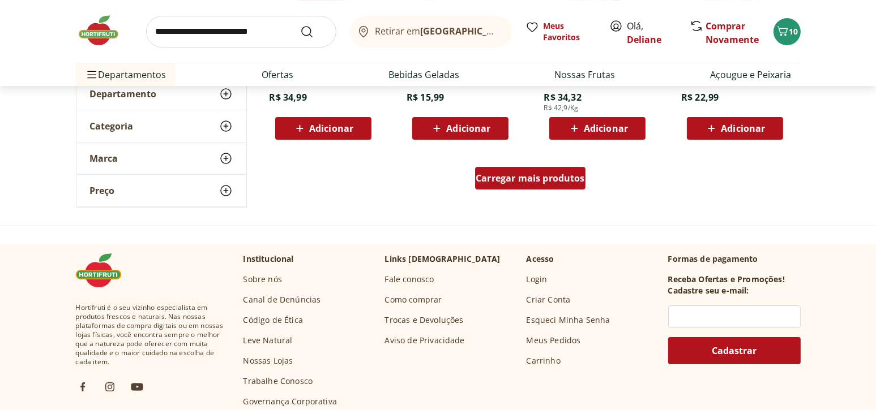
click at [555, 183] on div "Carregar mais produtos" at bounding box center [530, 178] width 110 height 23
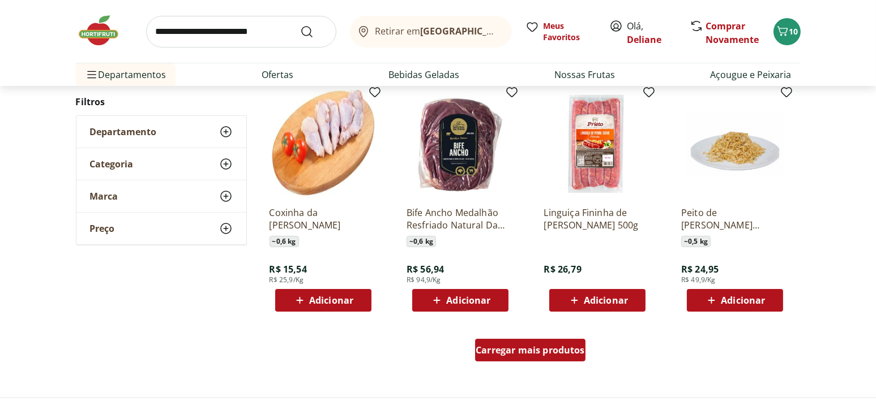
scroll to position [5887, 0]
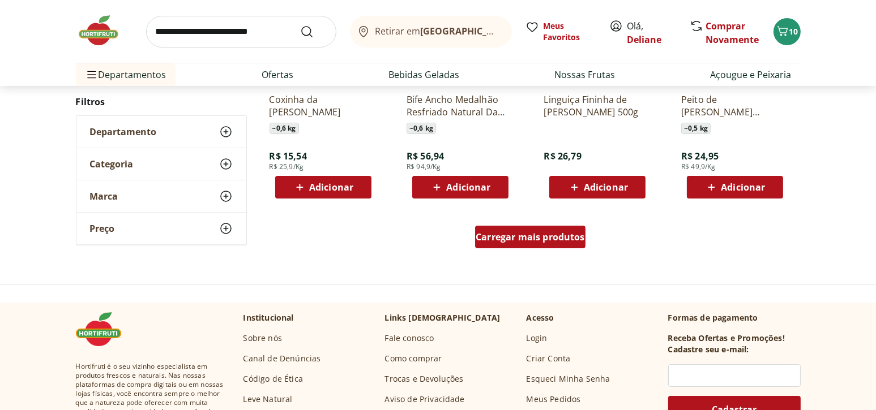
click at [526, 234] on span "Carregar mais produtos" at bounding box center [529, 237] width 109 height 9
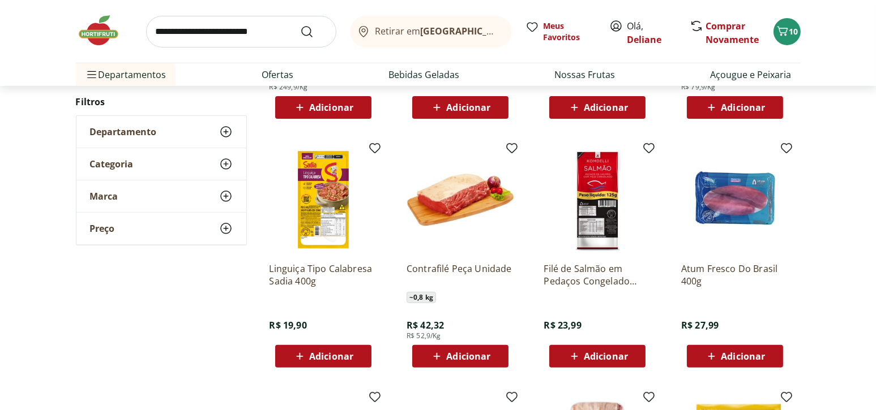
scroll to position [6226, 0]
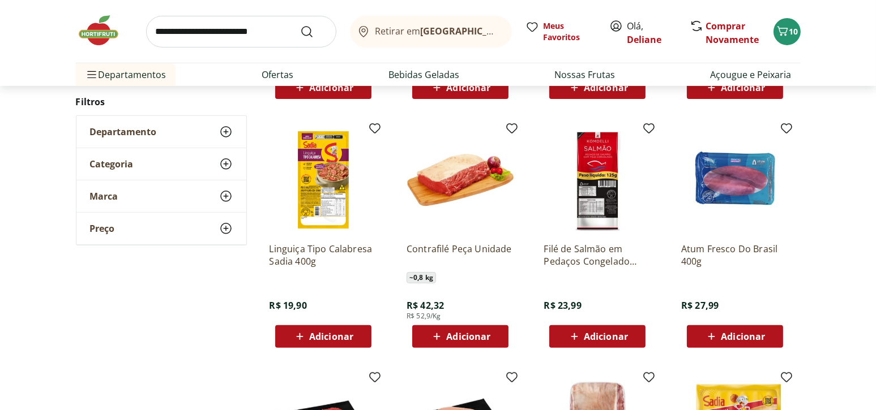
click at [457, 332] on span "Adicionar" at bounding box center [468, 336] width 44 height 9
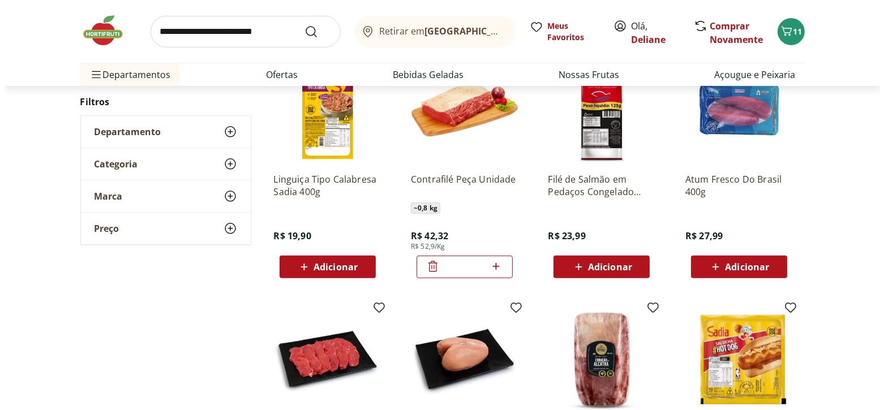
scroll to position [6170, 0]
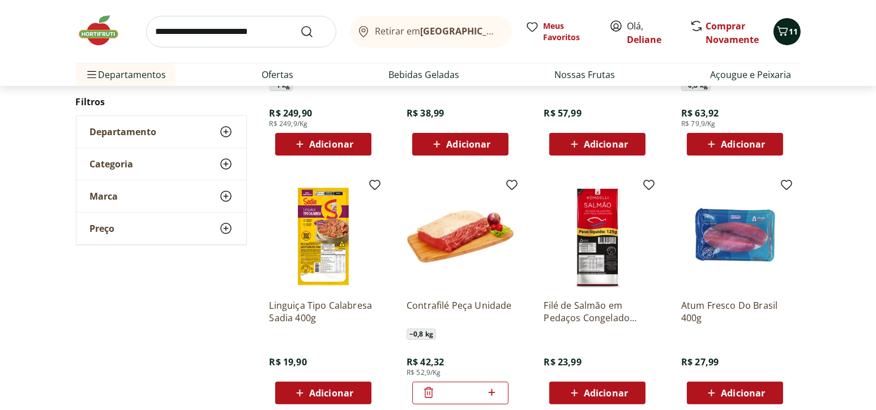
click at [790, 36] on span "11" at bounding box center [793, 31] width 9 height 11
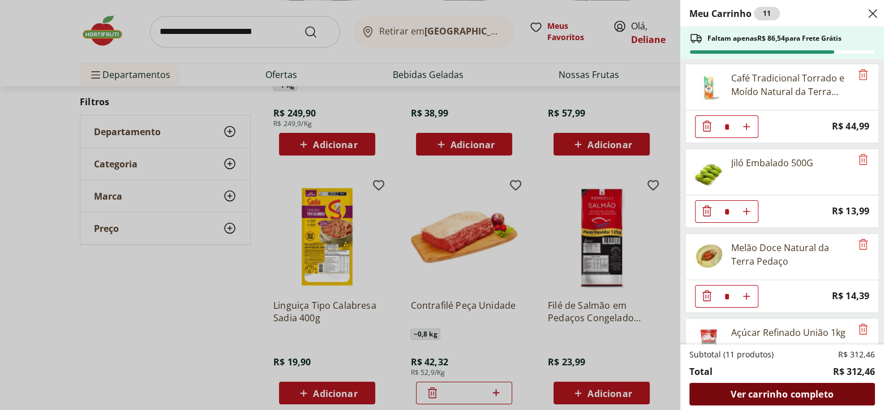
click at [787, 394] on span "Ver carrinho completo" at bounding box center [782, 394] width 102 height 9
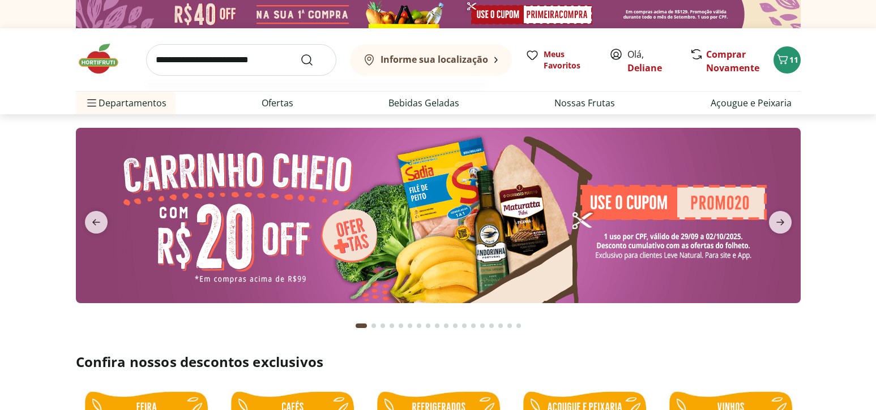
click at [248, 59] on input "search" at bounding box center [241, 60] width 190 height 32
type input "******"
click at [300, 53] on button "Submit Search" at bounding box center [313, 60] width 27 height 14
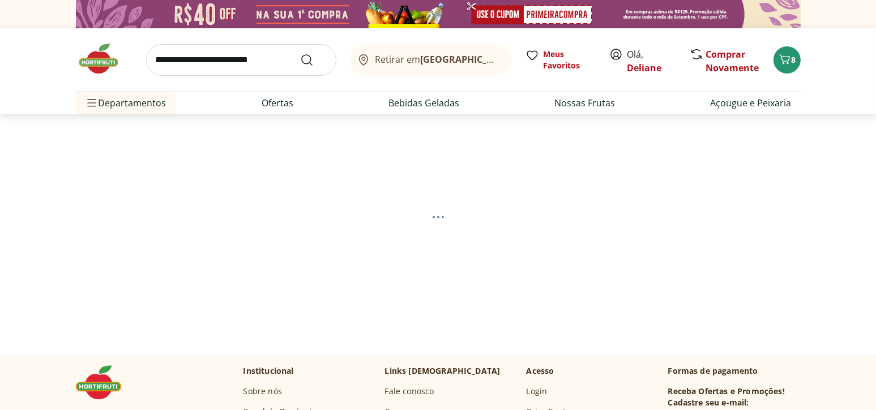
select select "**********"
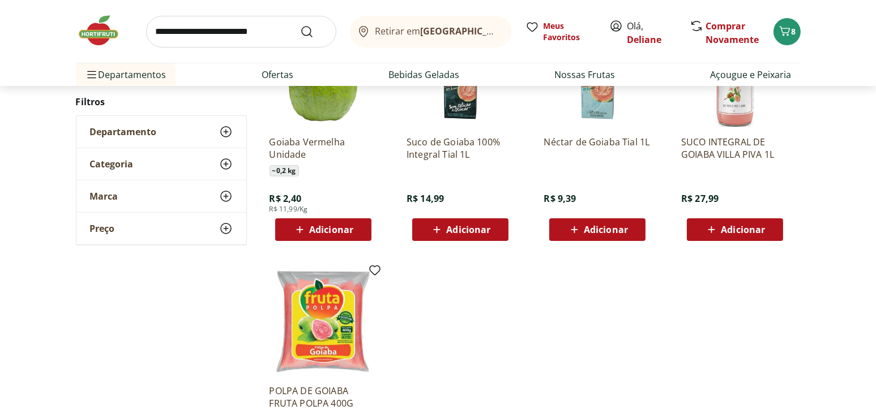
scroll to position [226, 0]
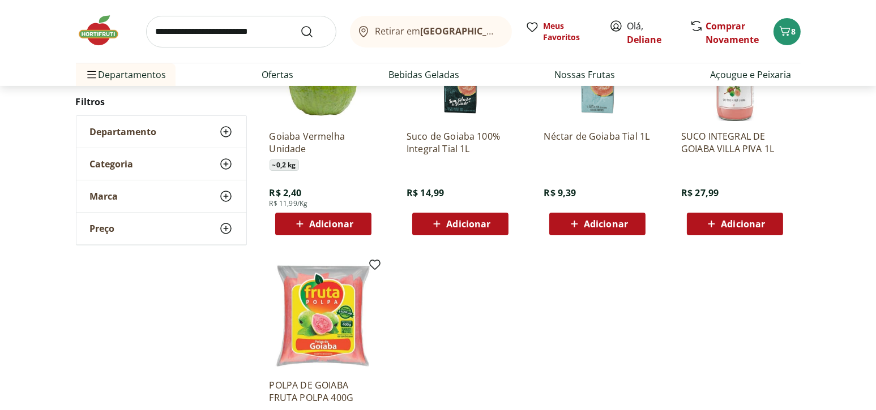
click at [311, 230] on span "Adicionar" at bounding box center [323, 224] width 61 height 14
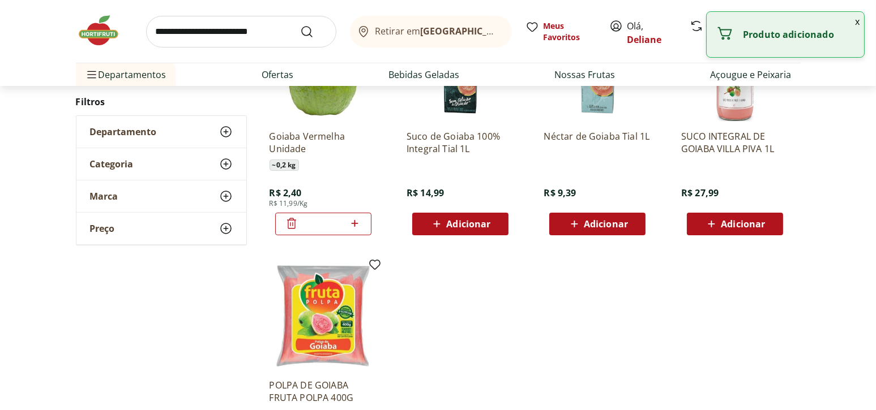
click at [354, 224] on icon at bounding box center [354, 223] width 7 height 7
type input "*"
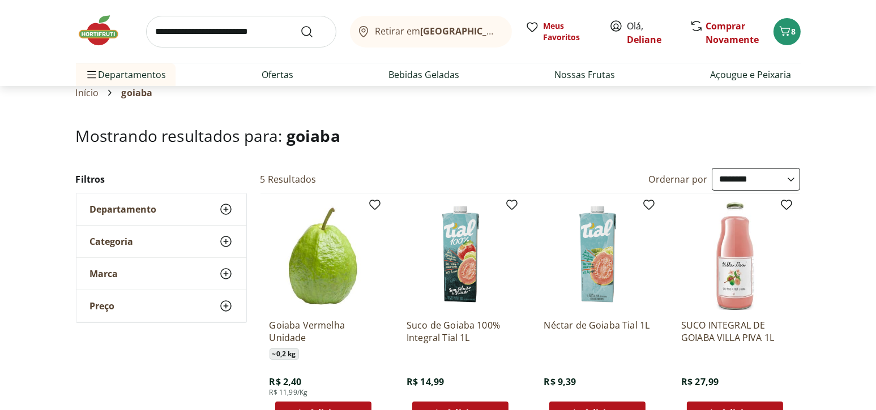
scroll to position [0, 0]
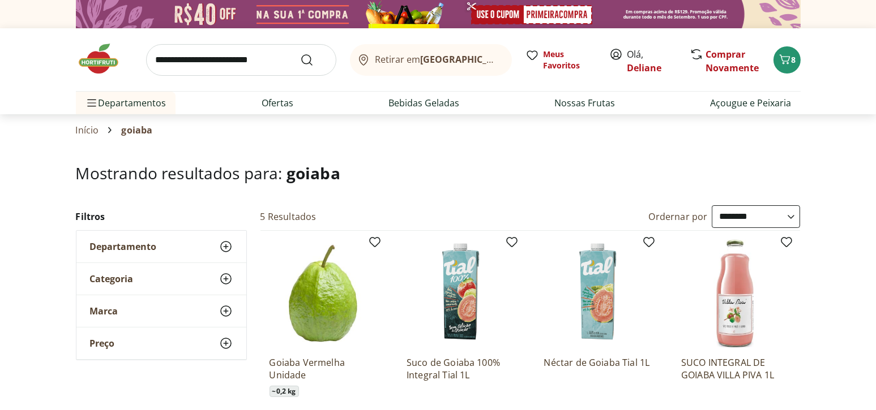
click at [258, 67] on input "search" at bounding box center [241, 60] width 190 height 32
type input "****"
click at [300, 53] on button "Submit Search" at bounding box center [313, 60] width 27 height 14
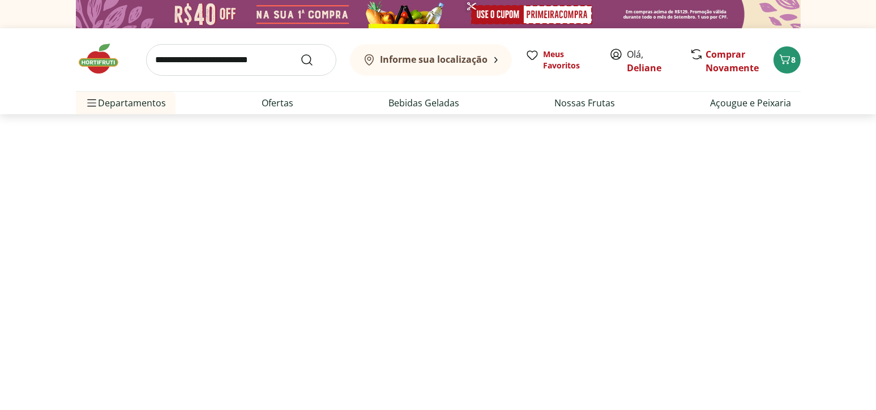
select select "**********"
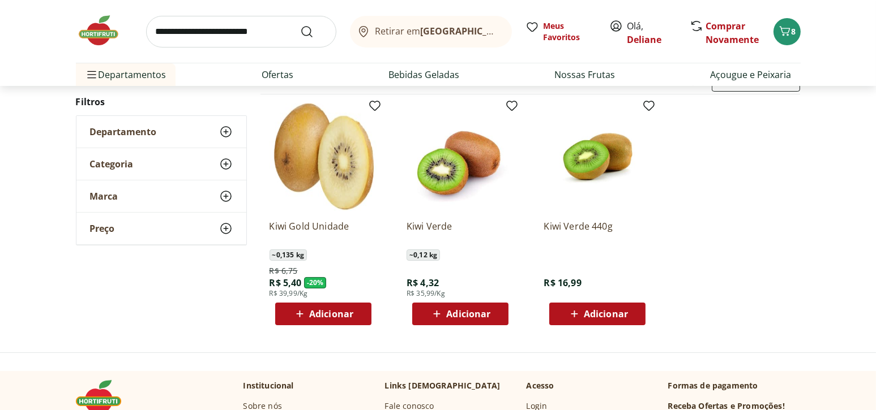
scroll to position [170, 0]
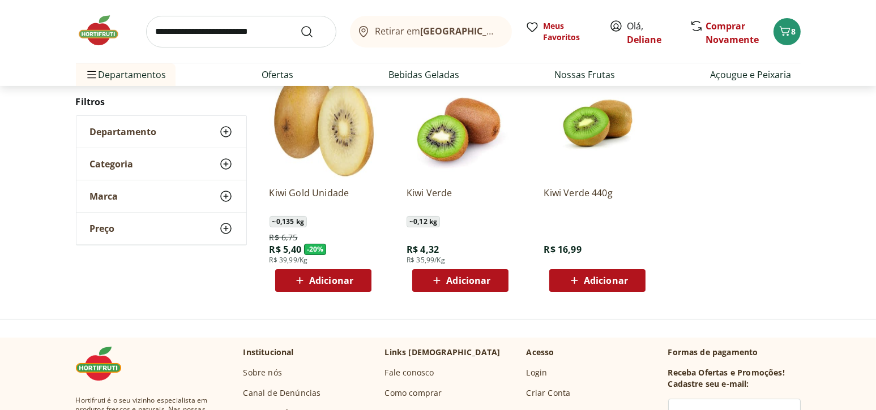
click at [581, 278] on span "Adicionar" at bounding box center [597, 281] width 61 height 14
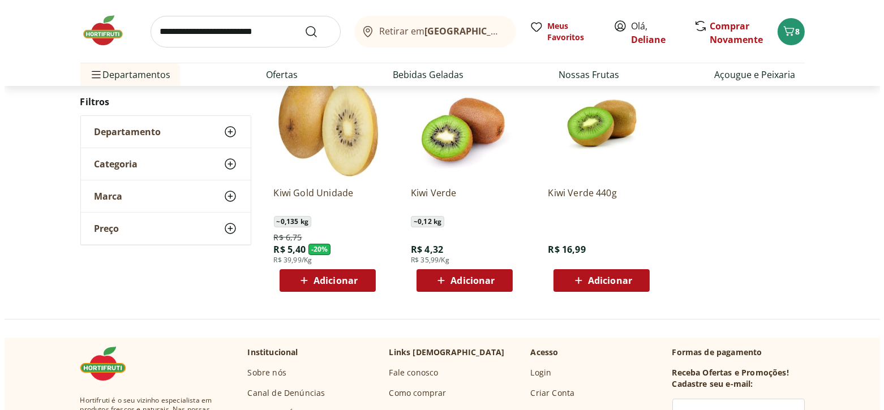
scroll to position [0, 0]
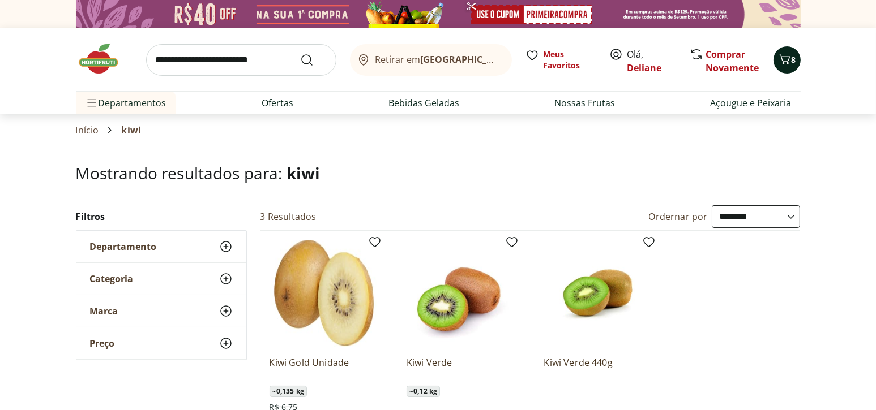
click at [784, 56] on icon "Carrinho" at bounding box center [784, 59] width 11 height 10
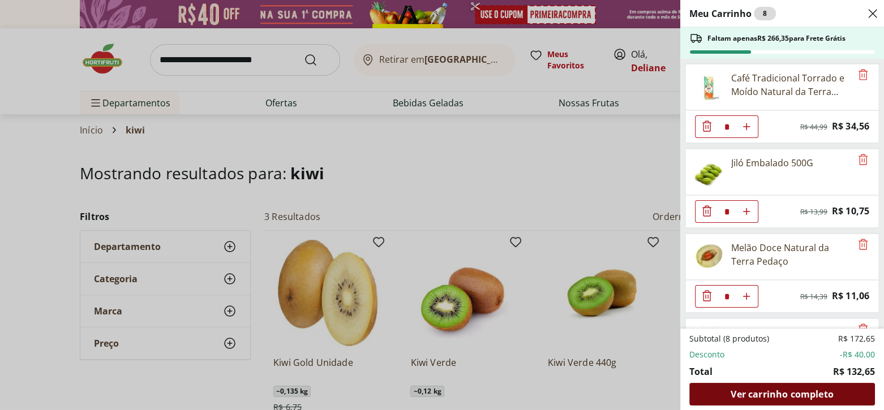
click at [750, 391] on span "Ver carrinho completo" at bounding box center [782, 394] width 102 height 9
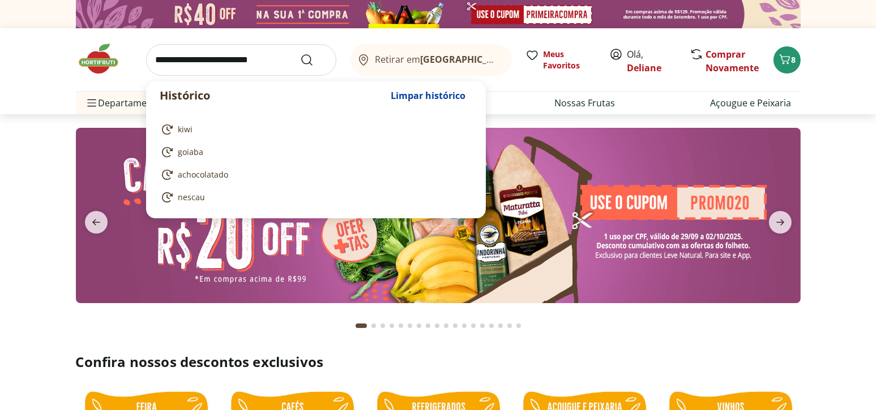
click at [264, 59] on input "search" at bounding box center [241, 60] width 190 height 32
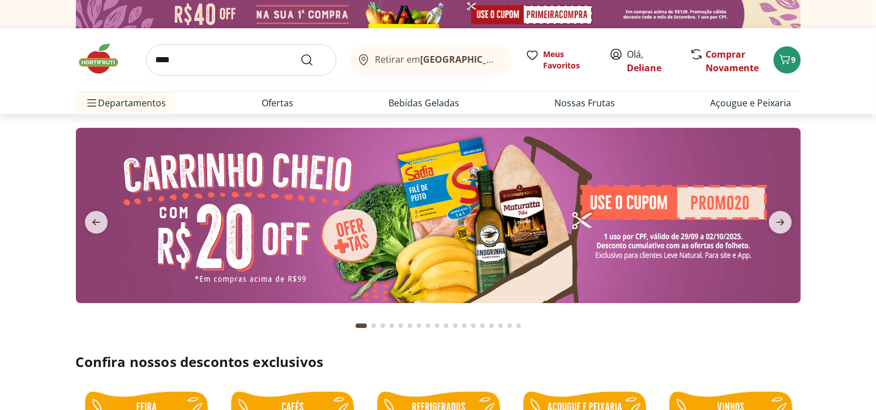
type input "****"
click at [300, 53] on button "Submit Search" at bounding box center [313, 60] width 27 height 14
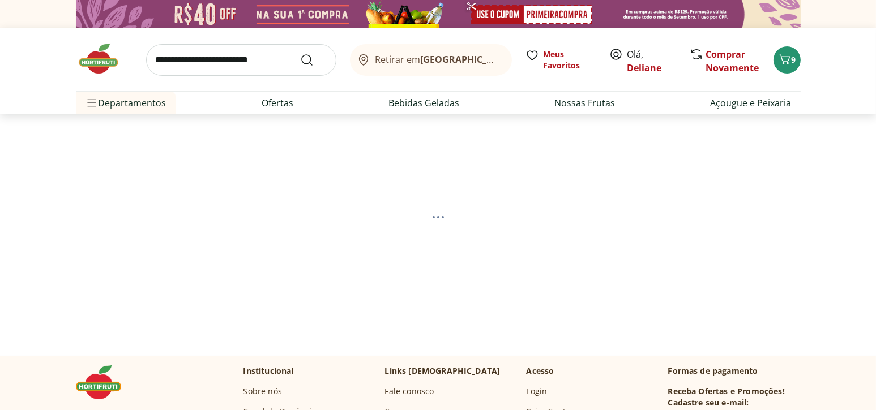
select select "**********"
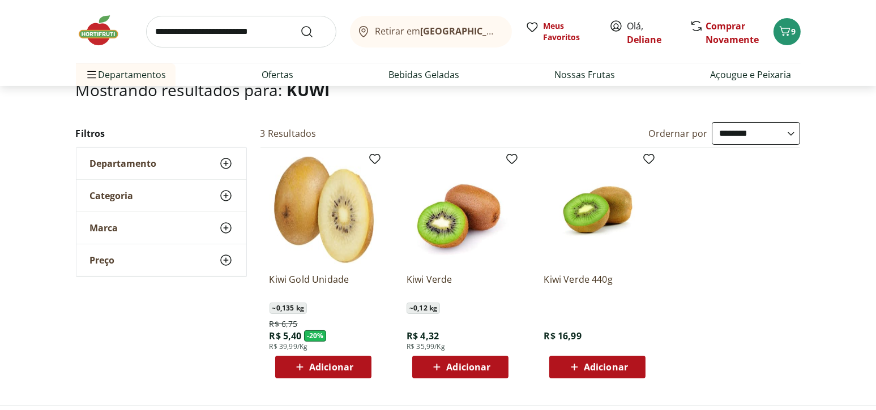
scroll to position [113, 0]
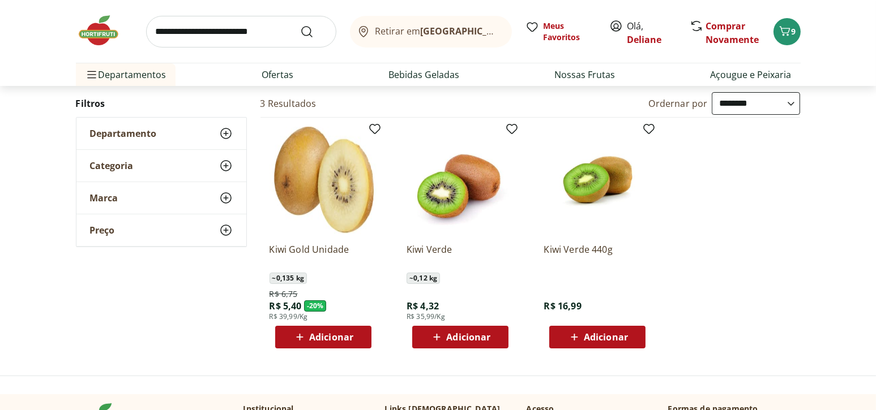
click at [605, 340] on span "Adicionar" at bounding box center [606, 337] width 44 height 9
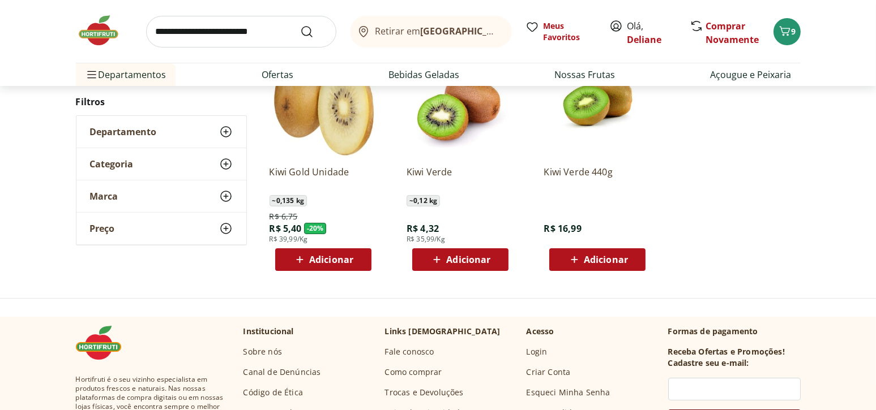
scroll to position [170, 0]
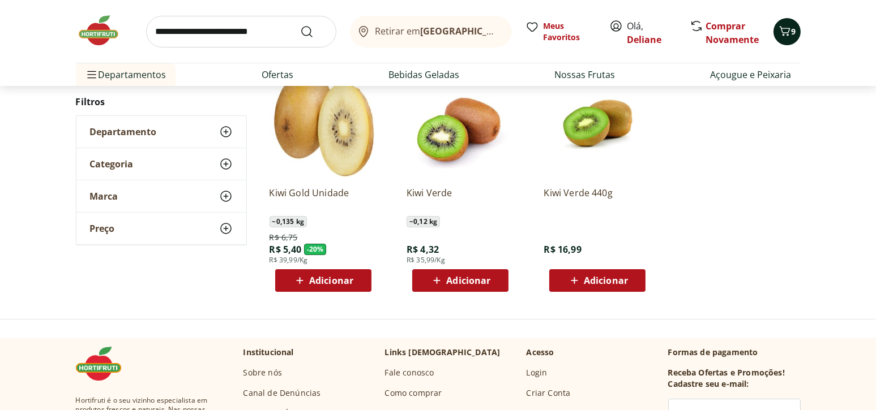
click at [790, 37] on icon "Carrinho" at bounding box center [785, 31] width 14 height 14
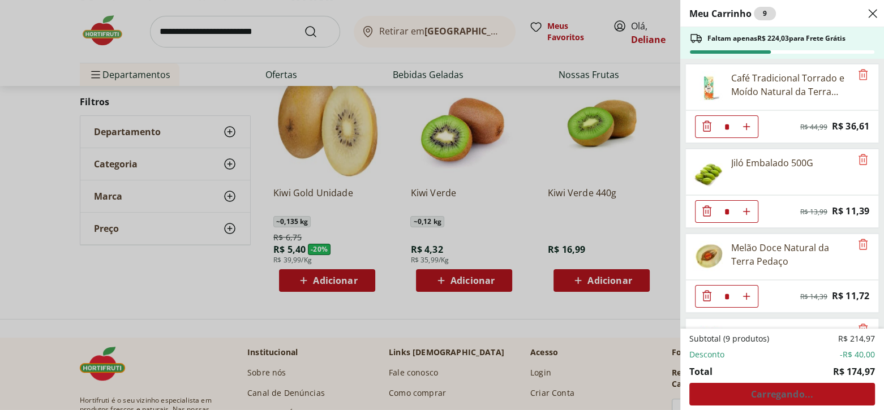
click at [637, 331] on div "Meu Carrinho 9 Faltam apenas R$ 224,03 para Frete Grátis Café Tradicional Torra…" at bounding box center [442, 205] width 884 height 410
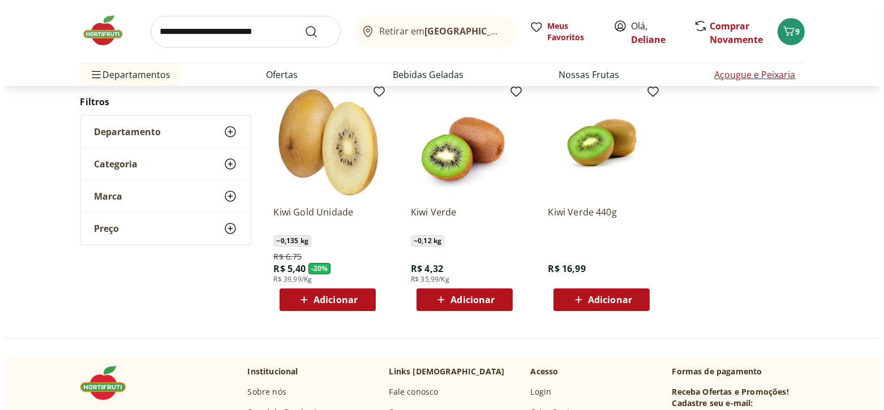
scroll to position [57, 0]
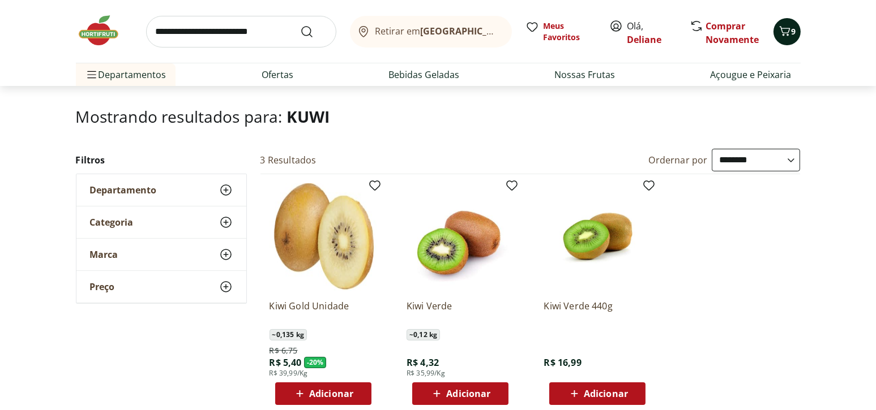
click at [788, 36] on icon "Carrinho" at bounding box center [785, 31] width 14 height 14
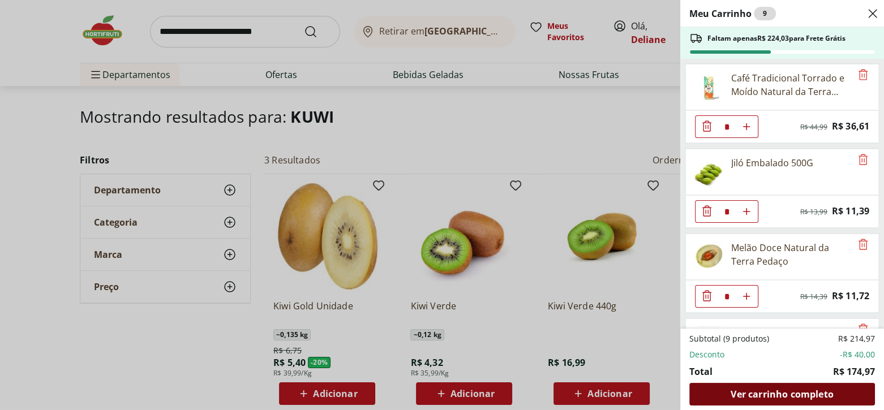
click at [749, 392] on span "Ver carrinho completo" at bounding box center [782, 394] width 102 height 9
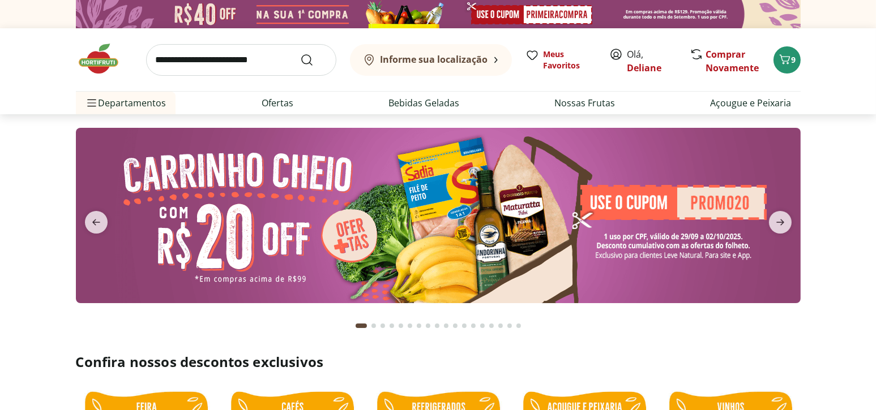
click at [256, 57] on input "search" at bounding box center [241, 60] width 190 height 32
type input "*****"
click at [300, 53] on button "Submit Search" at bounding box center [313, 60] width 27 height 14
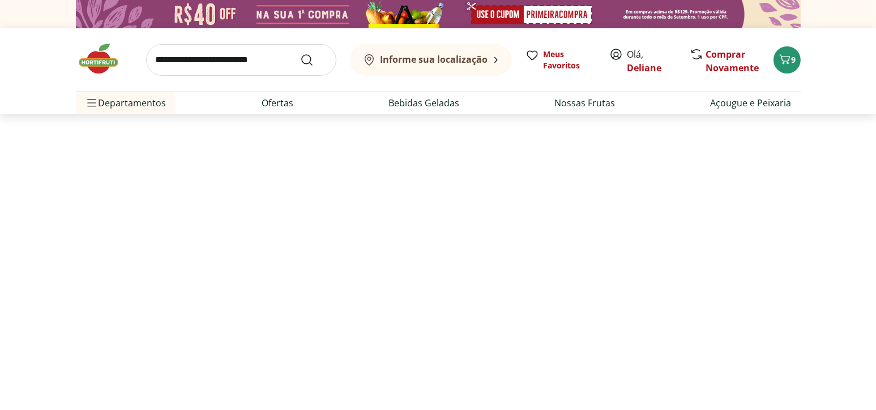
select select "**********"
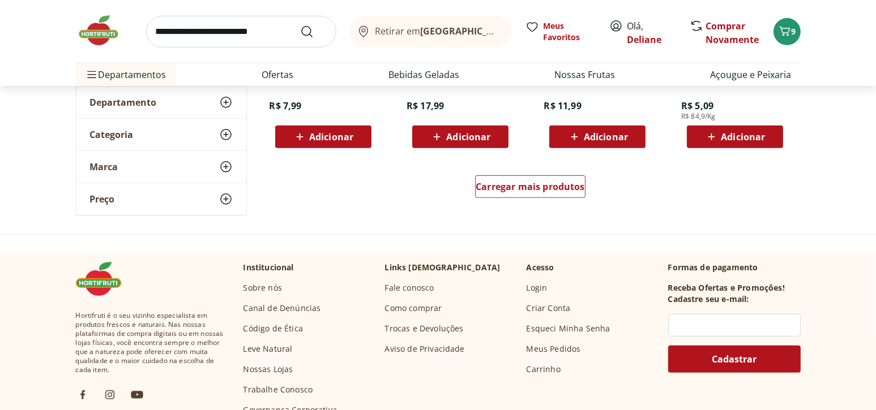
scroll to position [792, 0]
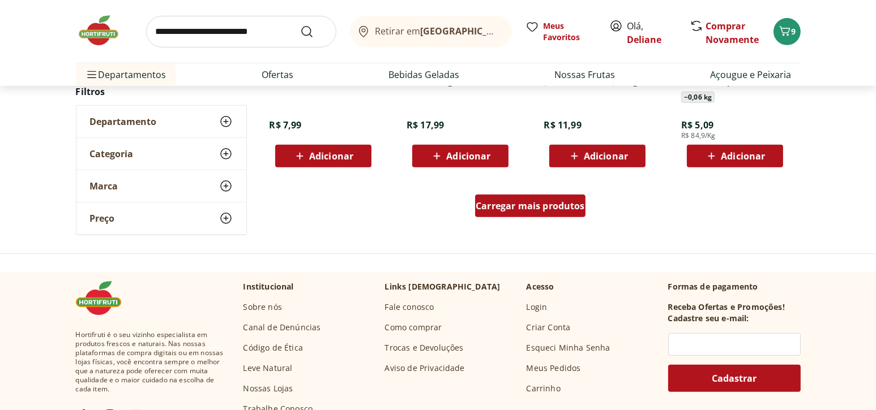
click at [518, 205] on span "Carregar mais produtos" at bounding box center [529, 206] width 109 height 9
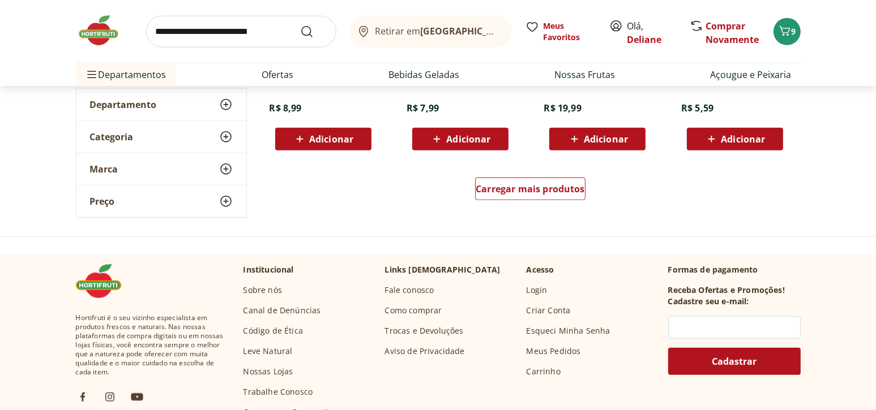
scroll to position [1528, 0]
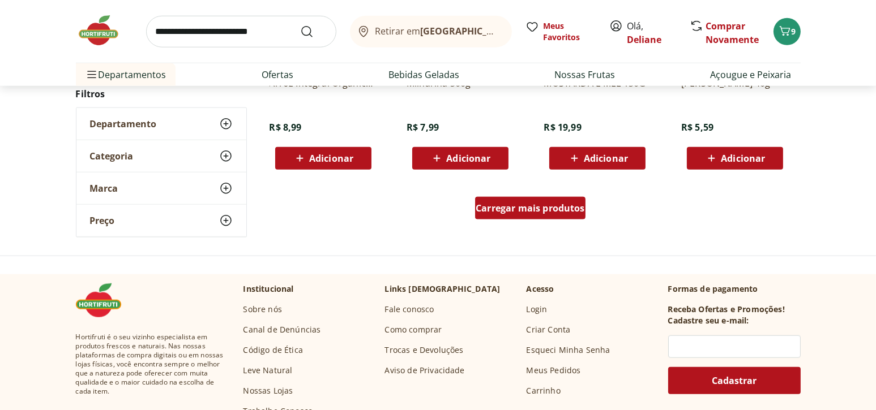
click at [563, 217] on div "Carregar mais produtos" at bounding box center [530, 208] width 110 height 23
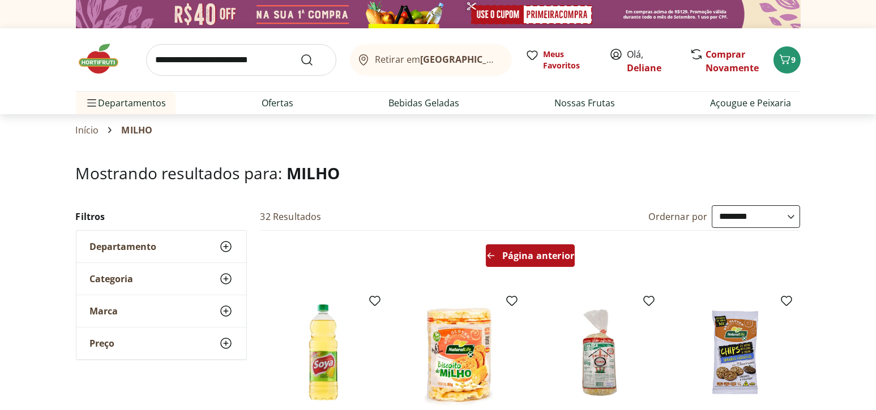
click at [552, 257] on span "Página anterior" at bounding box center [538, 255] width 72 height 9
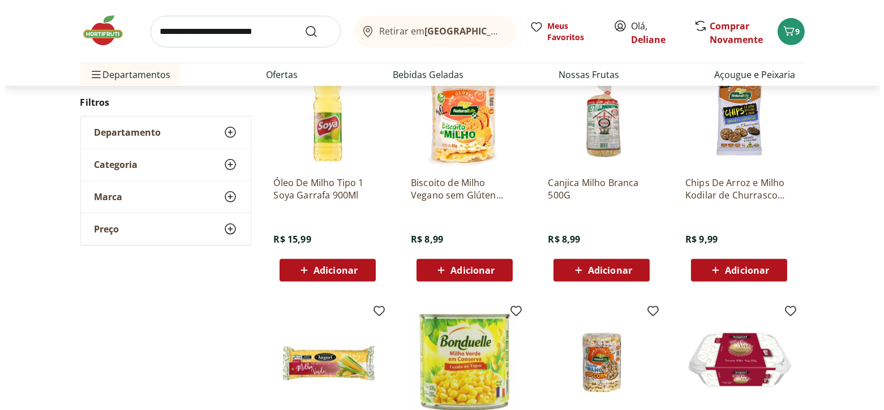
scroll to position [792, 0]
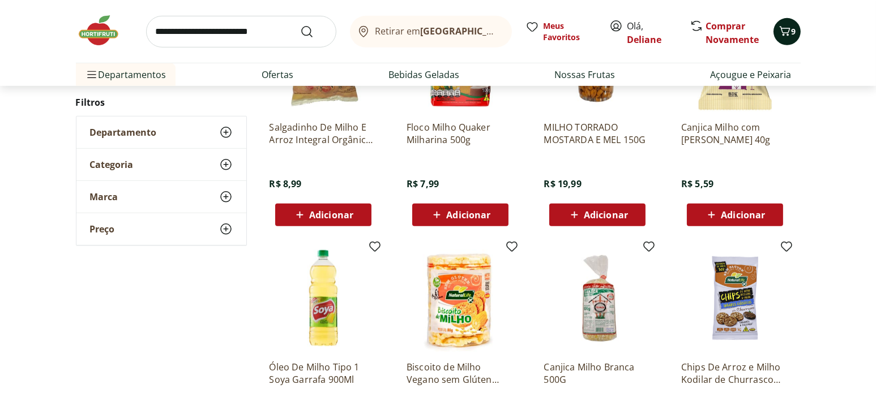
click at [790, 35] on icon "Carrinho" at bounding box center [785, 31] width 14 height 14
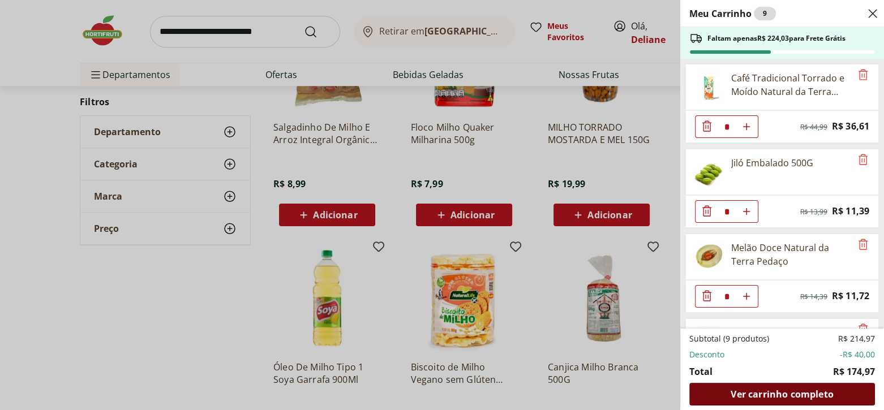
click at [765, 391] on span "Ver carrinho completo" at bounding box center [782, 394] width 102 height 9
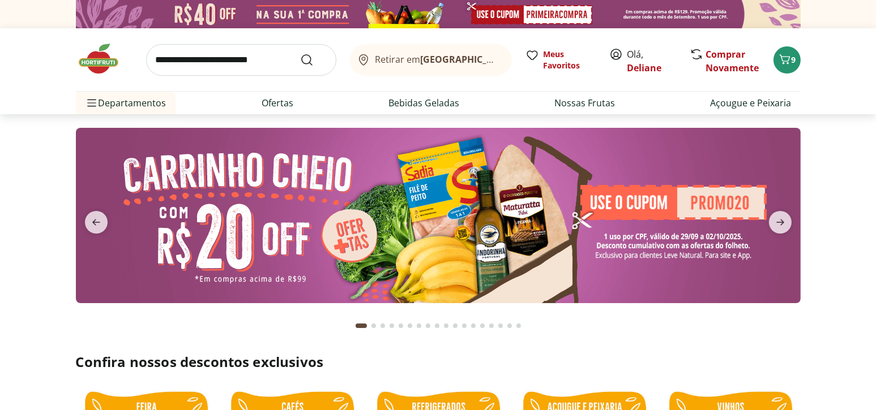
click at [245, 51] on input "search" at bounding box center [241, 60] width 190 height 32
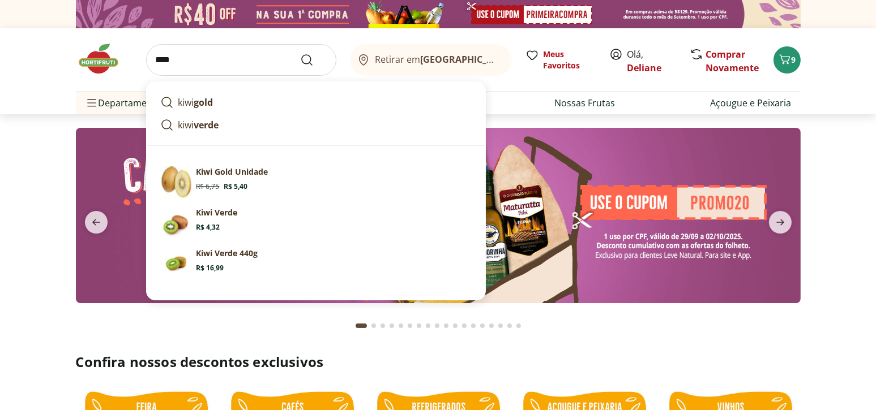
type input "****"
click at [300, 53] on button "Submit Search" at bounding box center [313, 60] width 27 height 14
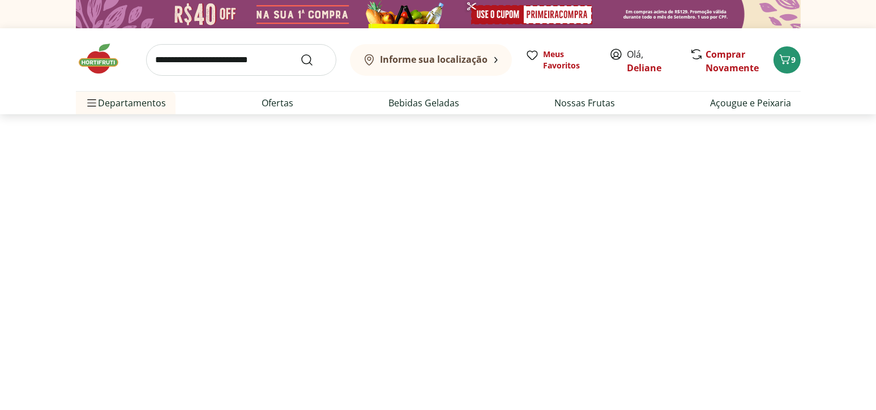
select select "**********"
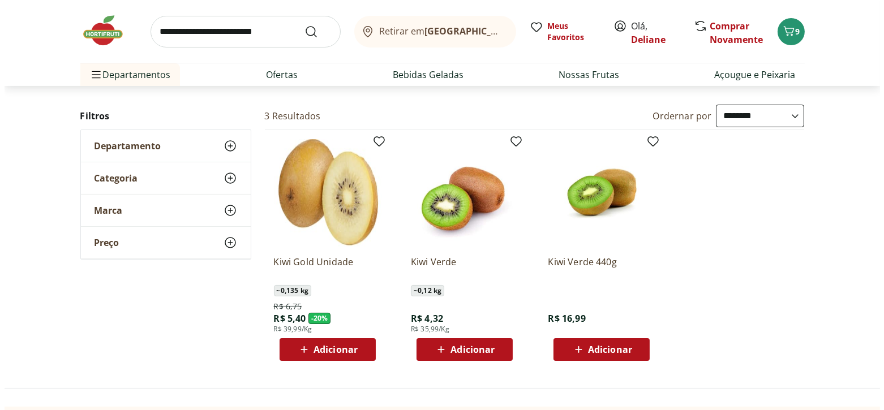
scroll to position [170, 0]
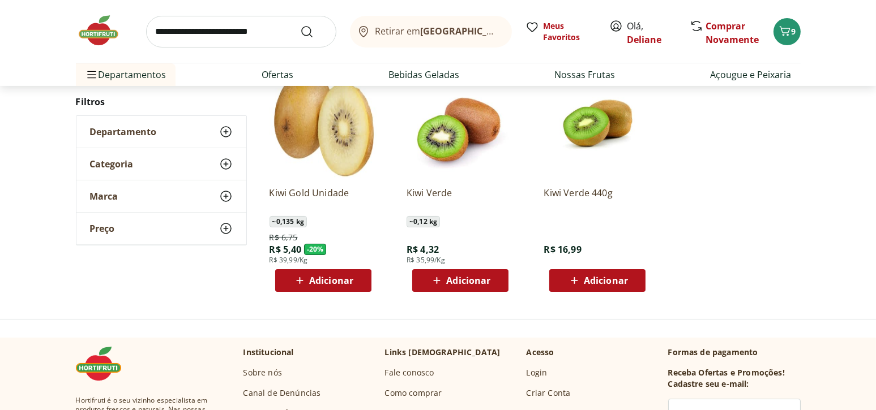
click at [589, 285] on span "Adicionar" at bounding box center [606, 280] width 44 height 9
click at [792, 37] on button "9" at bounding box center [786, 31] width 27 height 27
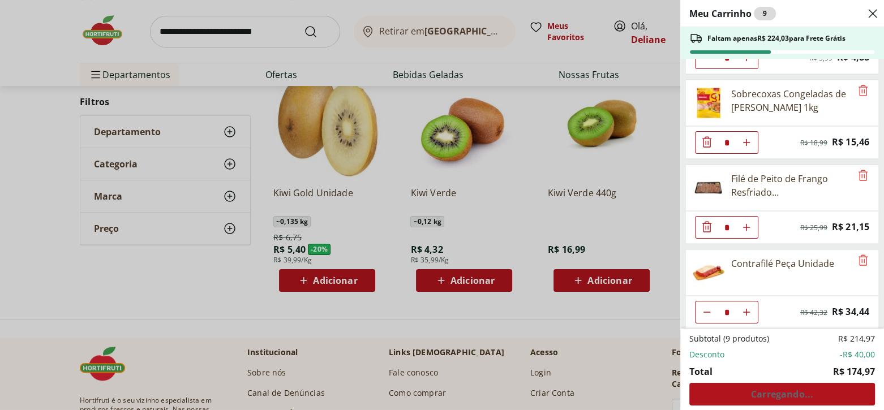
scroll to position [0, 0]
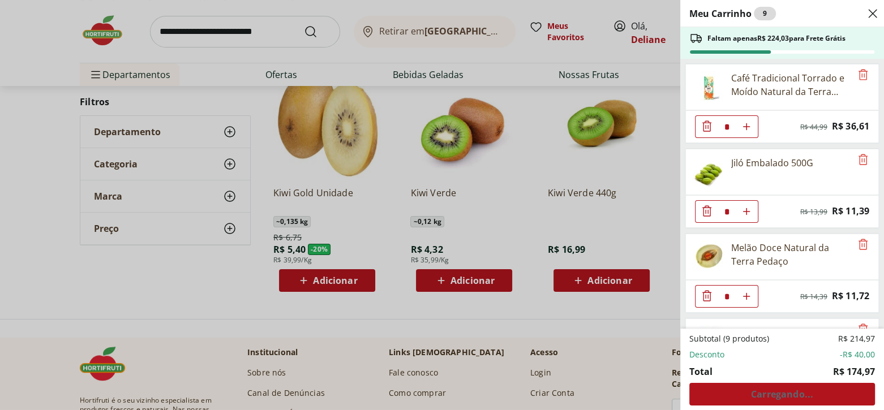
click at [513, 248] on div "Meu Carrinho 9 Faltam apenas R$ 224,03 para Frete Grátis Café Tradicional Torra…" at bounding box center [442, 205] width 884 height 410
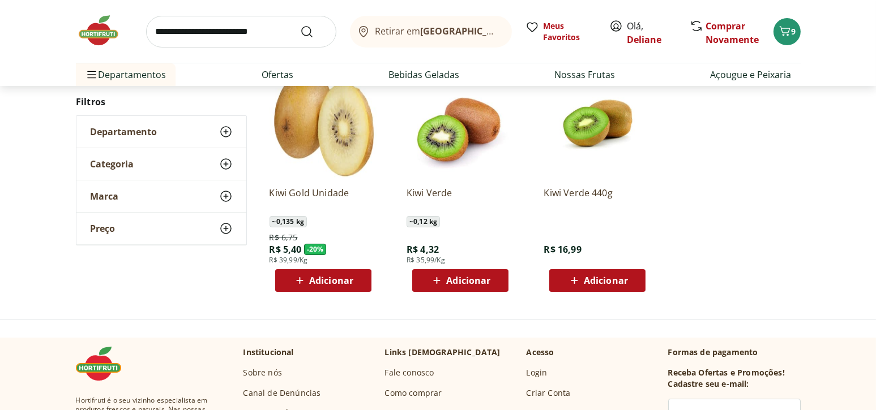
click at [590, 277] on span "Adicionar" at bounding box center [606, 280] width 44 height 9
click at [600, 282] on span "Adicionar" at bounding box center [606, 280] width 44 height 9
click at [792, 36] on span "10" at bounding box center [793, 31] width 9 height 11
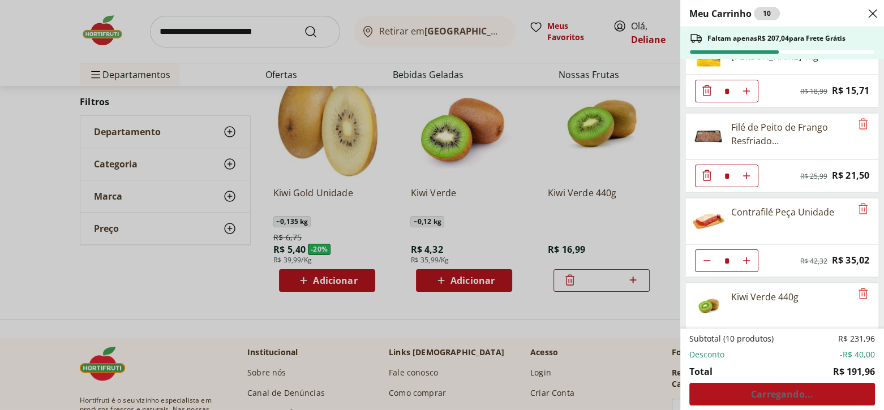
scroll to position [408, 0]
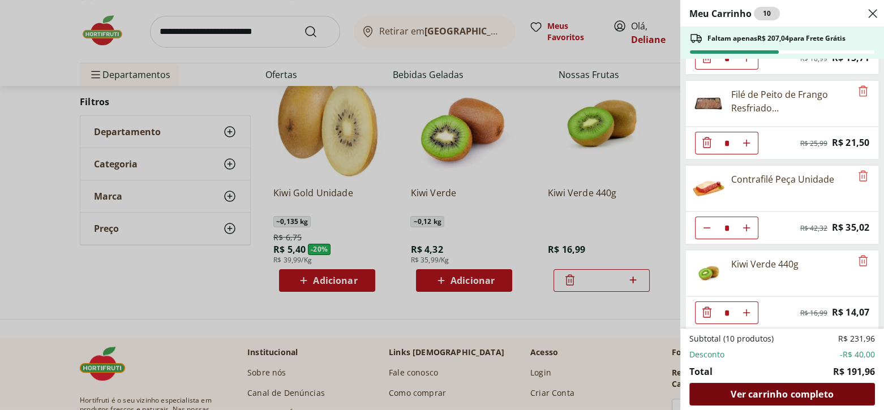
click at [784, 394] on span "Ver carrinho completo" at bounding box center [782, 394] width 102 height 9
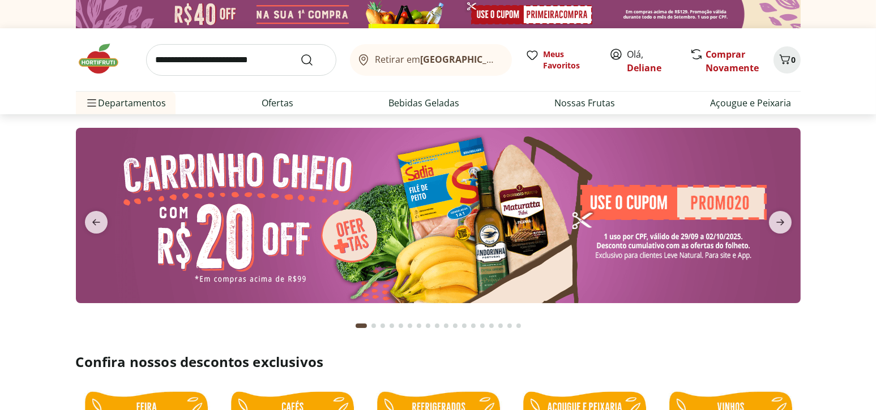
click at [238, 63] on input "search" at bounding box center [241, 60] width 190 height 32
type input "********"
click at [300, 53] on button "Submit Search" at bounding box center [313, 60] width 27 height 14
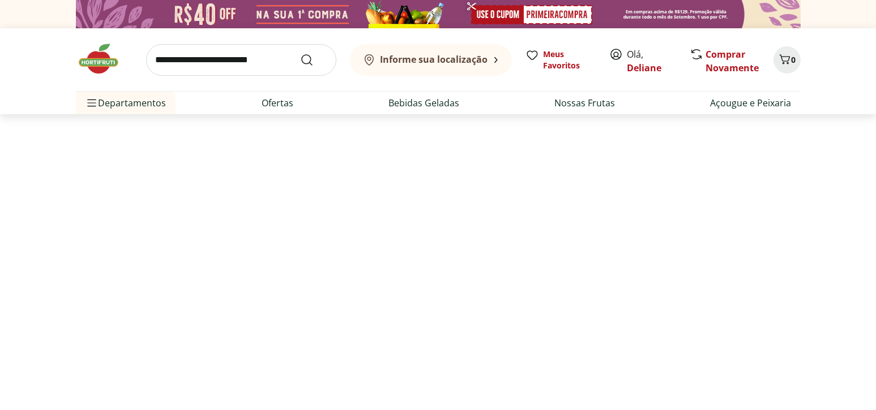
select select "**********"
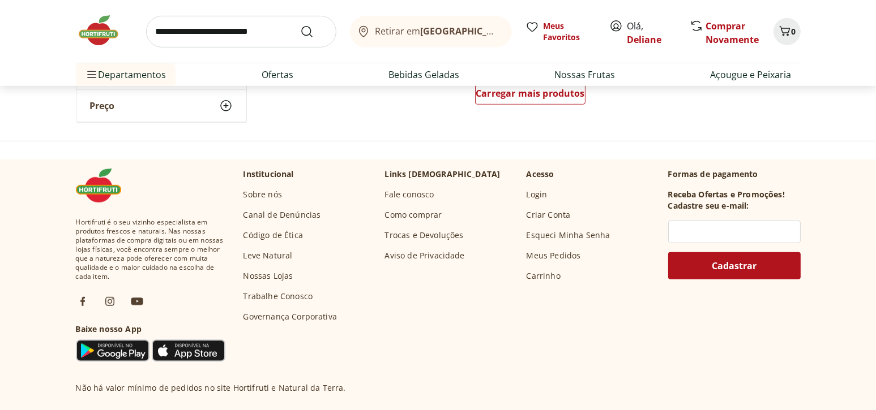
scroll to position [906, 0]
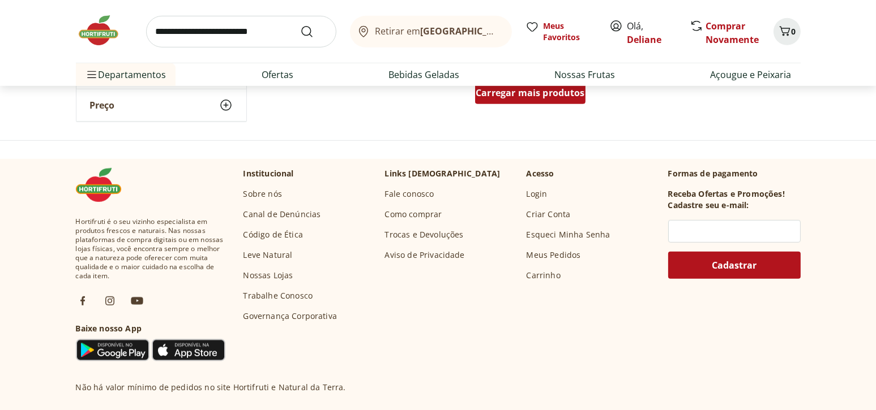
click at [545, 92] on span "Carregar mais produtos" at bounding box center [529, 92] width 109 height 9
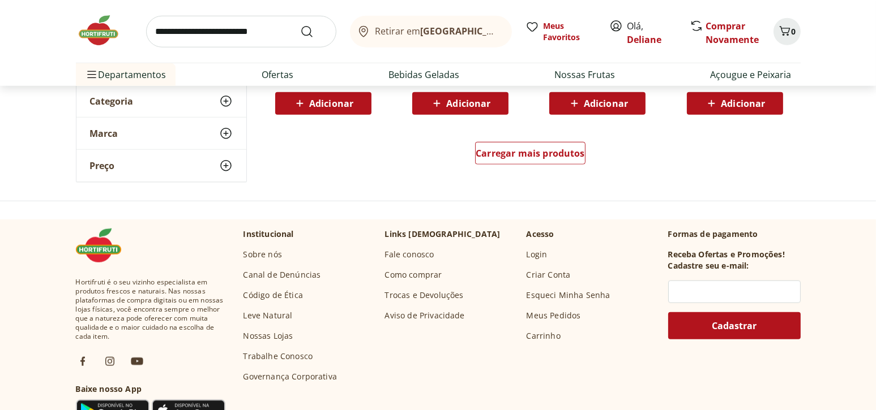
scroll to position [1528, 0]
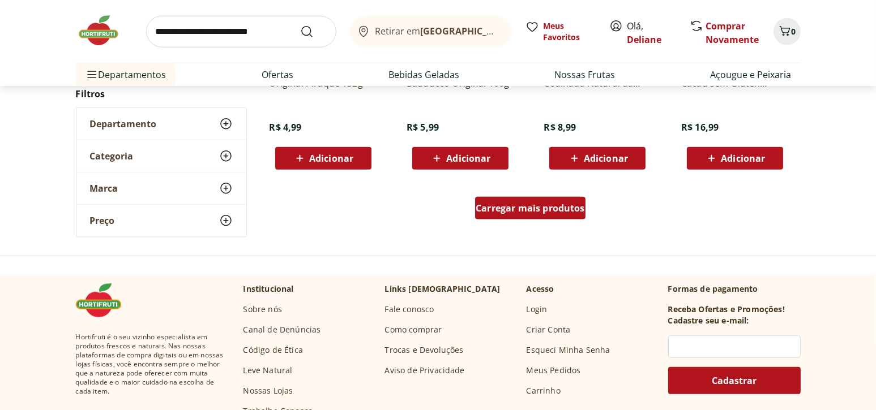
click at [517, 211] on span "Carregar mais produtos" at bounding box center [529, 208] width 109 height 9
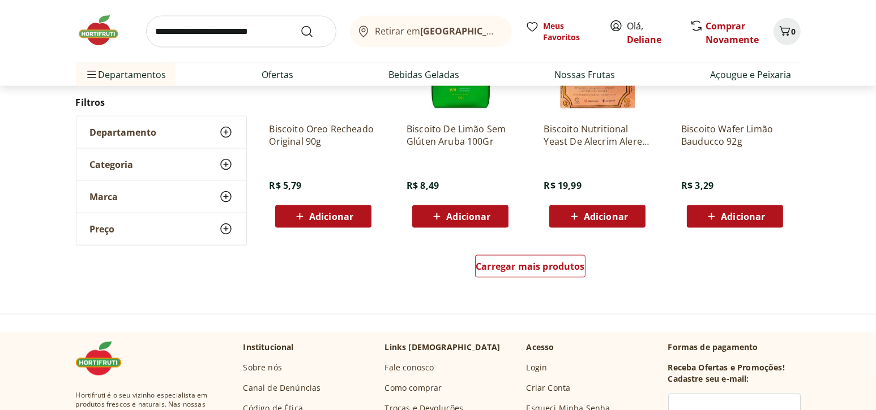
scroll to position [2264, 0]
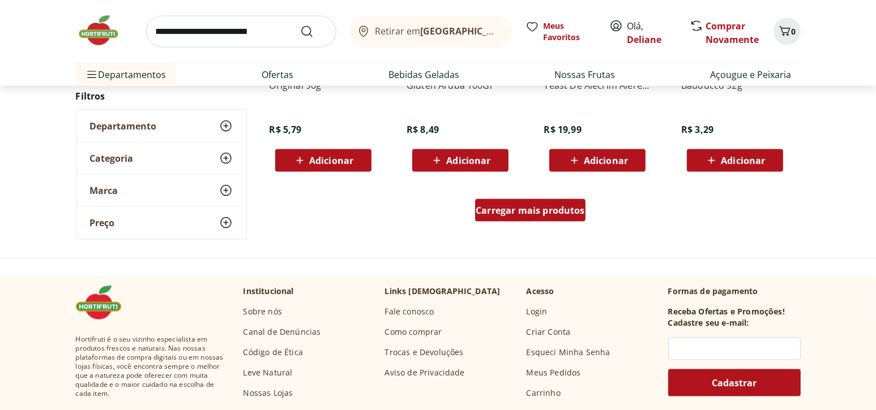
click at [550, 215] on span "Carregar mais produtos" at bounding box center [529, 210] width 109 height 9
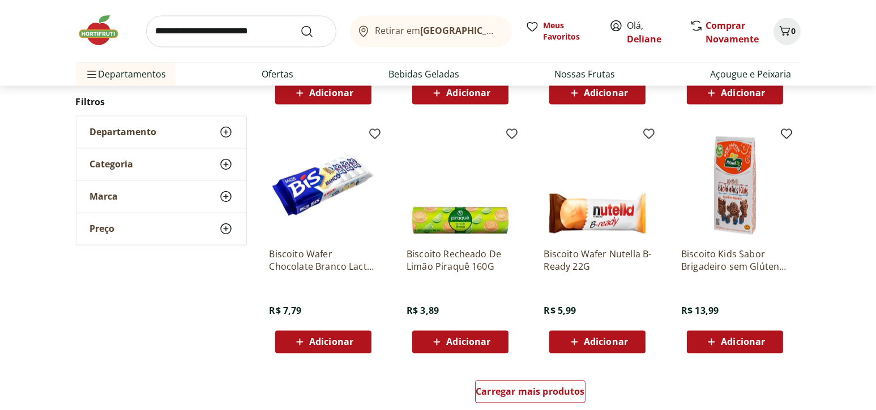
scroll to position [2887, 0]
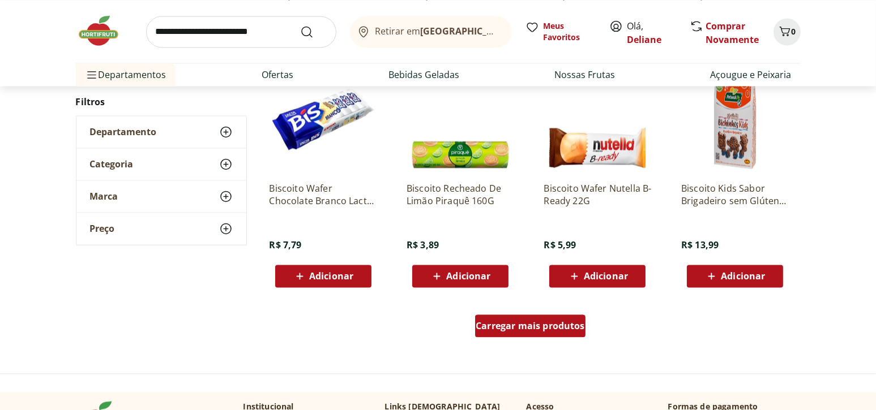
click at [526, 331] on span "Carregar mais produtos" at bounding box center [529, 325] width 109 height 9
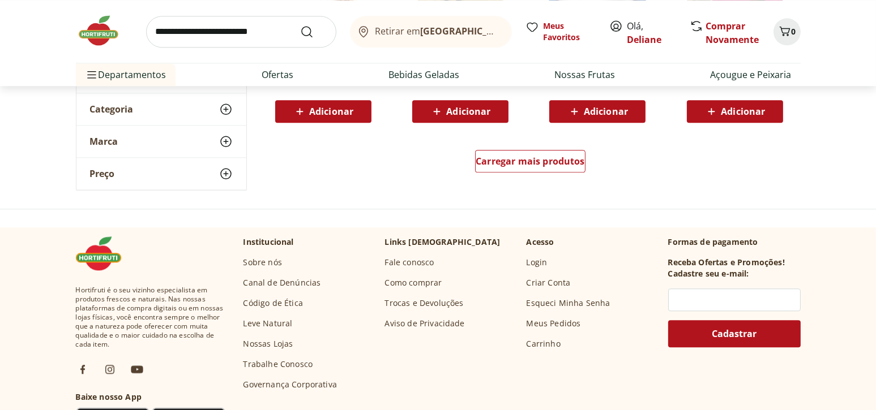
scroll to position [3792, 0]
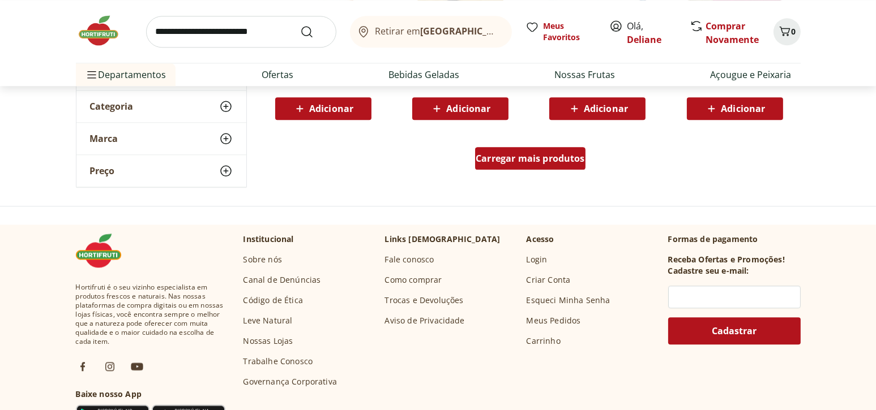
click at [556, 158] on span "Carregar mais produtos" at bounding box center [529, 158] width 109 height 9
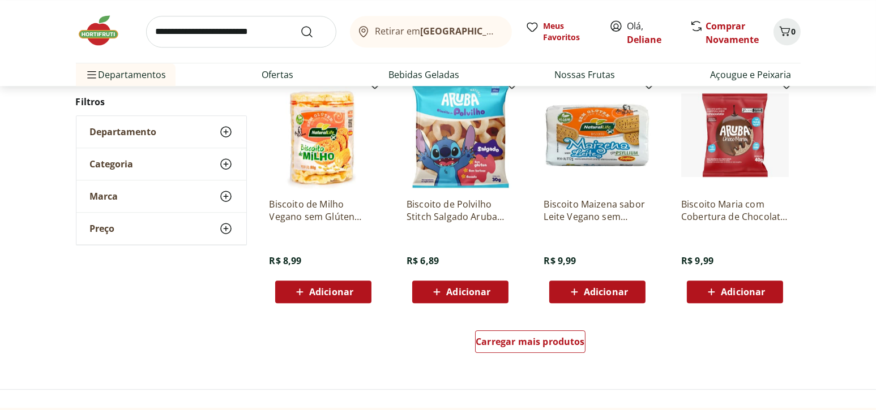
scroll to position [4472, 0]
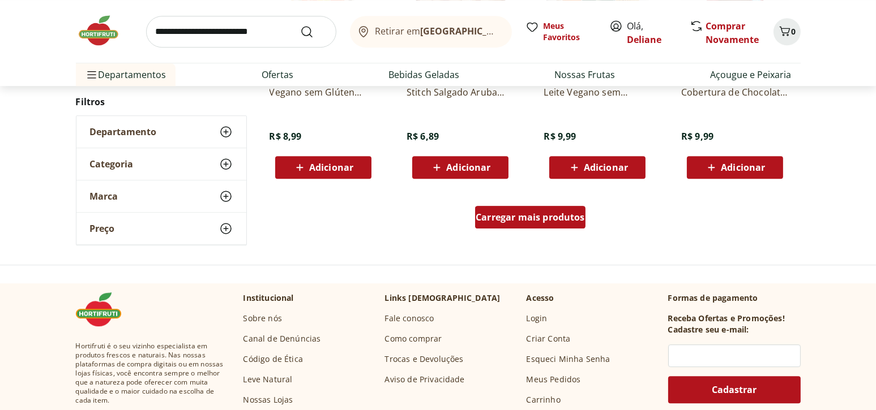
click at [578, 220] on span "Carregar mais produtos" at bounding box center [529, 217] width 109 height 9
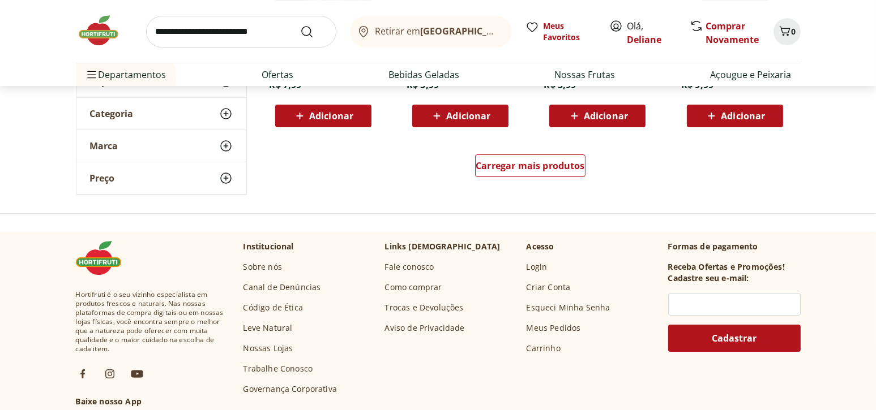
scroll to position [5264, 0]
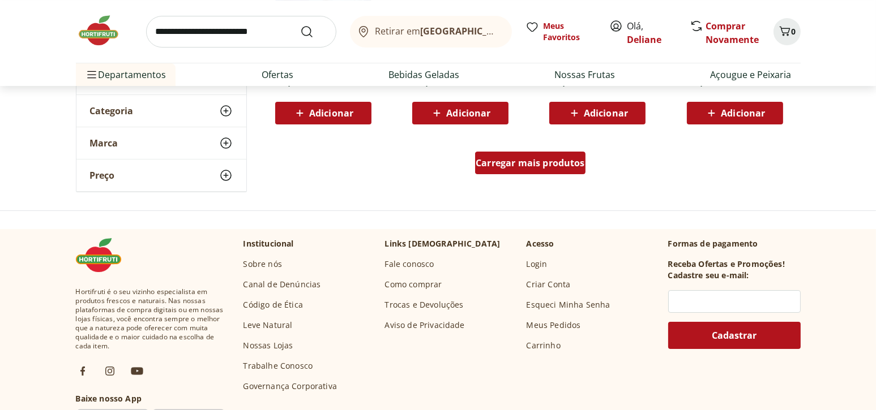
click at [563, 171] on div "Carregar mais produtos" at bounding box center [530, 163] width 110 height 23
